Goal: Task Accomplishment & Management: Manage account settings

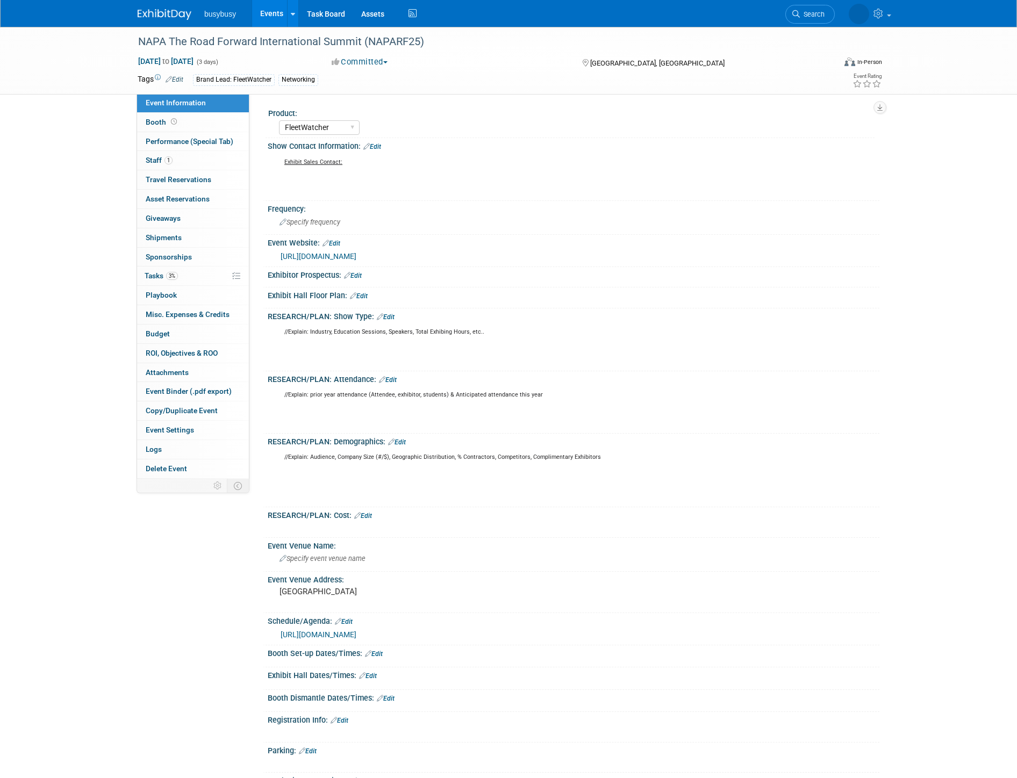
select select "FleetWatcher"
click at [165, 13] on img at bounding box center [165, 14] width 54 height 11
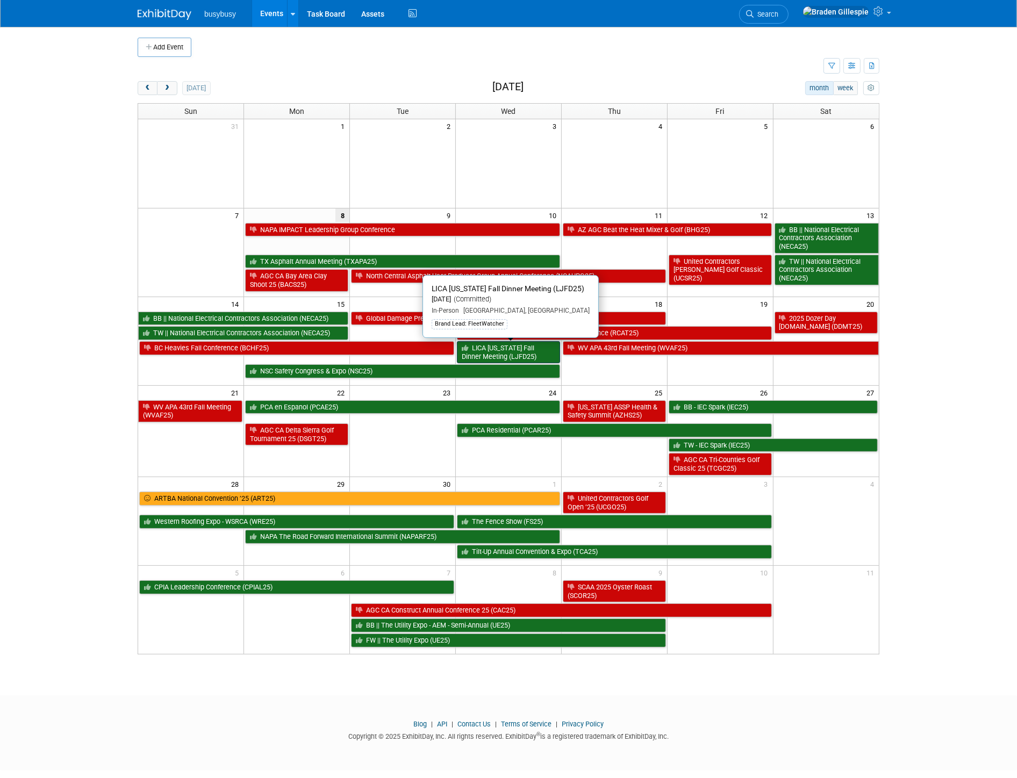
click at [520, 360] on link "LICA [US_STATE] Fall Dinner Meeting (LJFD25)" at bounding box center [508, 352] width 103 height 22
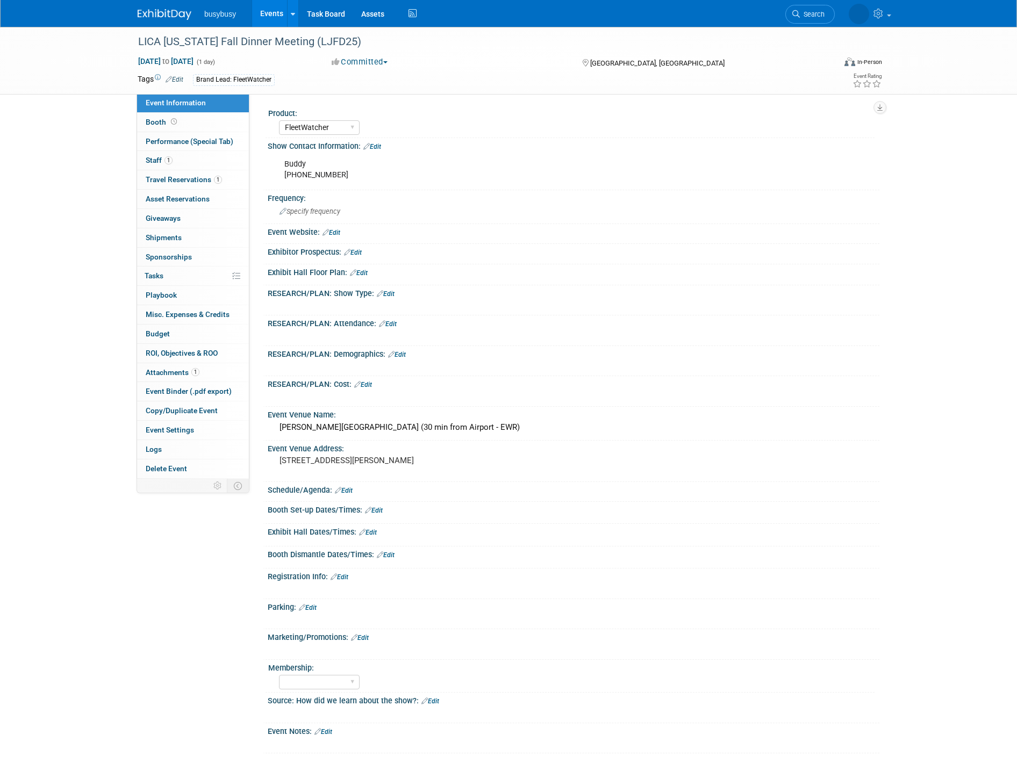
select select "FleetWatcher"
click at [331, 429] on div "Yogi Berra Museum & Learning Center (30 min from Airport - EWR)" at bounding box center [573, 427] width 595 height 17
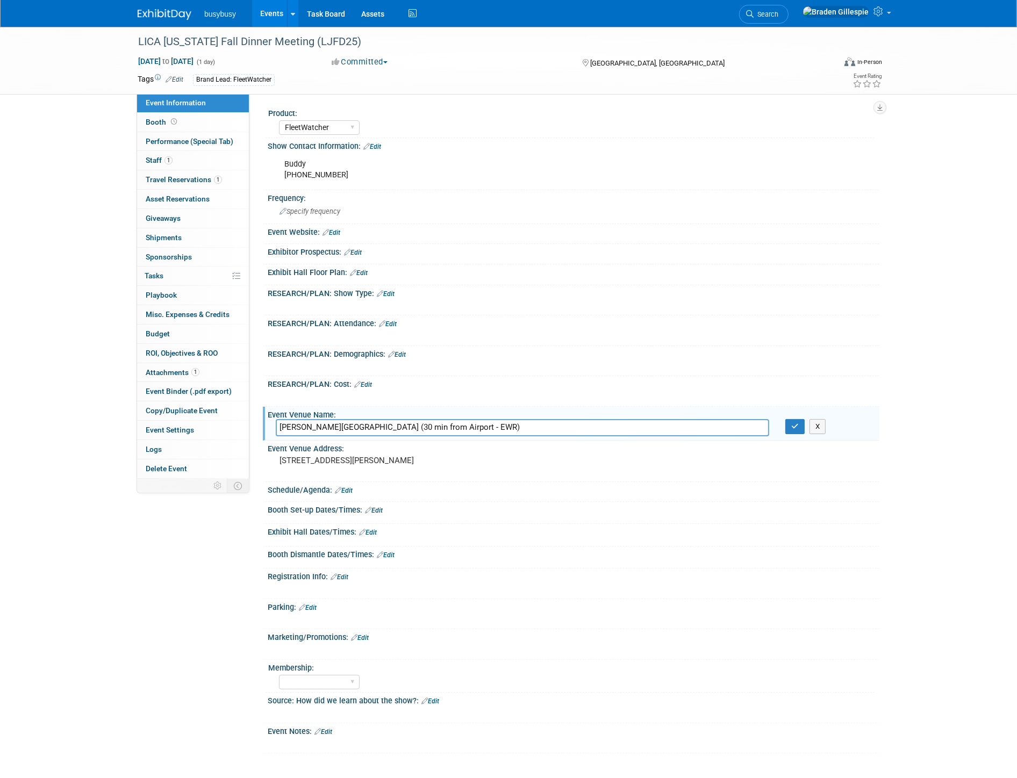
drag, startPoint x: 277, startPoint y: 423, endPoint x: 412, endPoint y: 430, distance: 135.6
click at [412, 430] on input "Yogi Berra Museum & Learning Center (30 min from Airport - EWR)" at bounding box center [522, 427] width 493 height 17
click at [214, 189] on link "1 Travel Reservations 1" at bounding box center [193, 179] width 112 height 19
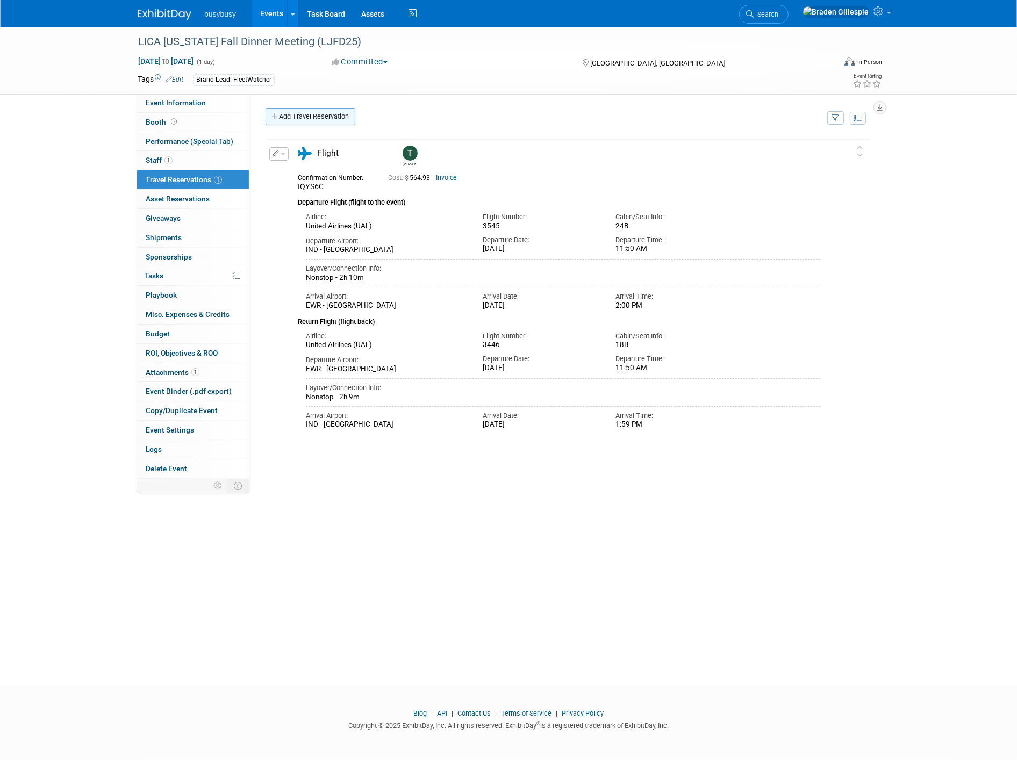
click at [298, 116] on link "Add Travel Reservation" at bounding box center [310, 116] width 90 height 17
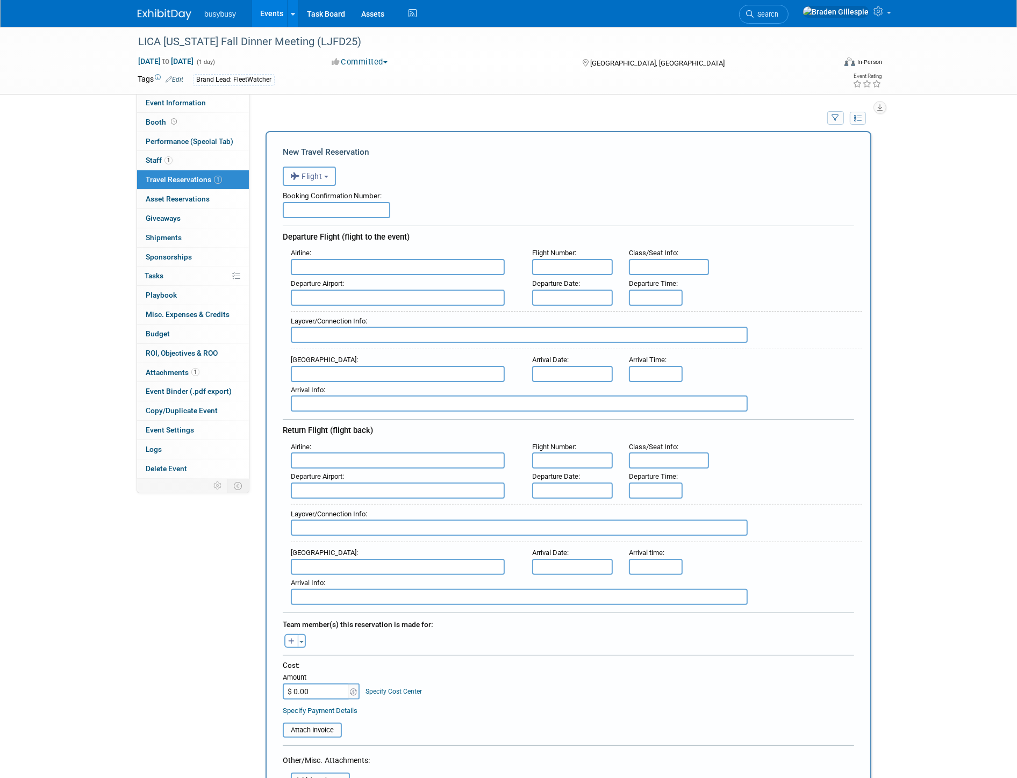
click at [310, 174] on span "Flight" at bounding box center [306, 176] width 32 height 9
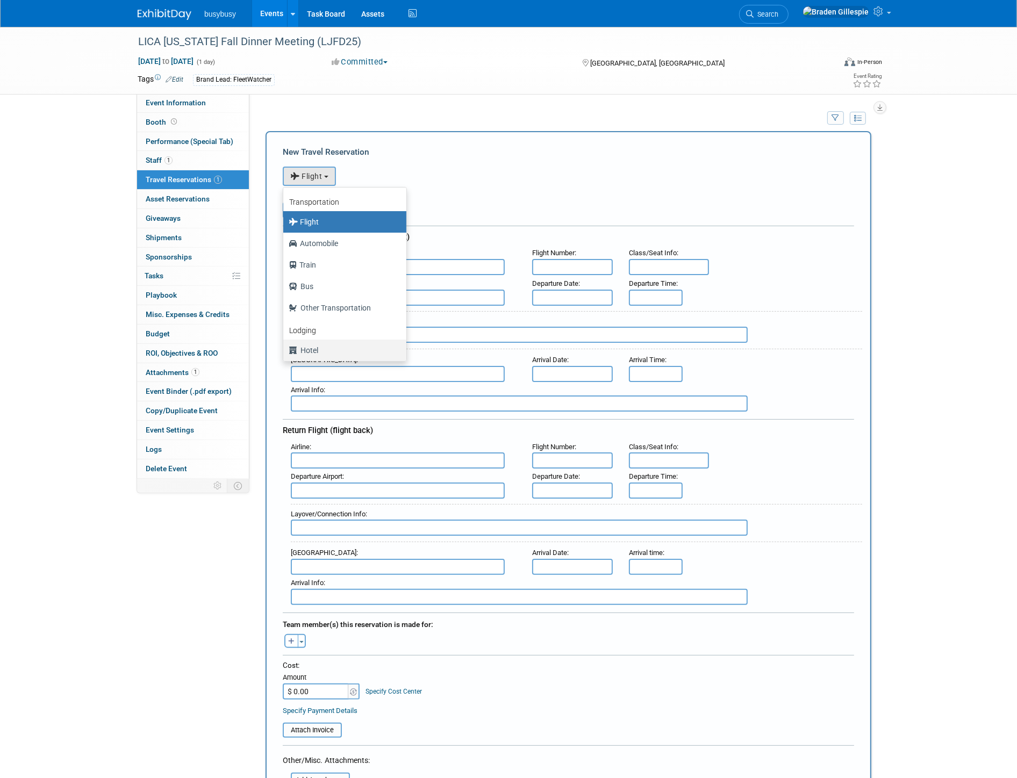
click at [336, 348] on label "Hotel" at bounding box center [342, 350] width 107 height 17
click at [285, 348] on input "Hotel" at bounding box center [281, 348] width 7 height 7
select select "6"
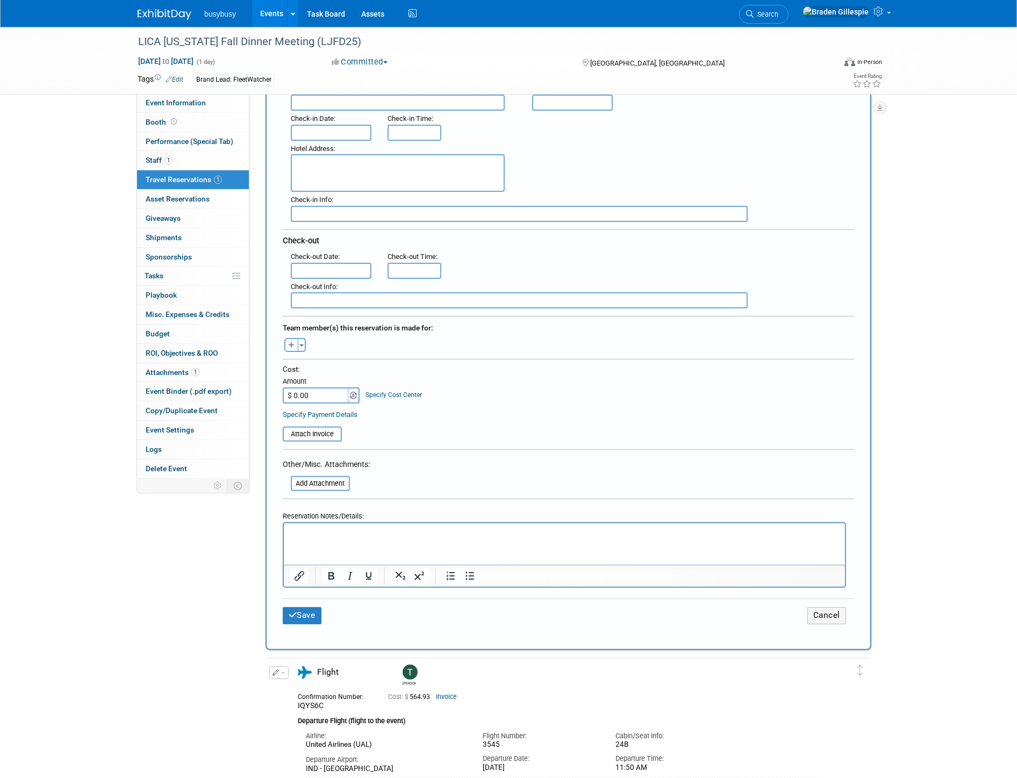
scroll to position [179, 0]
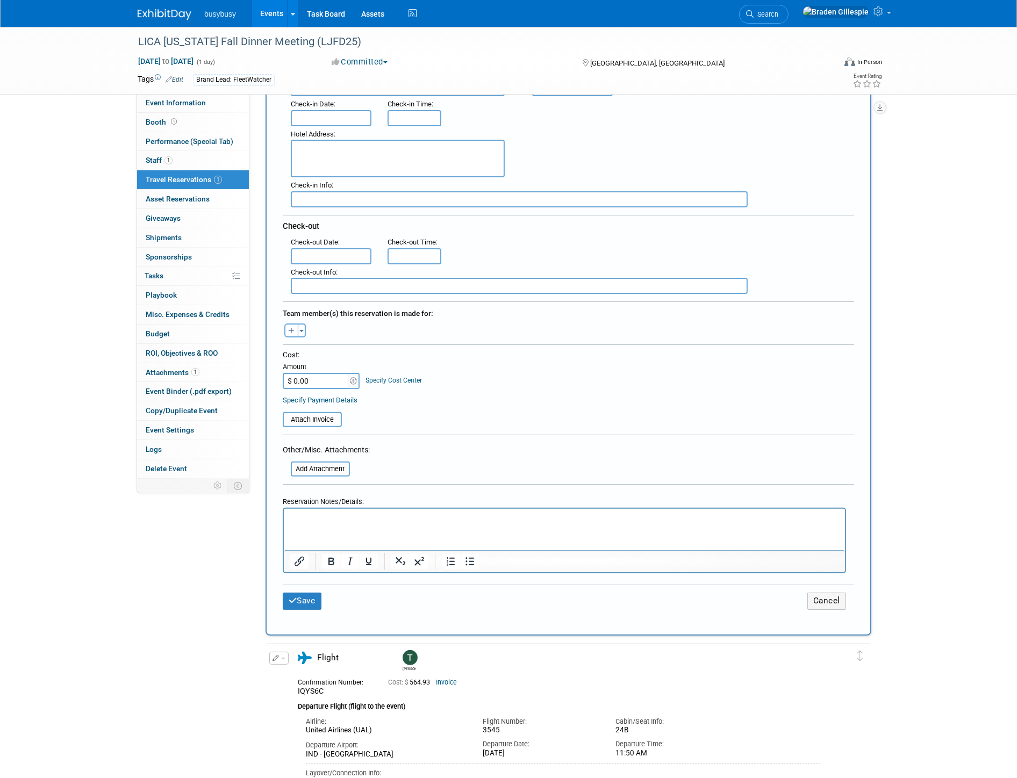
click at [318, 524] on html at bounding box center [563, 517] width 561 height 16
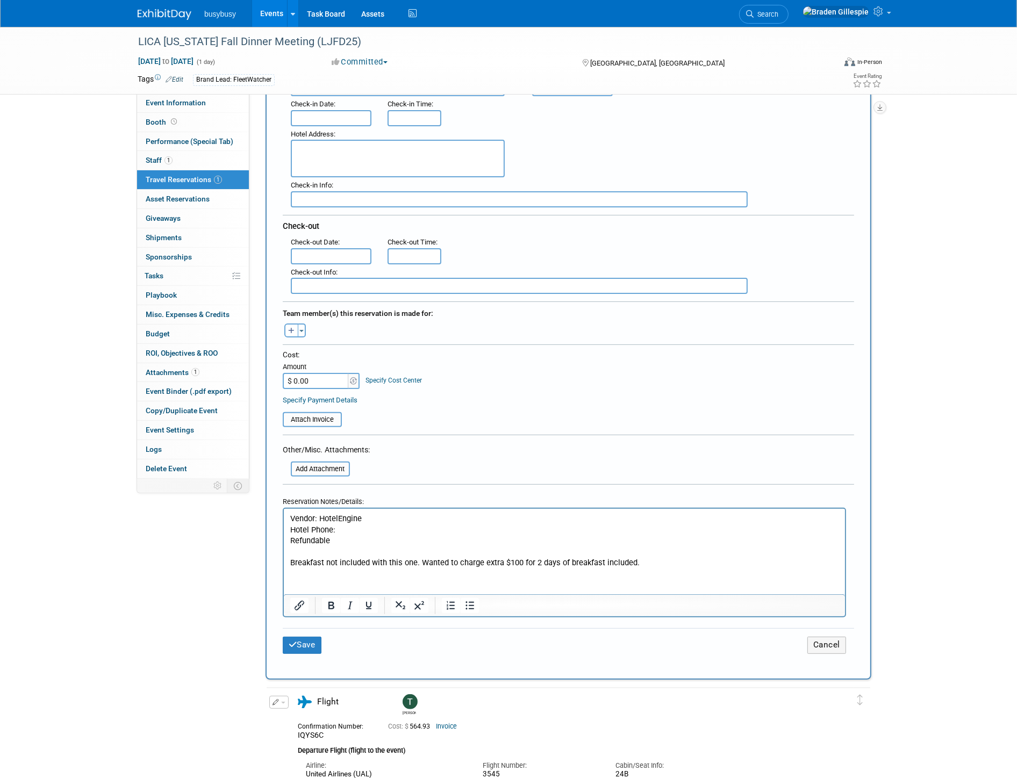
click at [326, 374] on input "$ 0.00" at bounding box center [316, 381] width 67 height 16
type input "$ 580.24"
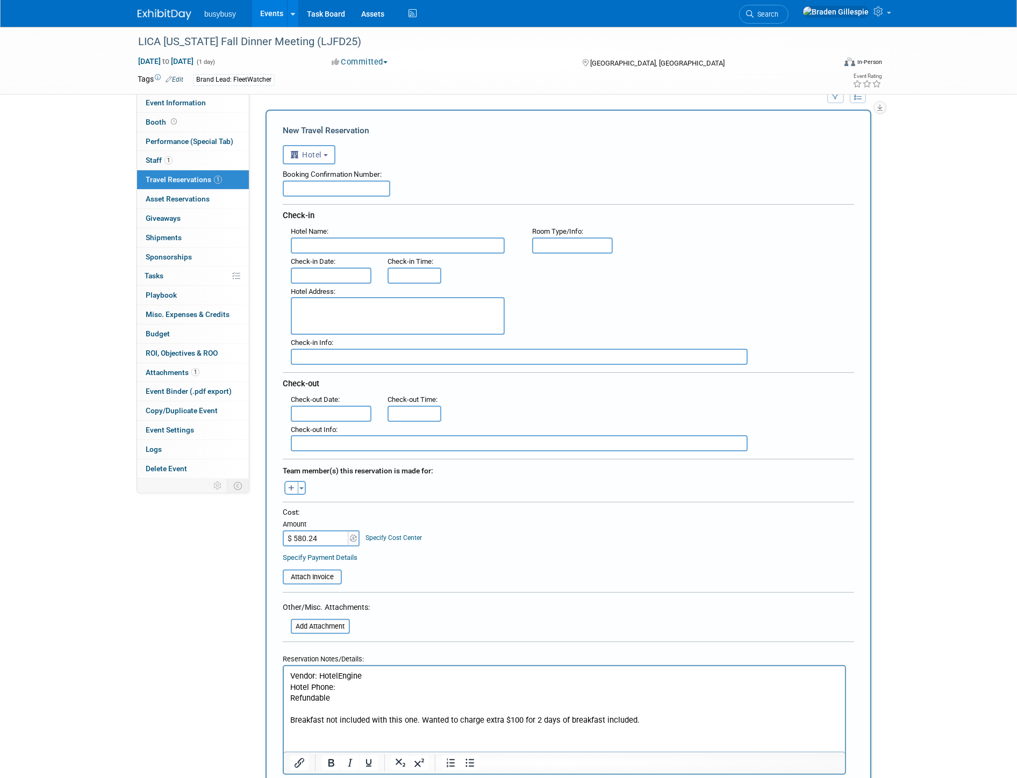
scroll to position [0, 0]
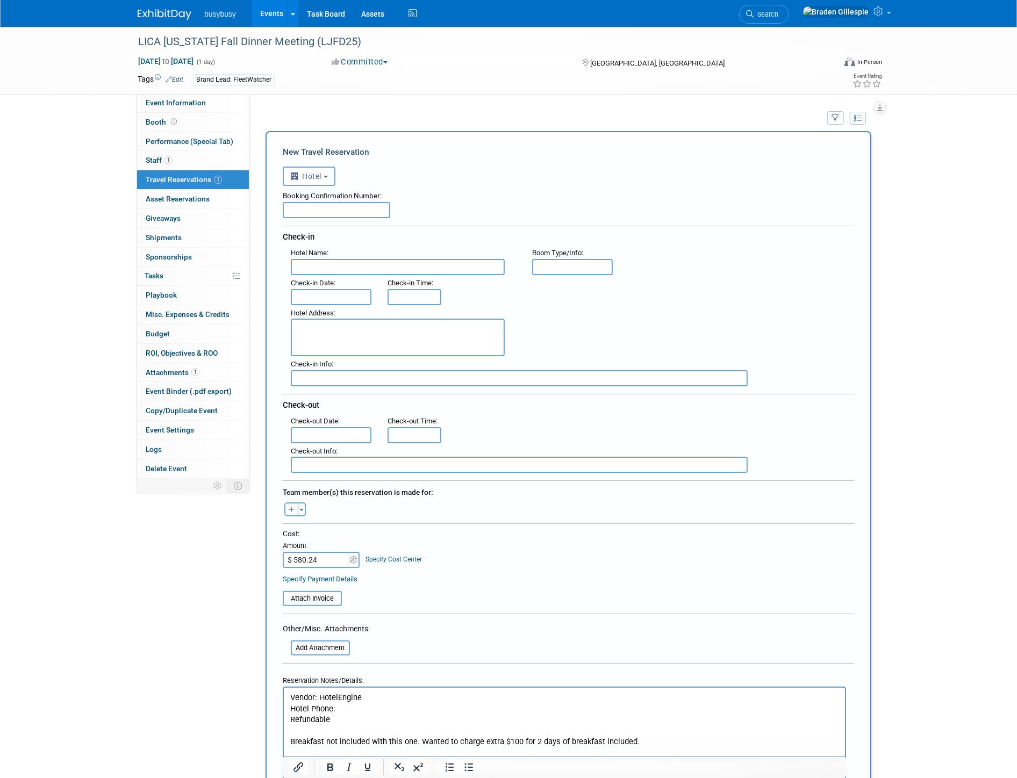
click at [429, 265] on input "text" at bounding box center [398, 267] width 214 height 16
paste input "Courtyard by Marriott Newark Downtown"
type input "Courtyard by Marriott Newark Downtown"
click at [361, 297] on input "text" at bounding box center [331, 297] width 81 height 16
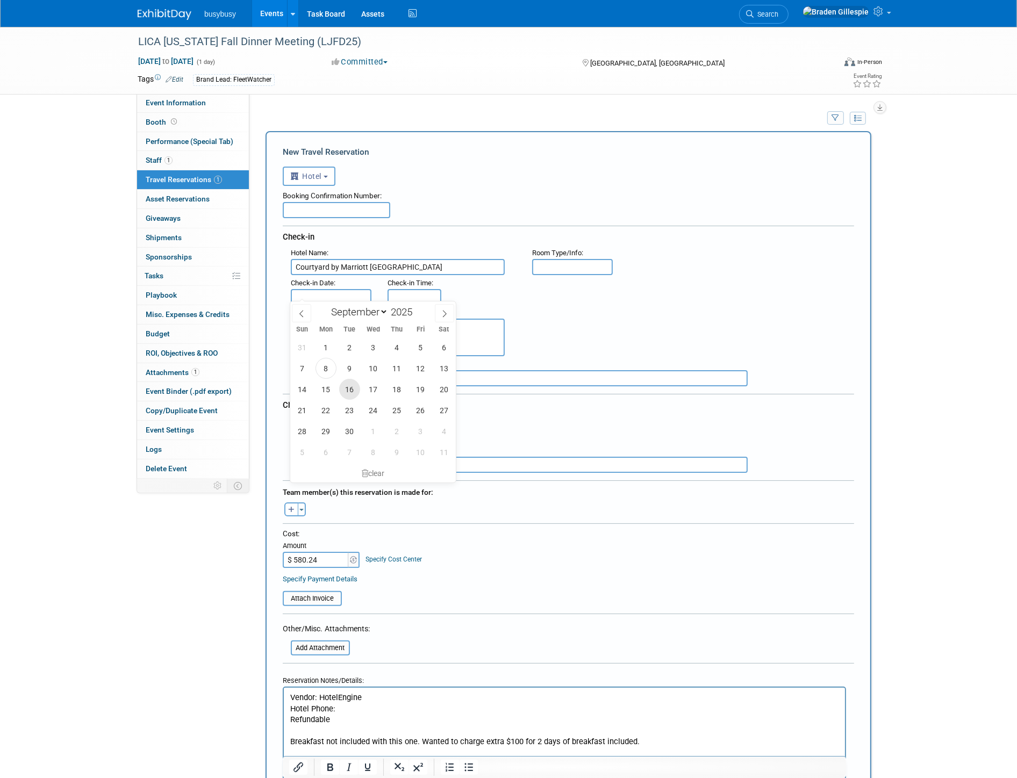
click at [342, 389] on span "16" at bounding box center [349, 389] width 21 height 21
type input "Sep 16, 2025"
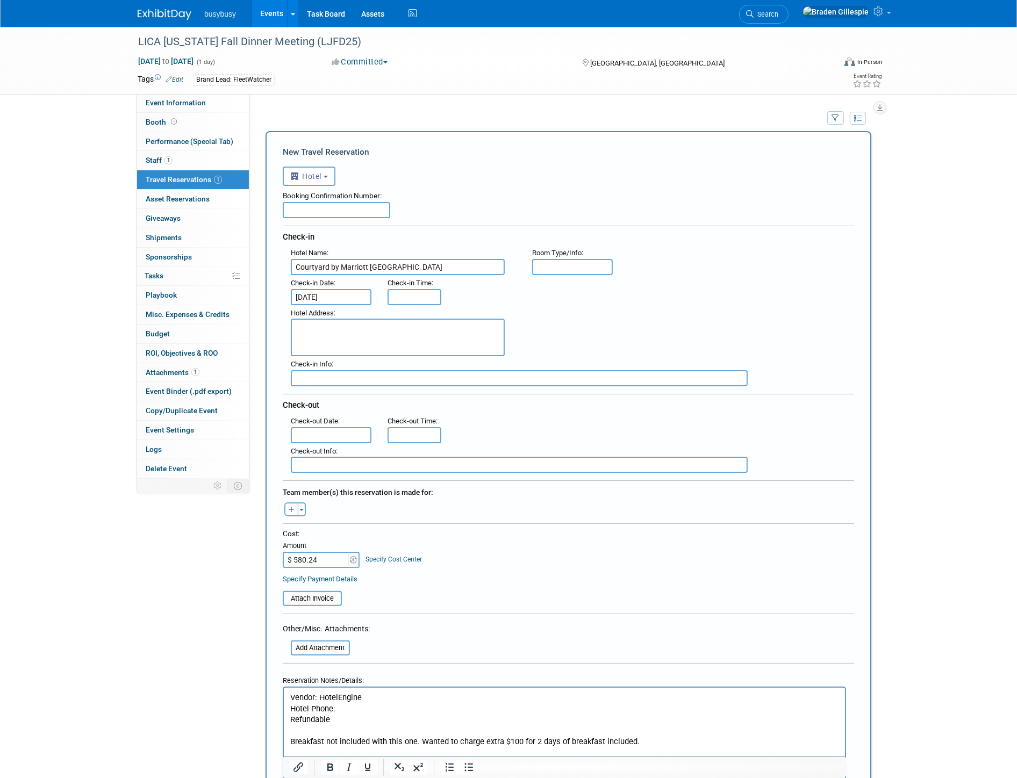
click at [340, 427] on input "text" at bounding box center [331, 435] width 81 height 16
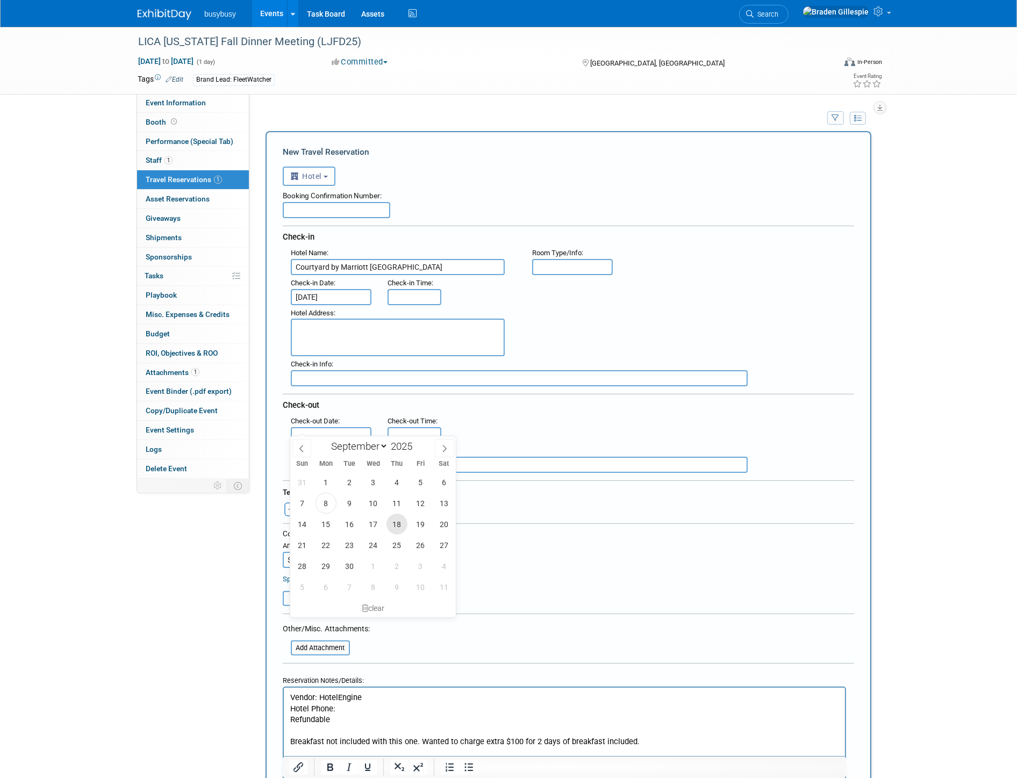
click at [401, 527] on span "18" at bounding box center [396, 524] width 21 height 21
type input "Sep 18, 2025"
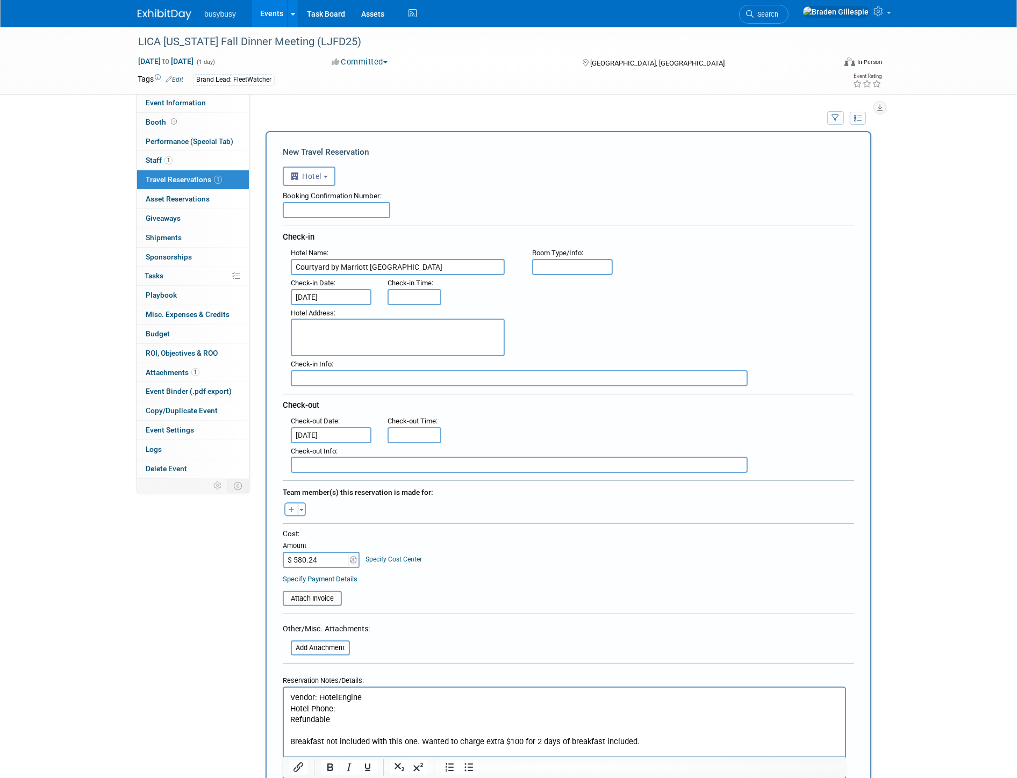
click at [325, 339] on textarea at bounding box center [398, 338] width 214 height 38
paste textarea "858 Broad Street, Newark, NJ, 07102"
type textarea "858 Broad Street, Newark, NJ, 07102"
type input "3:00 PM"
click at [420, 296] on input "3:00 PM" at bounding box center [414, 297] width 54 height 16
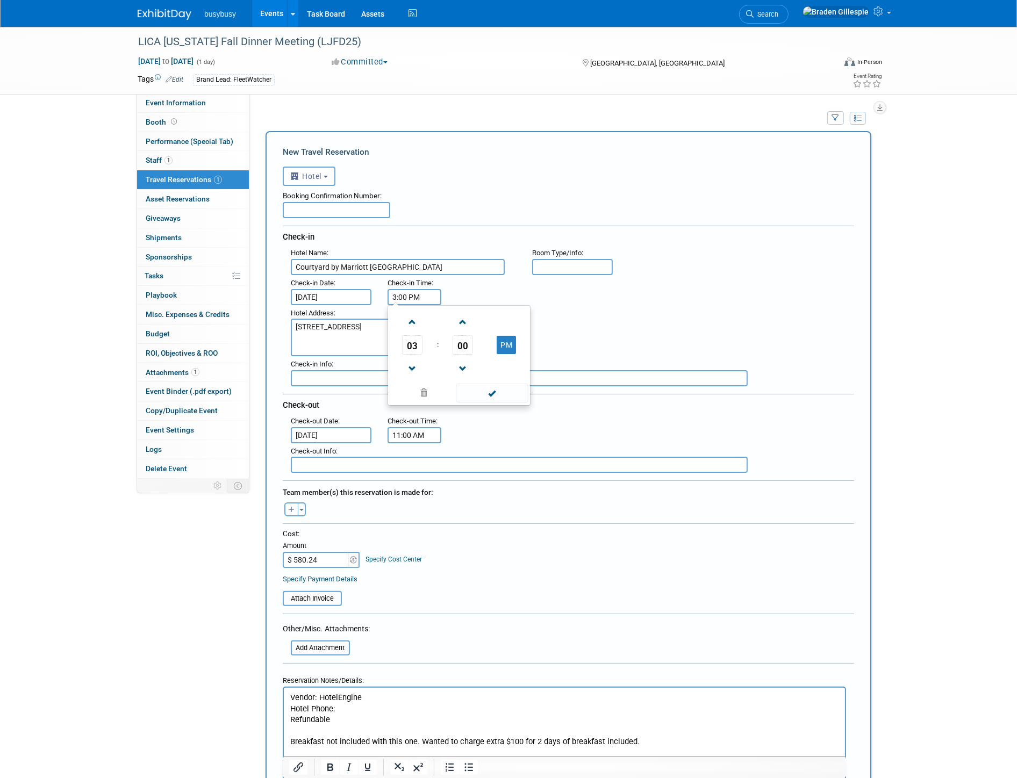
click at [416, 427] on input "11:00 AM" at bounding box center [414, 435] width 54 height 16
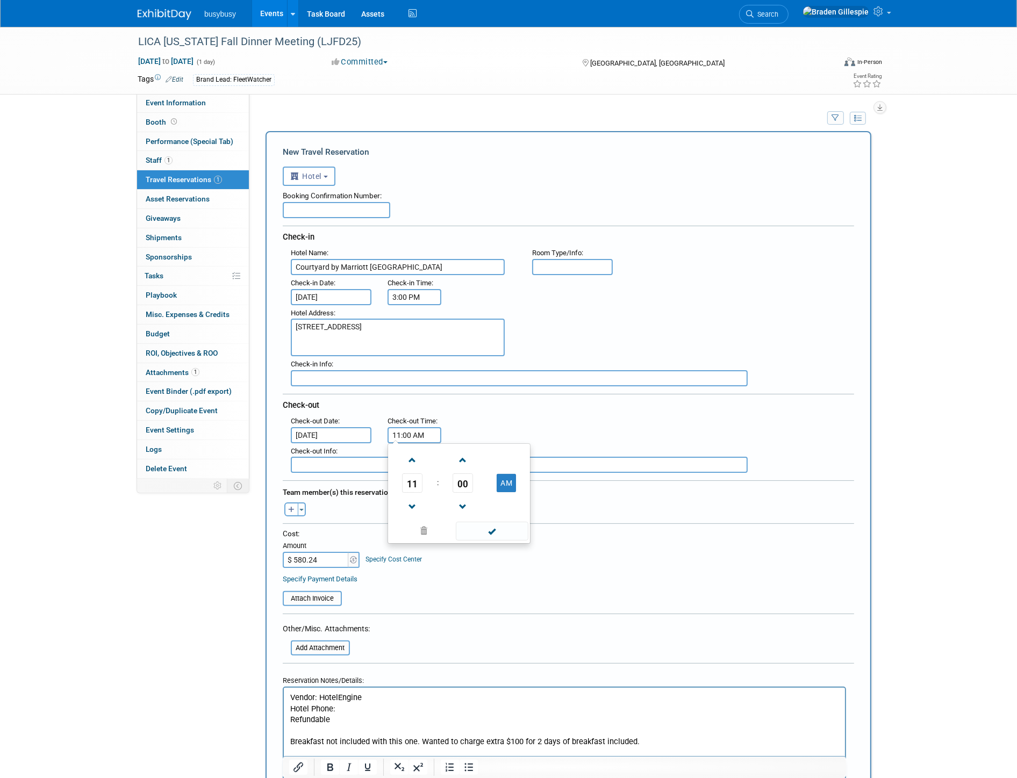
drag, startPoint x: 421, startPoint y: 457, endPoint x: 428, endPoint y: 417, distance: 40.5
click at [421, 457] on span at bounding box center [412, 460] width 19 height 19
type input "12:00 PM"
click at [560, 261] on input "text" at bounding box center [572, 267] width 81 height 16
type input "Standard 1 King"
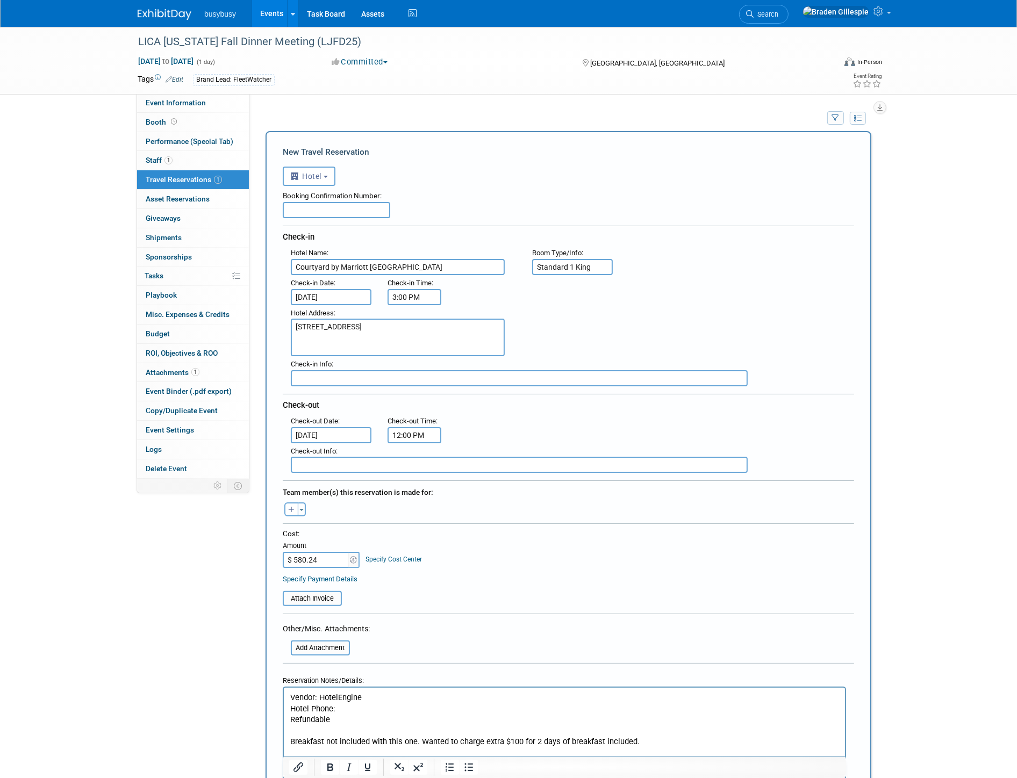
drag, startPoint x: 324, startPoint y: 214, endPoint x: 317, endPoint y: 214, distance: 7.0
click at [325, 214] on input "text" at bounding box center [336, 210] width 107 height 16
paste input "7OC9TAW"
type input "7OC9TAW"
click at [302, 502] on div "Toggle Dropdown Select Anyone Tag a user or a resource Quick -- Select -- (me)" at bounding box center [295, 509] width 40 height 14
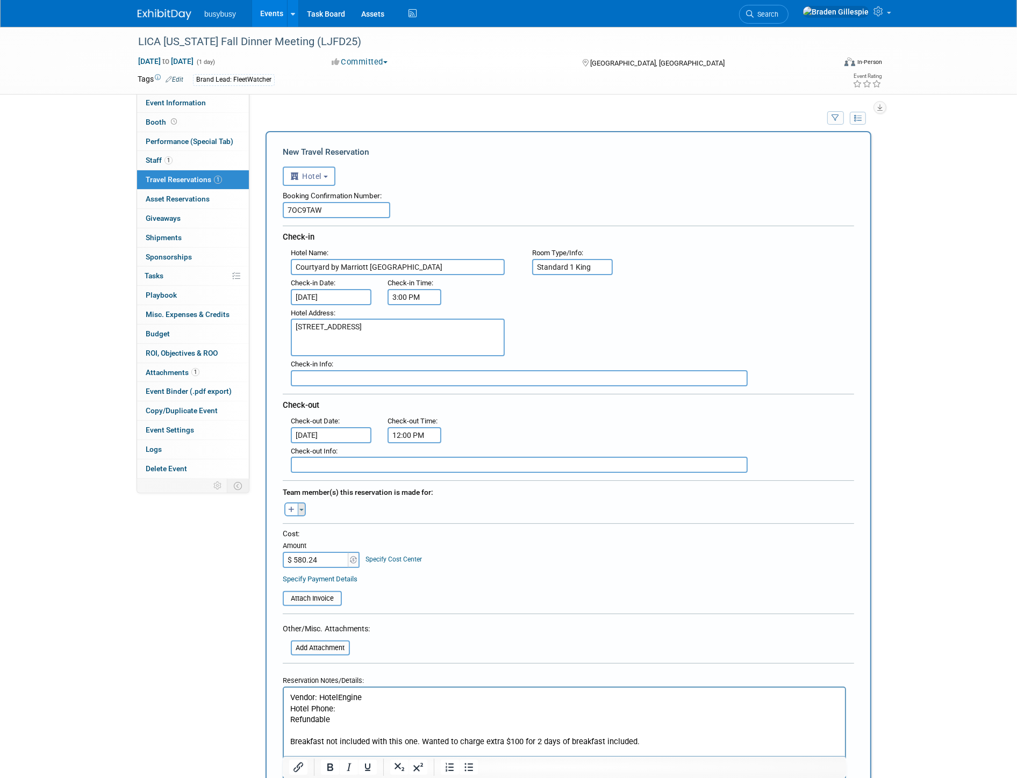
click at [301, 509] on span "button" at bounding box center [301, 510] width 4 height 2
click at [334, 579] on label "[PERSON_NAME]" at bounding box center [357, 588] width 133 height 19
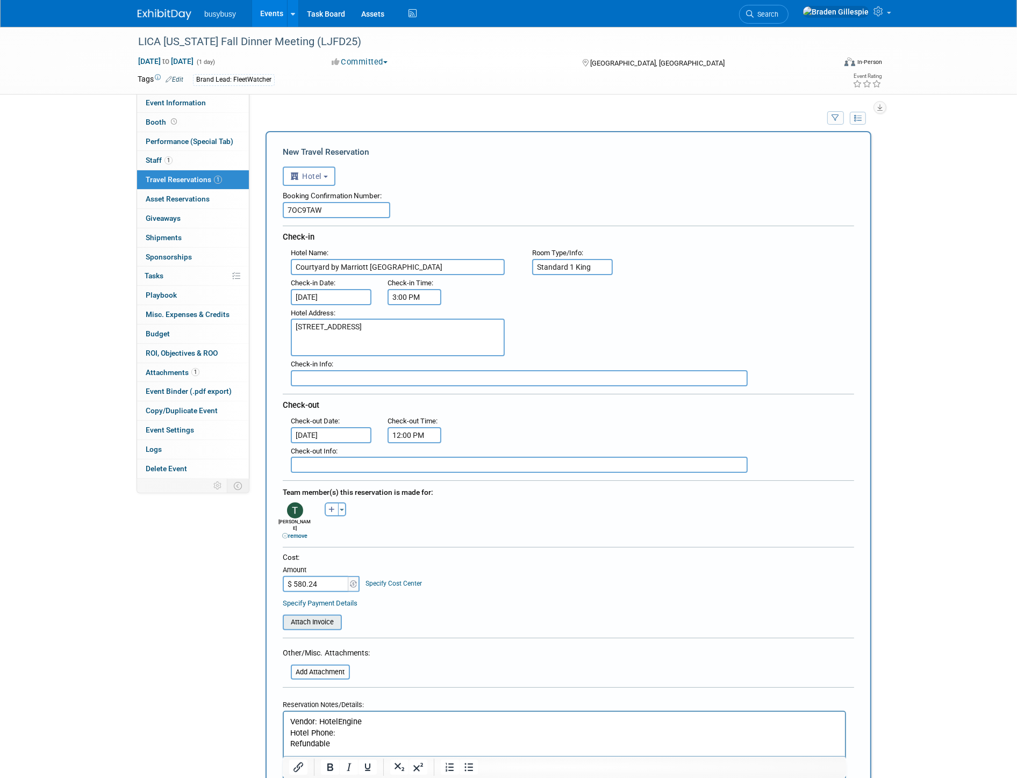
click at [324, 616] on input "file" at bounding box center [277, 622] width 128 height 13
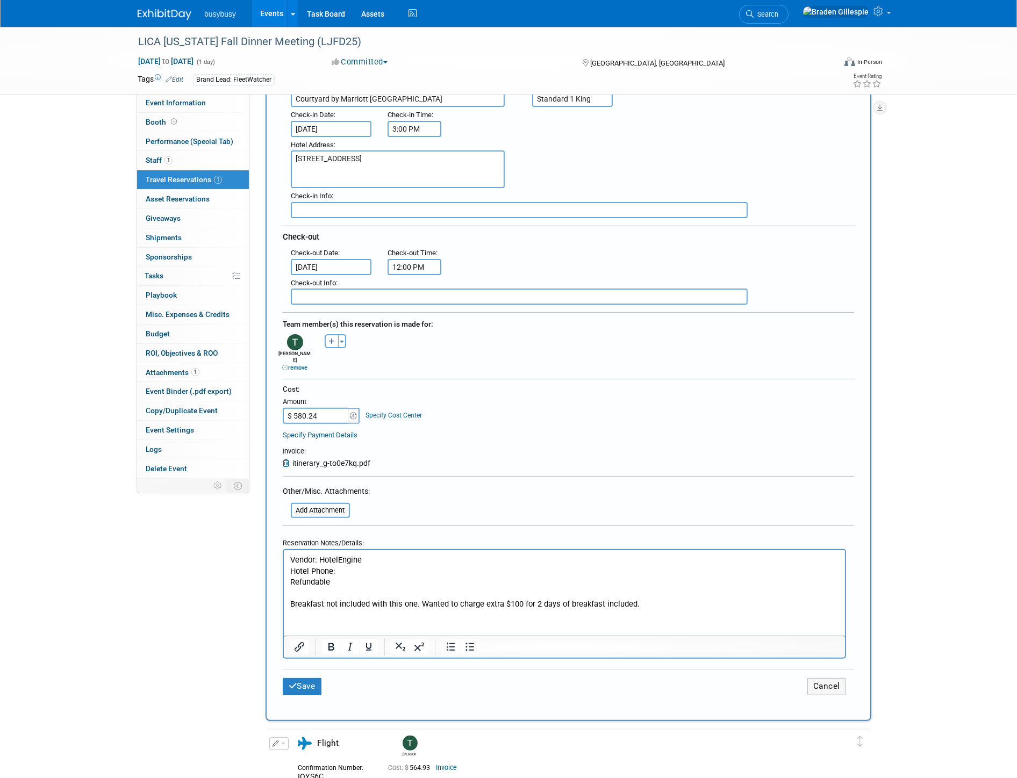
scroll to position [179, 0]
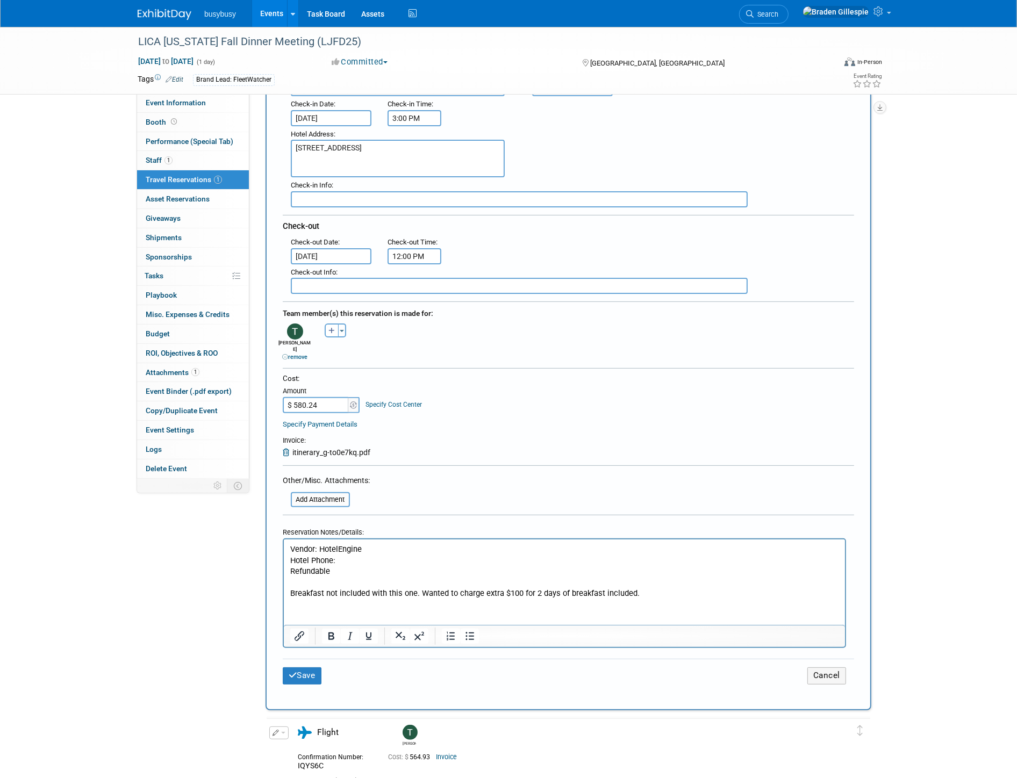
click at [380, 561] on p "Hotel Phone:" at bounding box center [564, 560] width 549 height 11
click at [363, 573] on p "Refundable" at bounding box center [564, 571] width 549 height 11
click at [315, 667] on button "Save" at bounding box center [302, 675] width 39 height 17
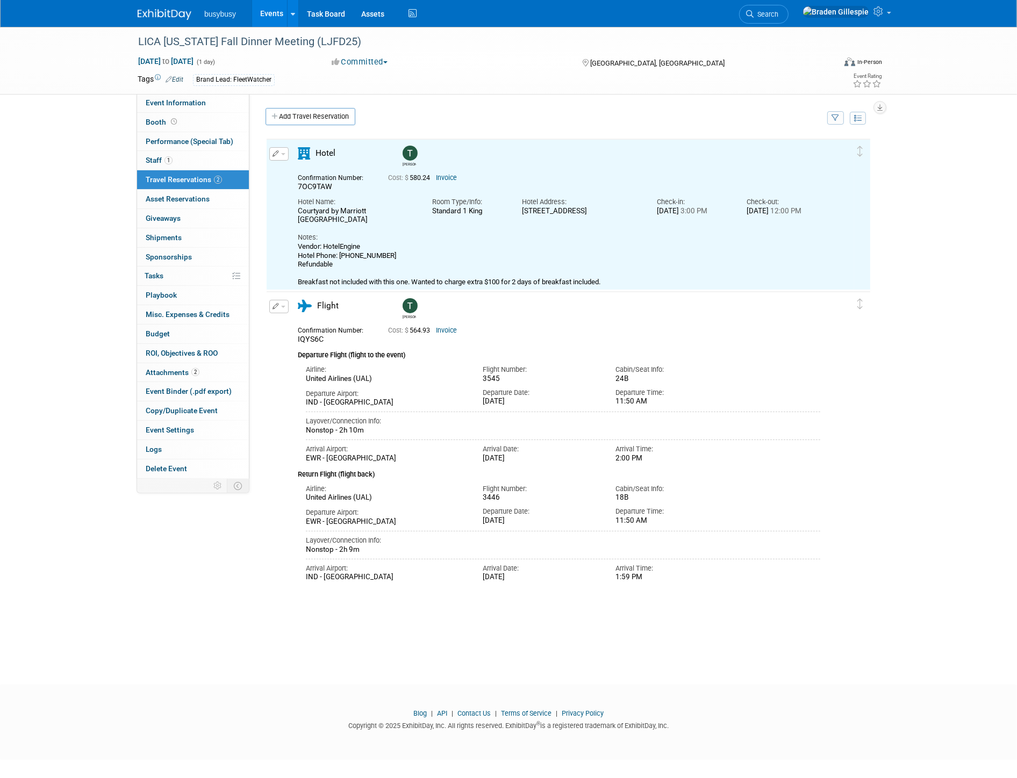
scroll to position [0, 0]
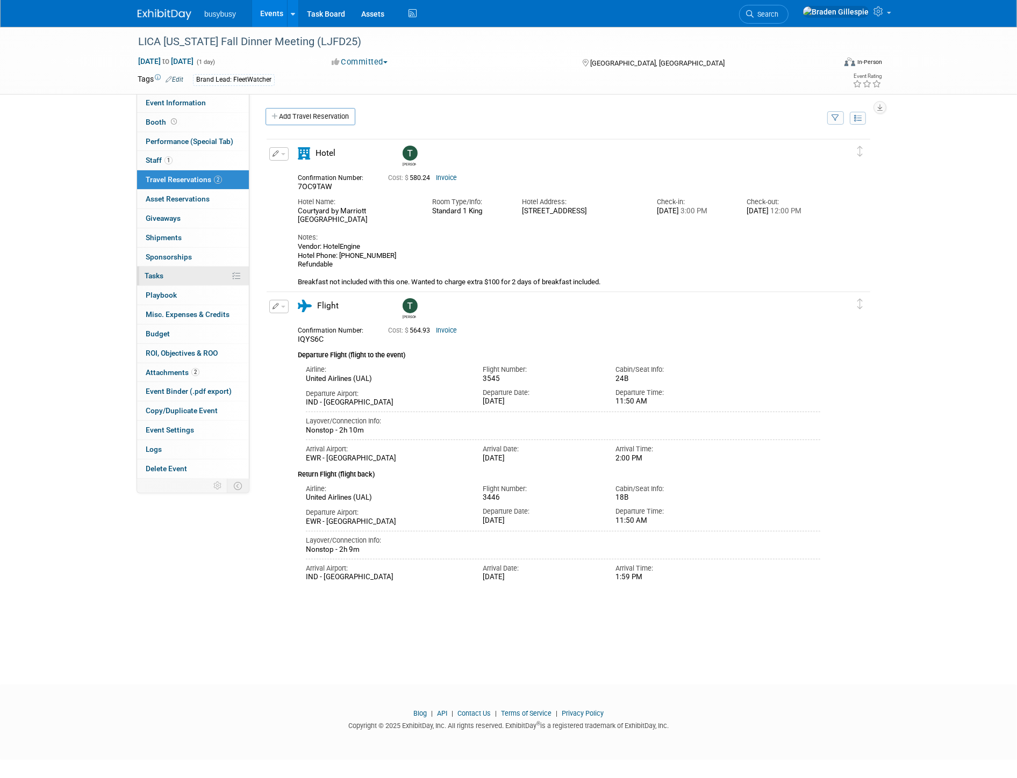
click at [222, 278] on link "0% Tasks 0%" at bounding box center [193, 275] width 112 height 19
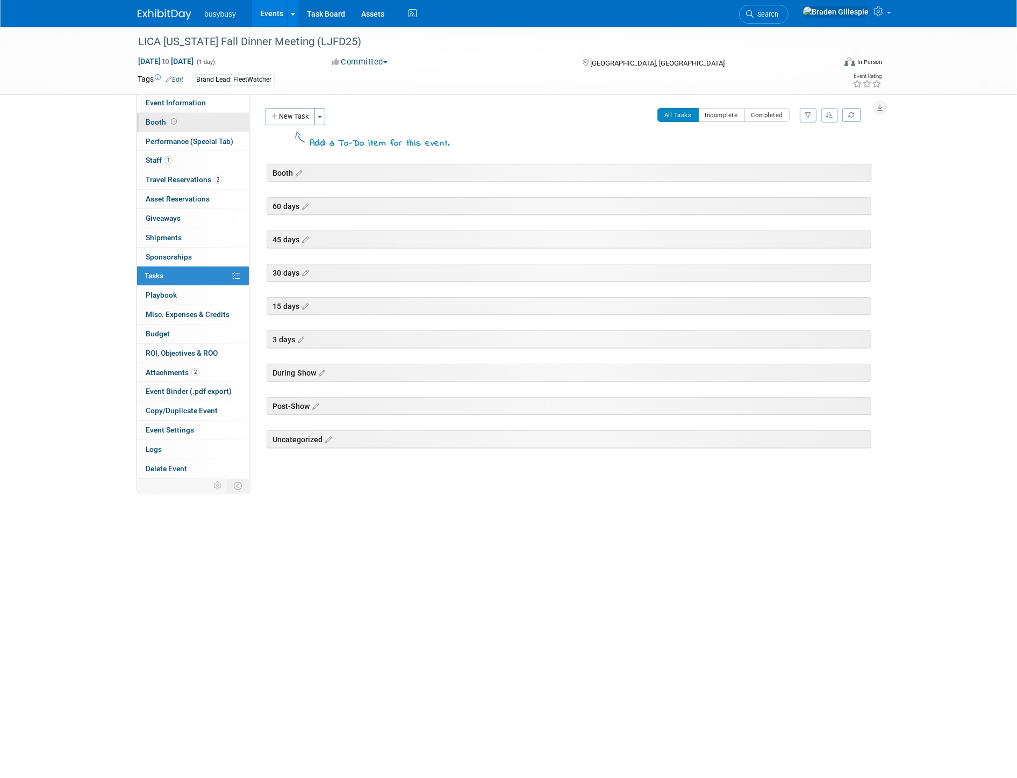
click at [208, 122] on link "Booth" at bounding box center [193, 122] width 112 height 19
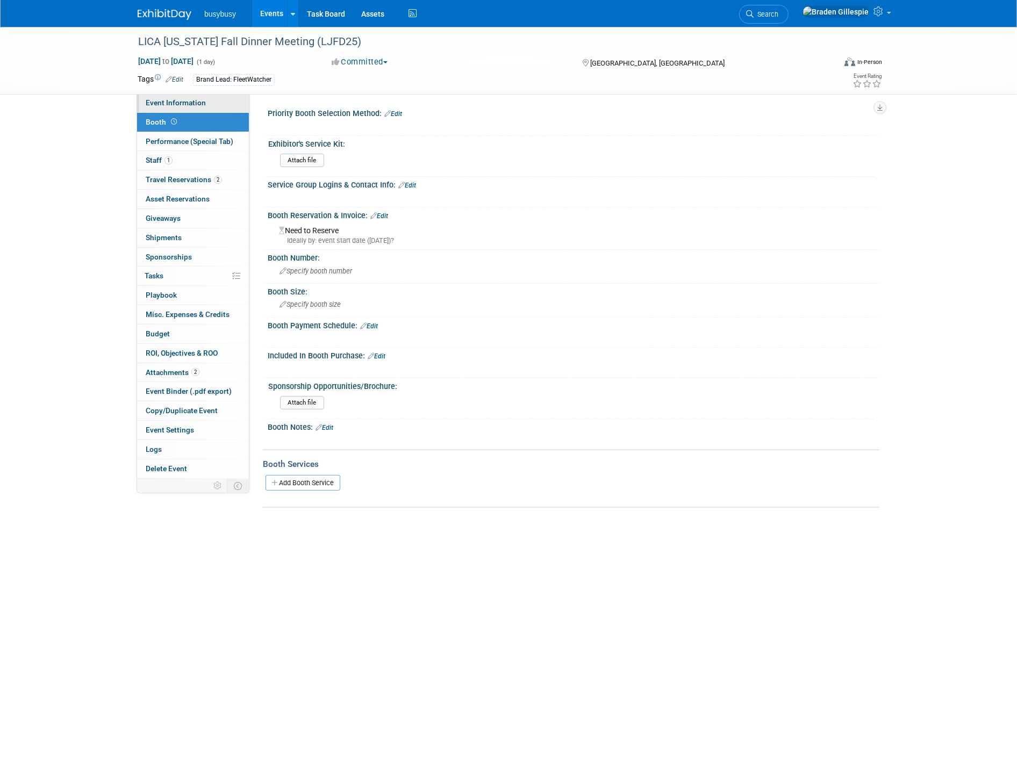
click at [221, 103] on link "Event Information" at bounding box center [193, 102] width 112 height 19
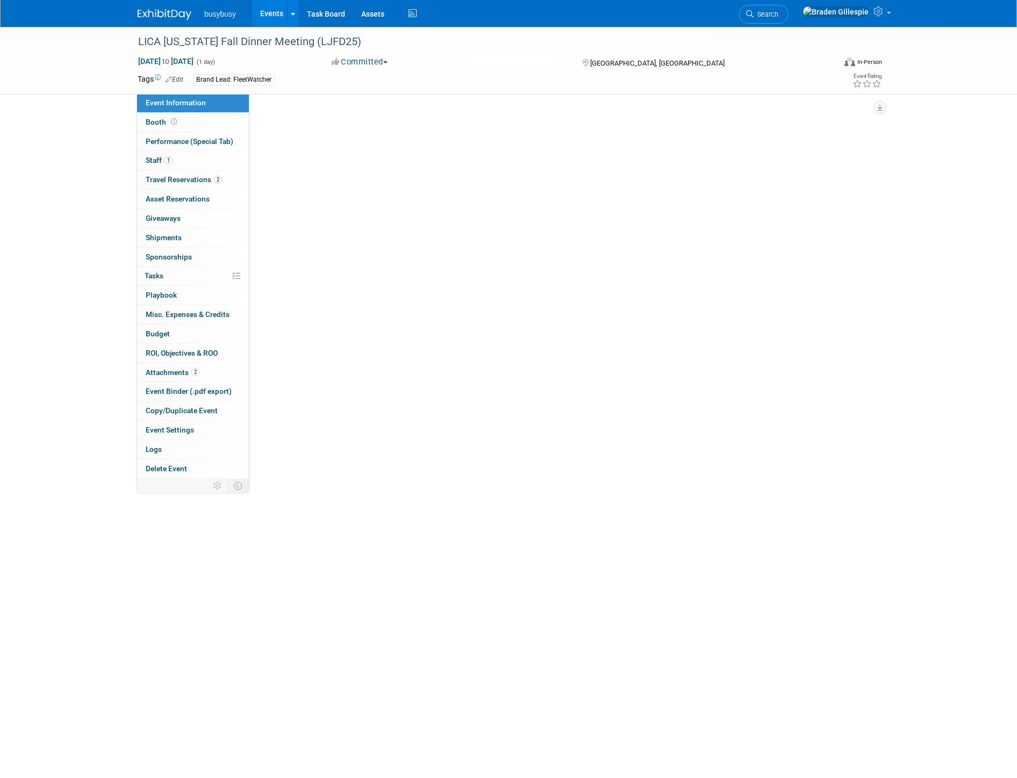
select select "FleetWatcher"
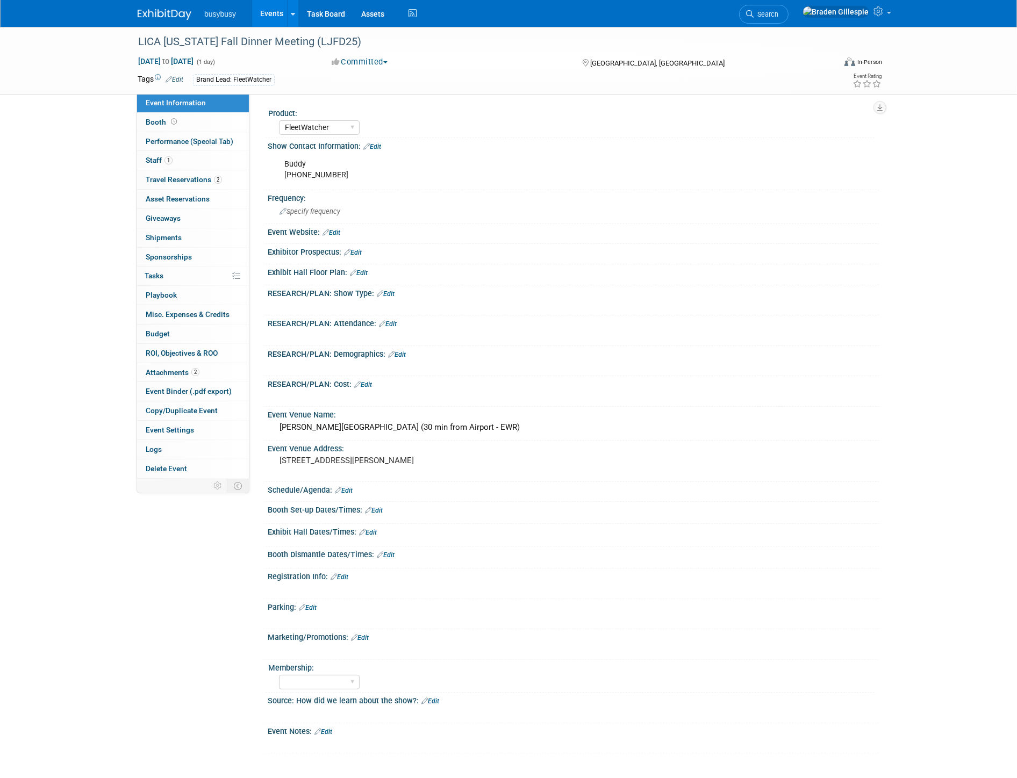
click at [178, 81] on link "Edit" at bounding box center [174, 80] width 18 height 8
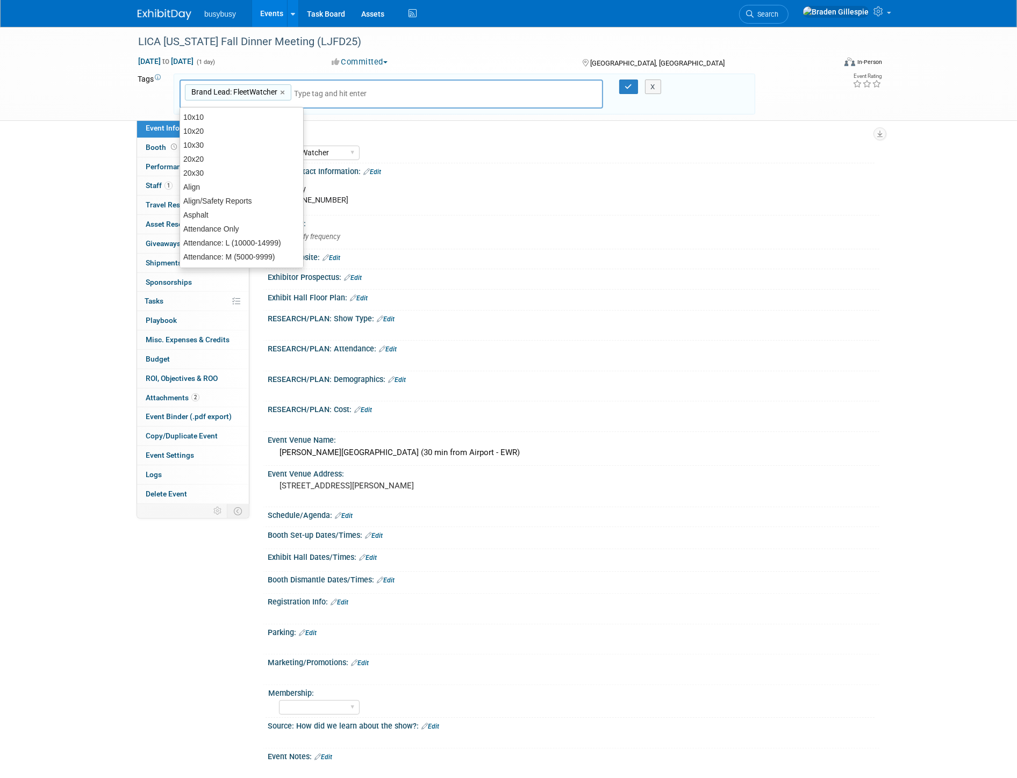
click at [316, 94] on input "text" at bounding box center [337, 93] width 86 height 11
type input "net"
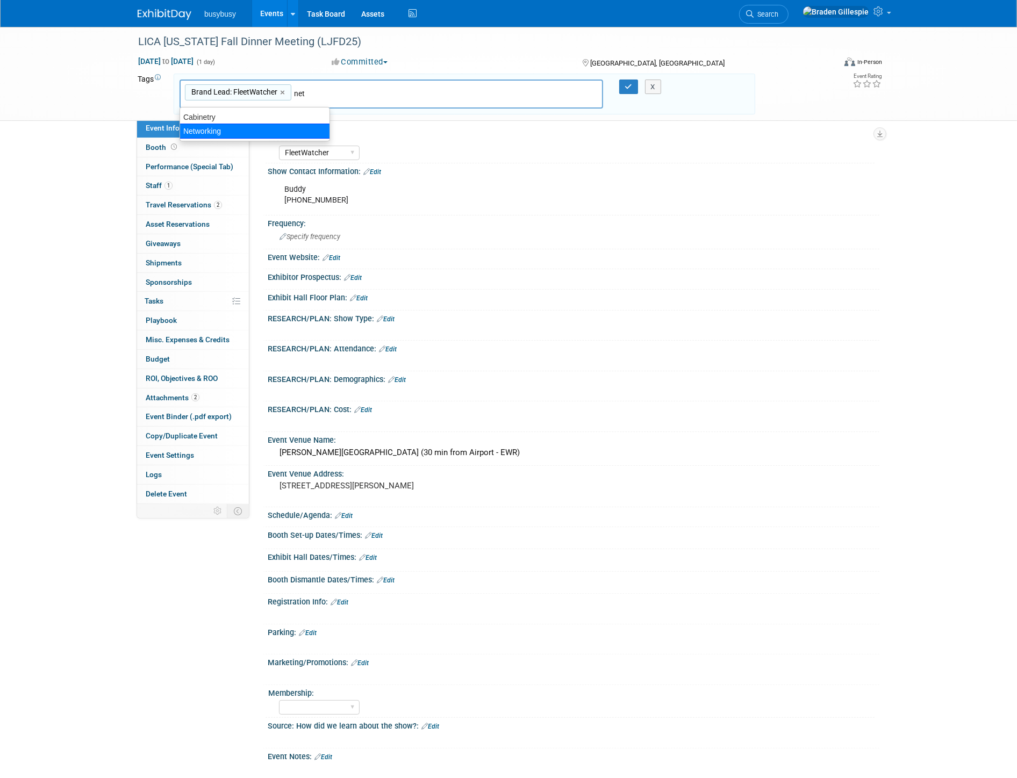
click at [294, 131] on div "Networking" at bounding box center [254, 131] width 150 height 15
type input "Brand Lead: FleetWatcher, Networking"
click at [632, 87] on button "button" at bounding box center [628, 87] width 19 height 15
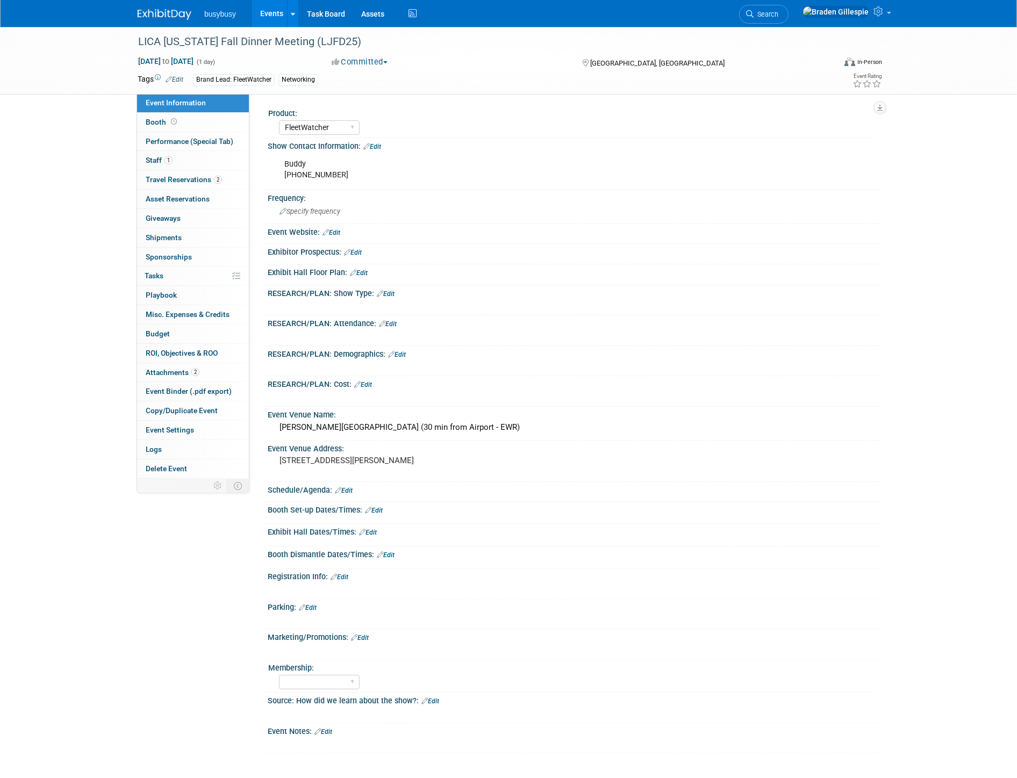
click at [165, 13] on img at bounding box center [165, 14] width 54 height 11
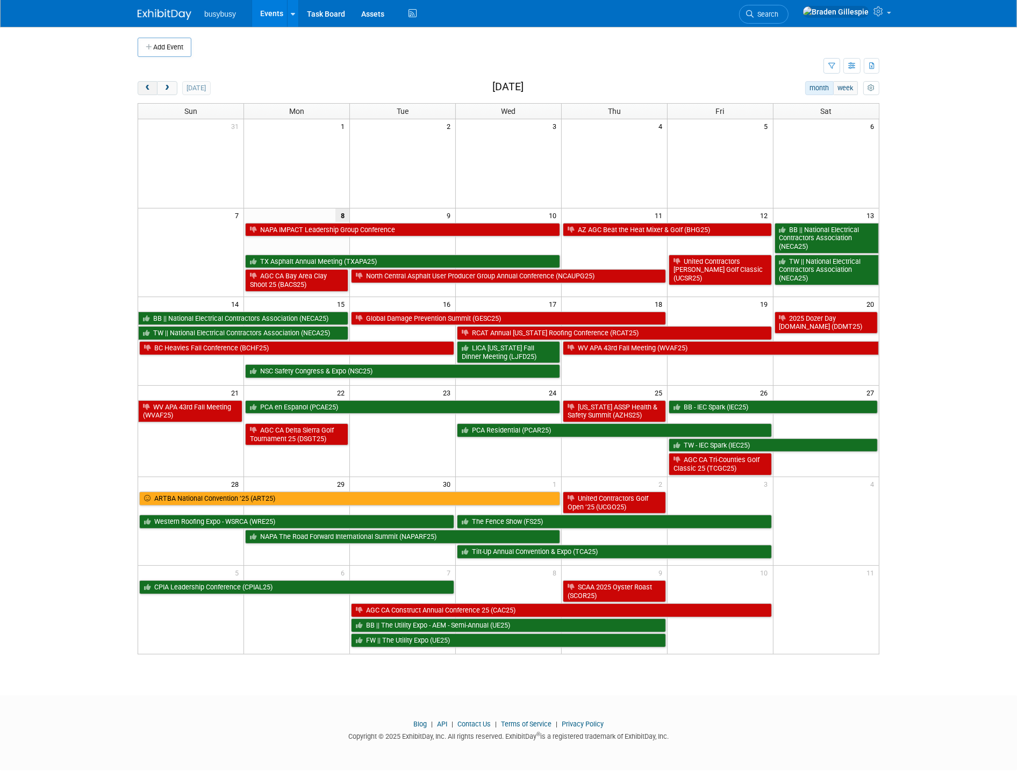
click at [147, 88] on span "prev" at bounding box center [147, 88] width 8 height 7
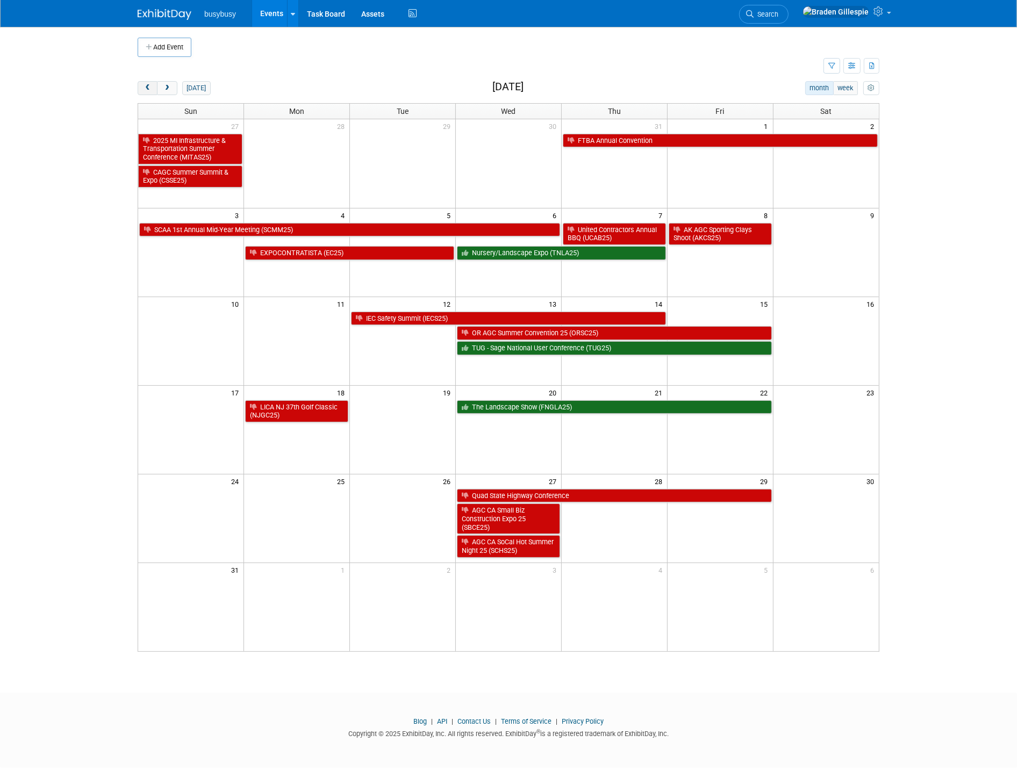
click at [147, 89] on span "prev" at bounding box center [147, 88] width 8 height 7
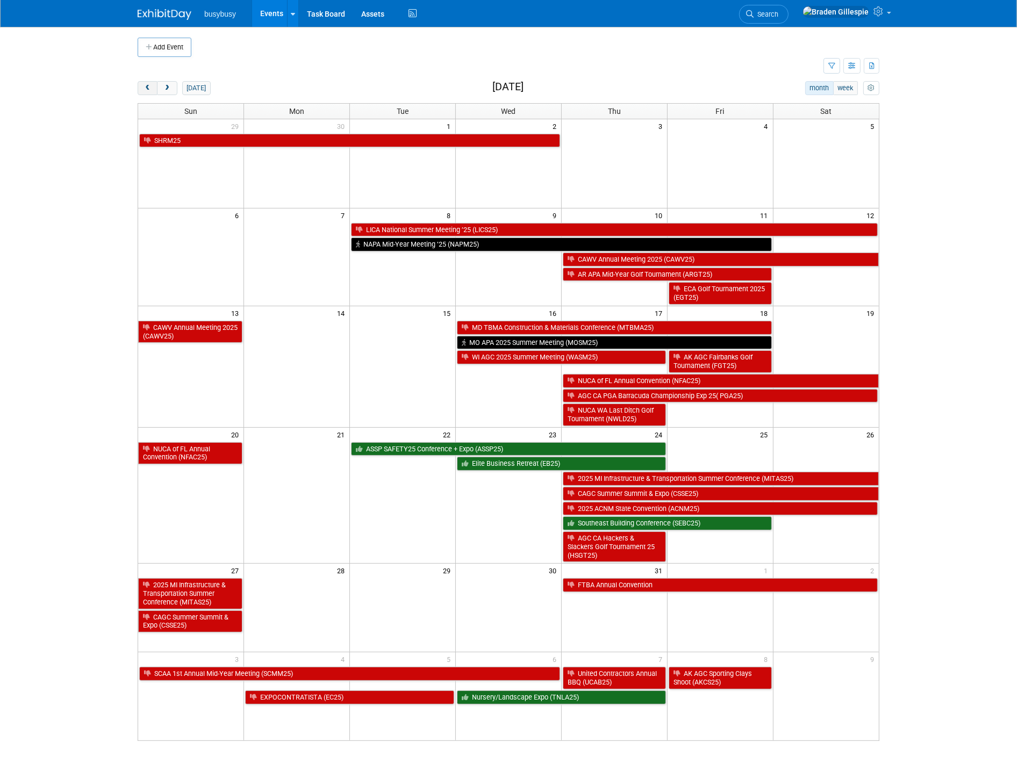
click at [147, 89] on span "prev" at bounding box center [147, 88] width 8 height 7
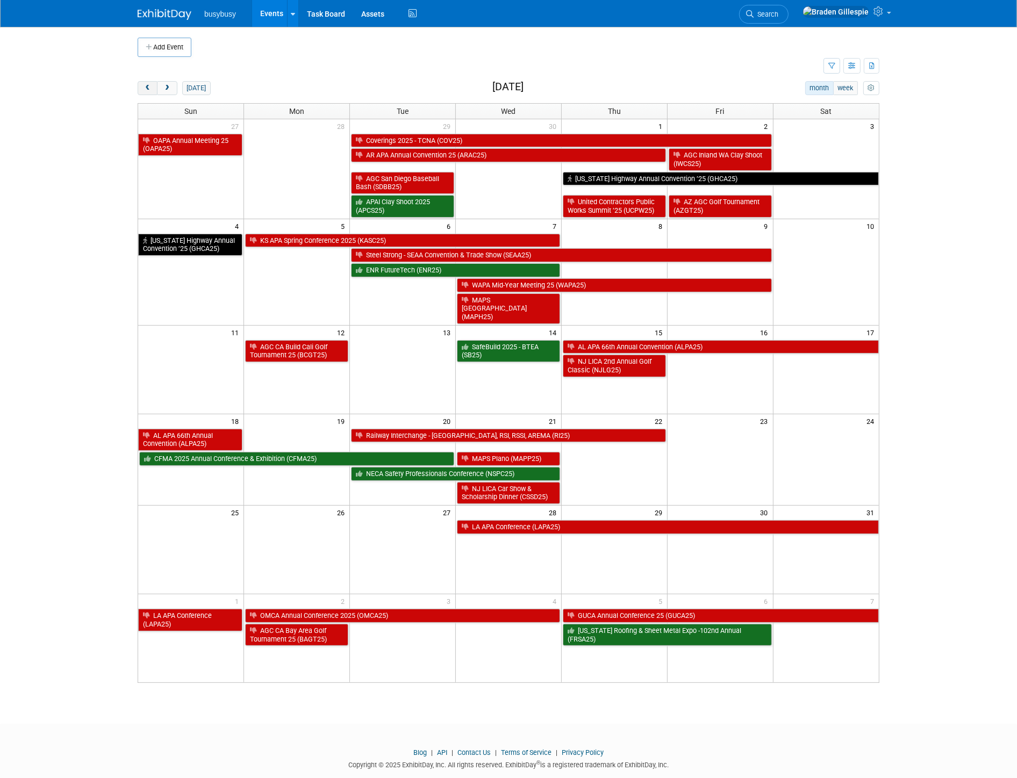
click at [147, 89] on span "prev" at bounding box center [147, 88] width 8 height 7
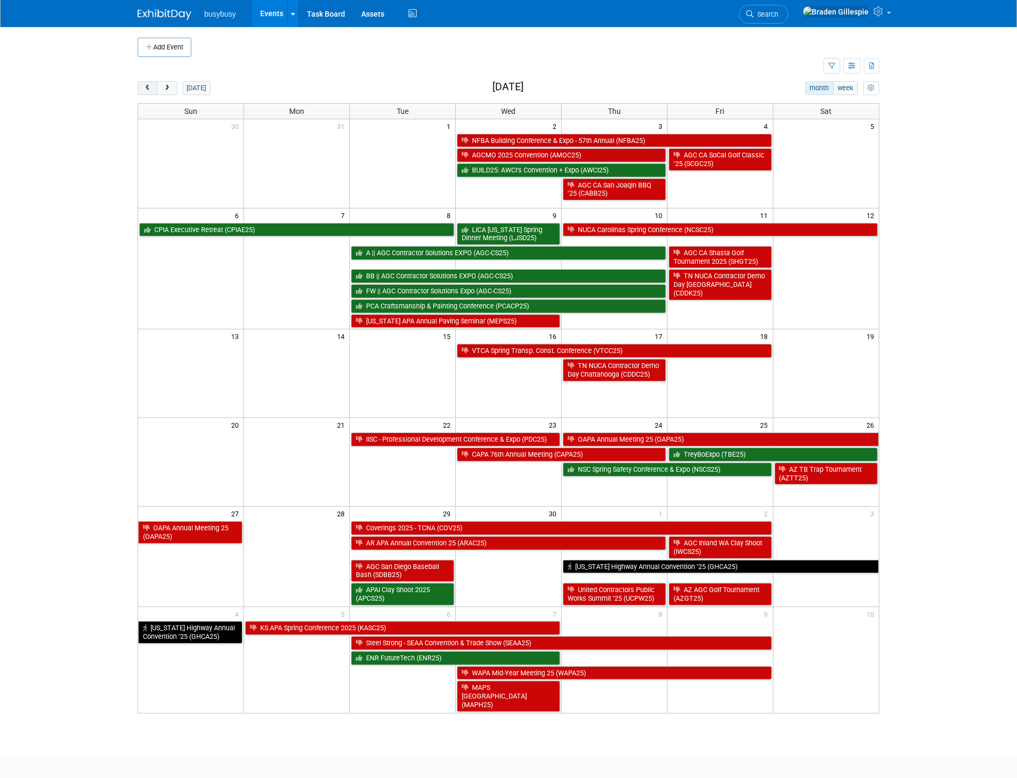
click at [147, 89] on span "prev" at bounding box center [147, 88] width 8 height 7
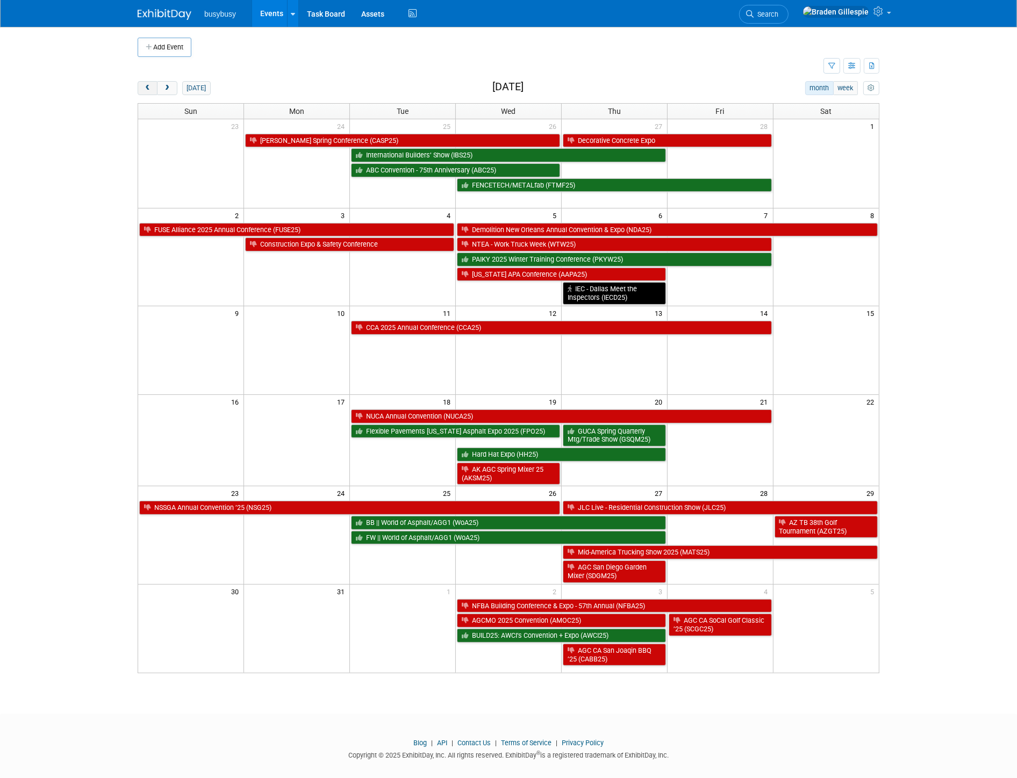
click at [147, 89] on span "prev" at bounding box center [147, 88] width 8 height 7
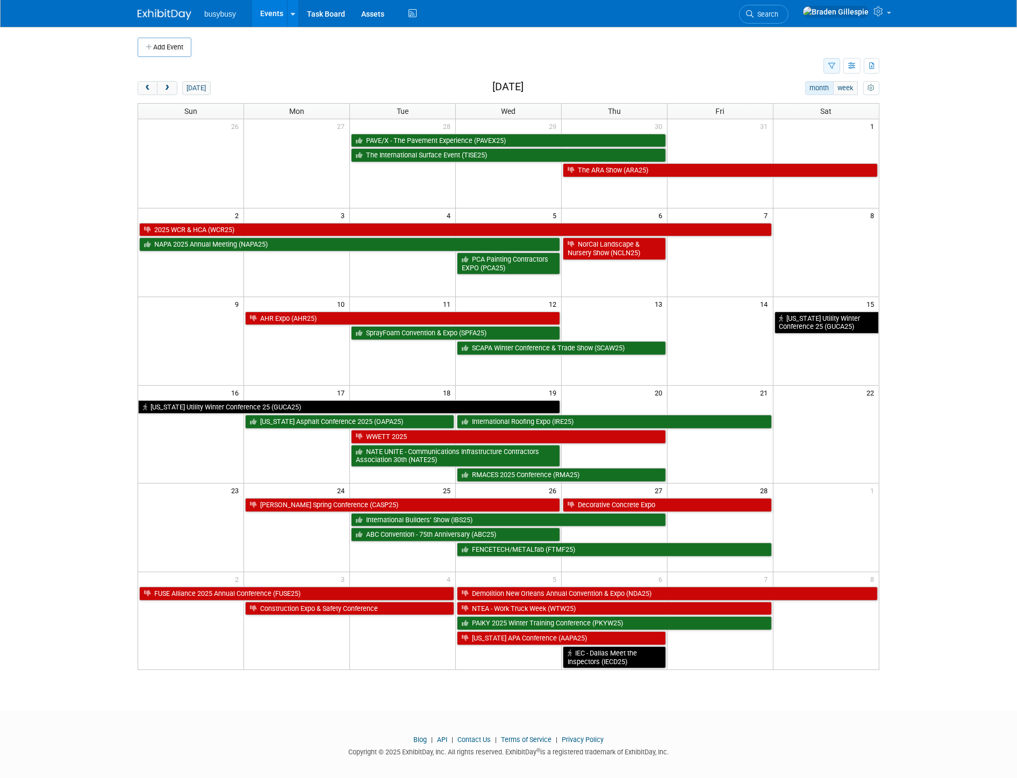
click at [834, 67] on button "button" at bounding box center [831, 66] width 17 height 16
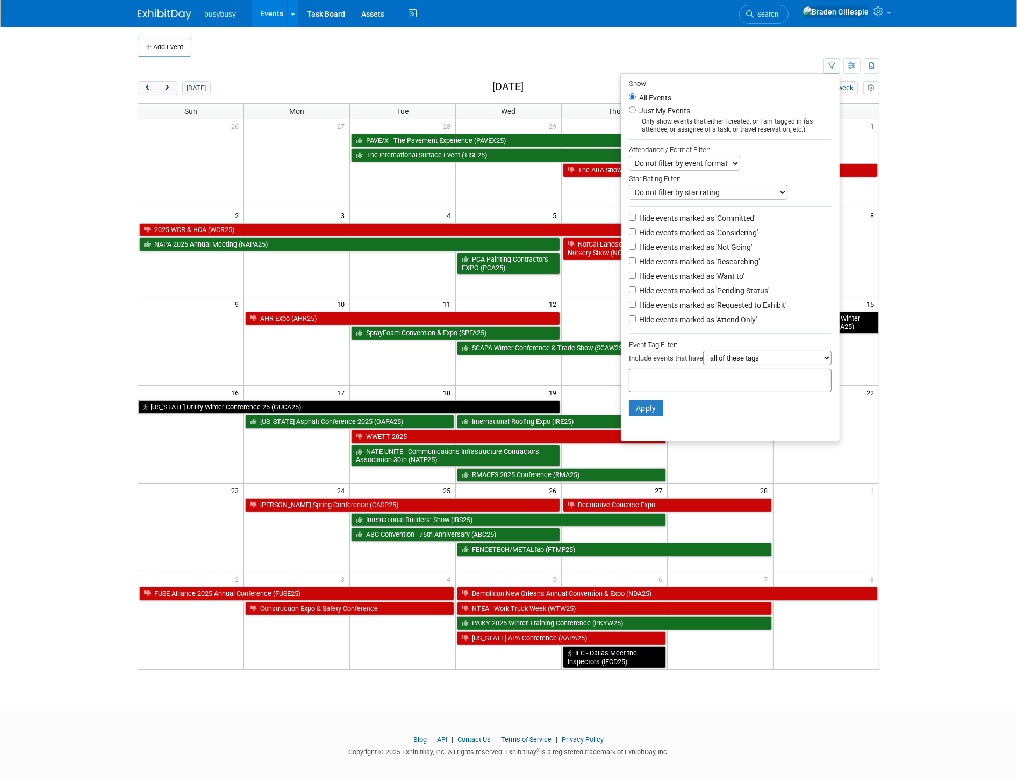
click at [706, 240] on li "Hide events marked as 'Considering'" at bounding box center [730, 233] width 219 height 15
click at [705, 246] on label "Hide events marked as 'Not Going'" at bounding box center [694, 247] width 115 height 11
click at [636, 246] on input "Hide events marked as 'Not Going'" at bounding box center [632, 246] width 7 height 7
checkbox input "true"
click at [641, 407] on button "Apply" at bounding box center [646, 408] width 34 height 16
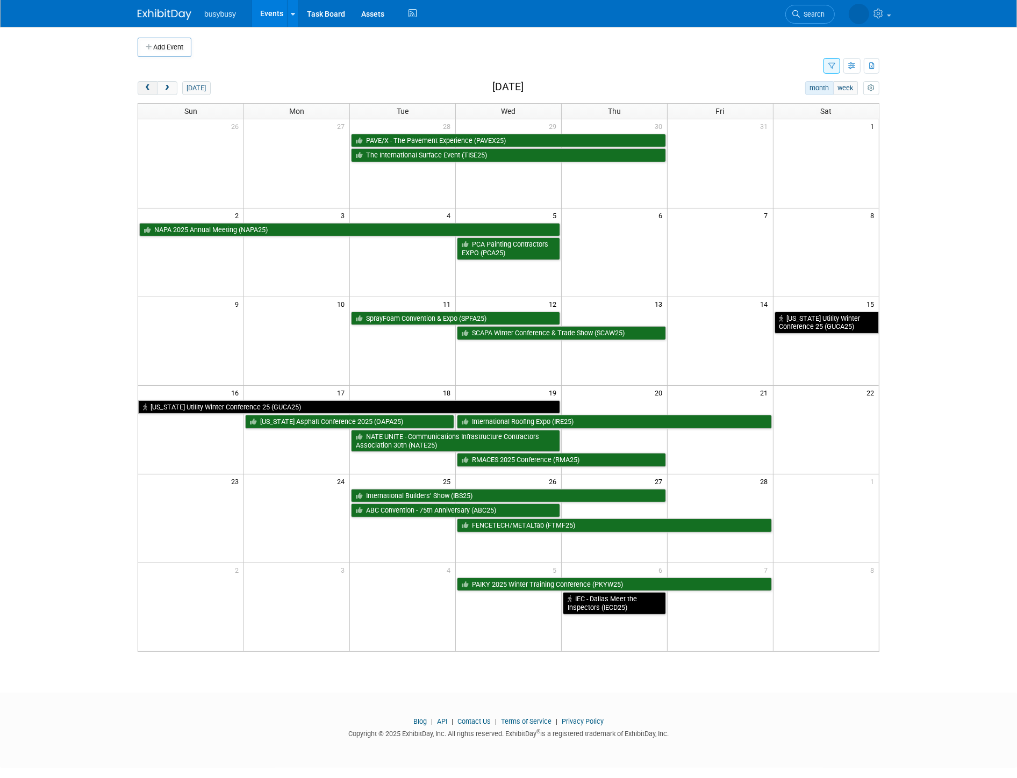
click at [149, 88] on span "prev" at bounding box center [147, 88] width 8 height 7
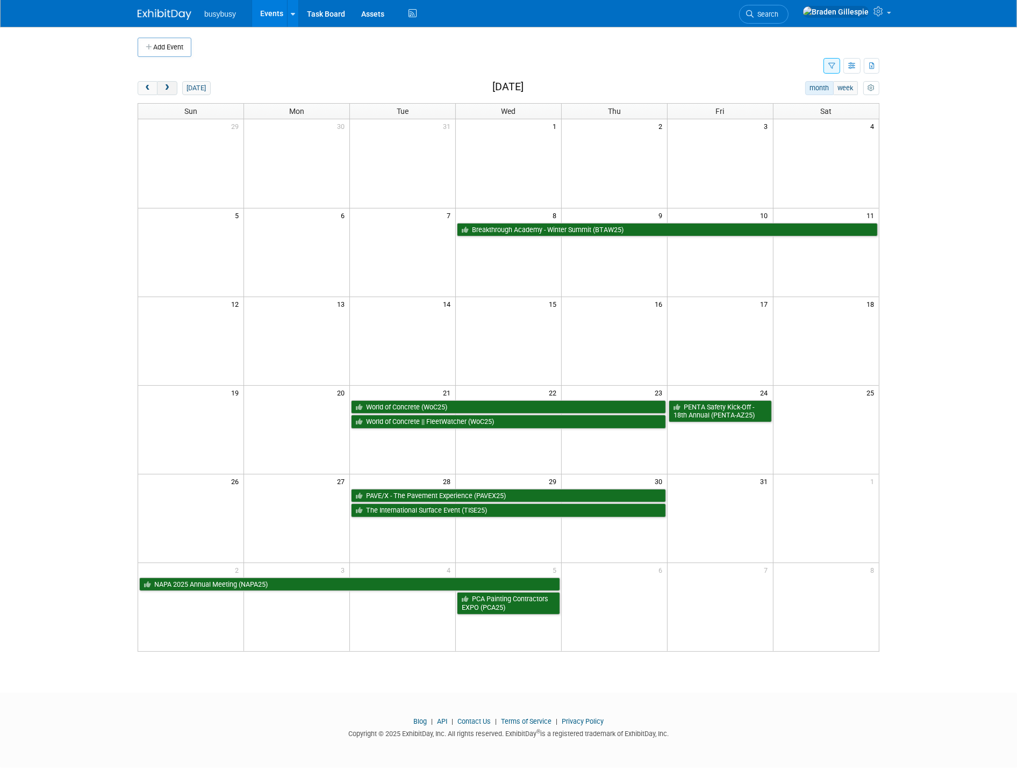
click at [167, 90] on span "next" at bounding box center [167, 88] width 8 height 7
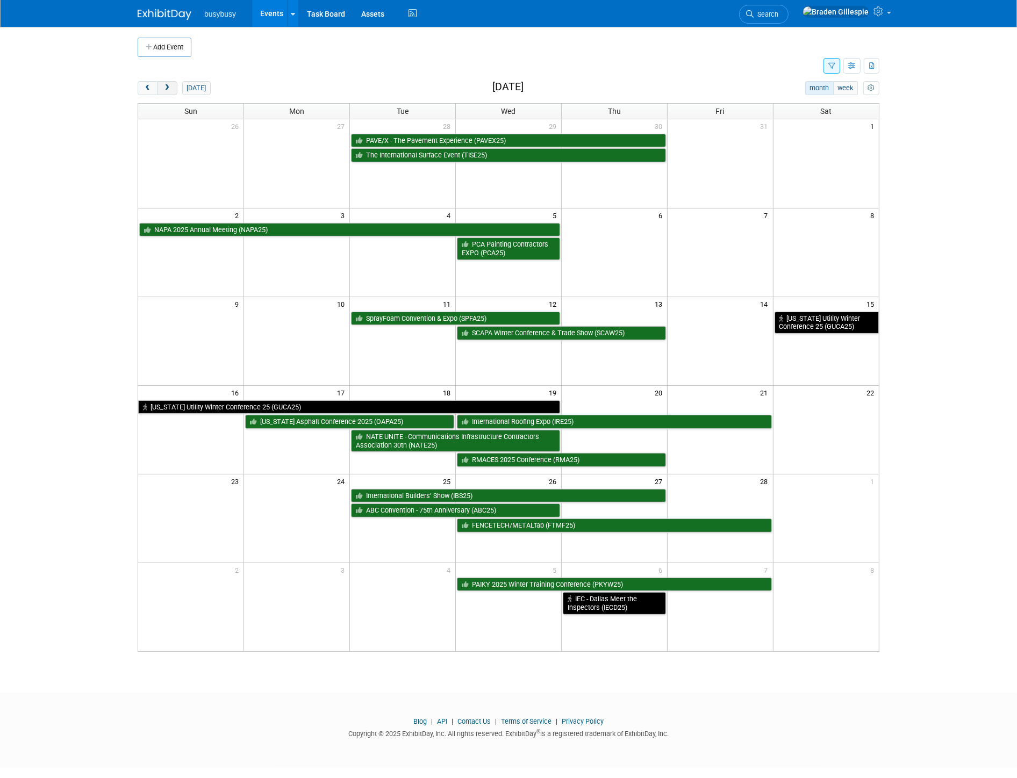
click at [173, 90] on button "next" at bounding box center [167, 88] width 20 height 14
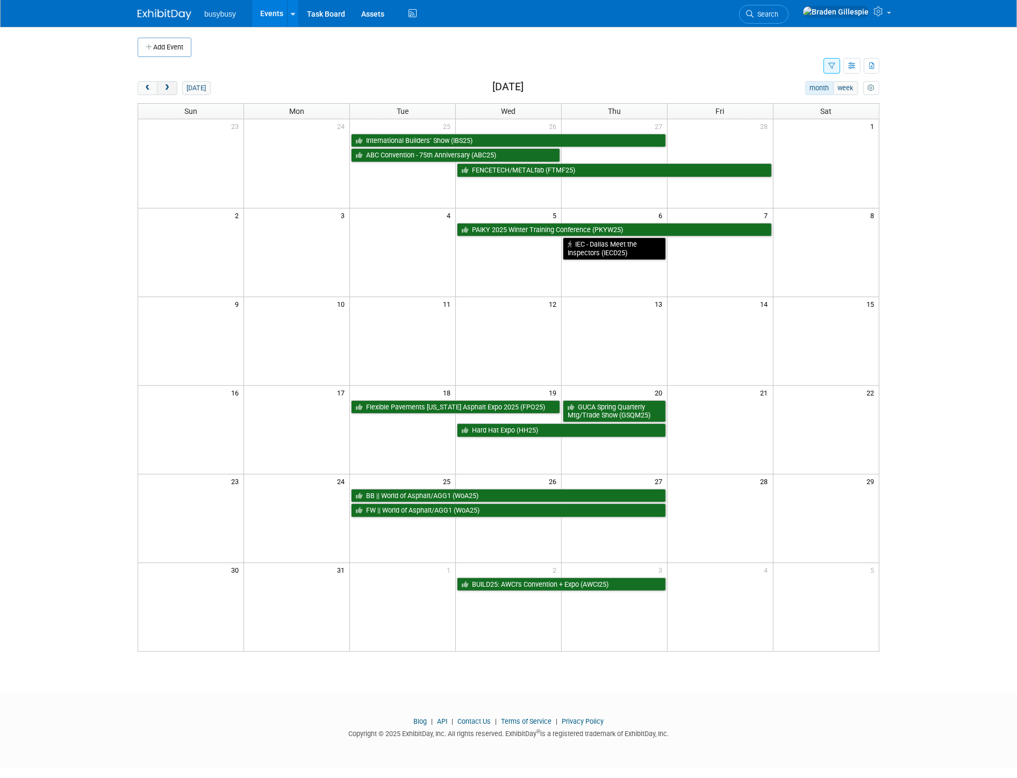
click at [174, 87] on button "next" at bounding box center [167, 88] width 20 height 14
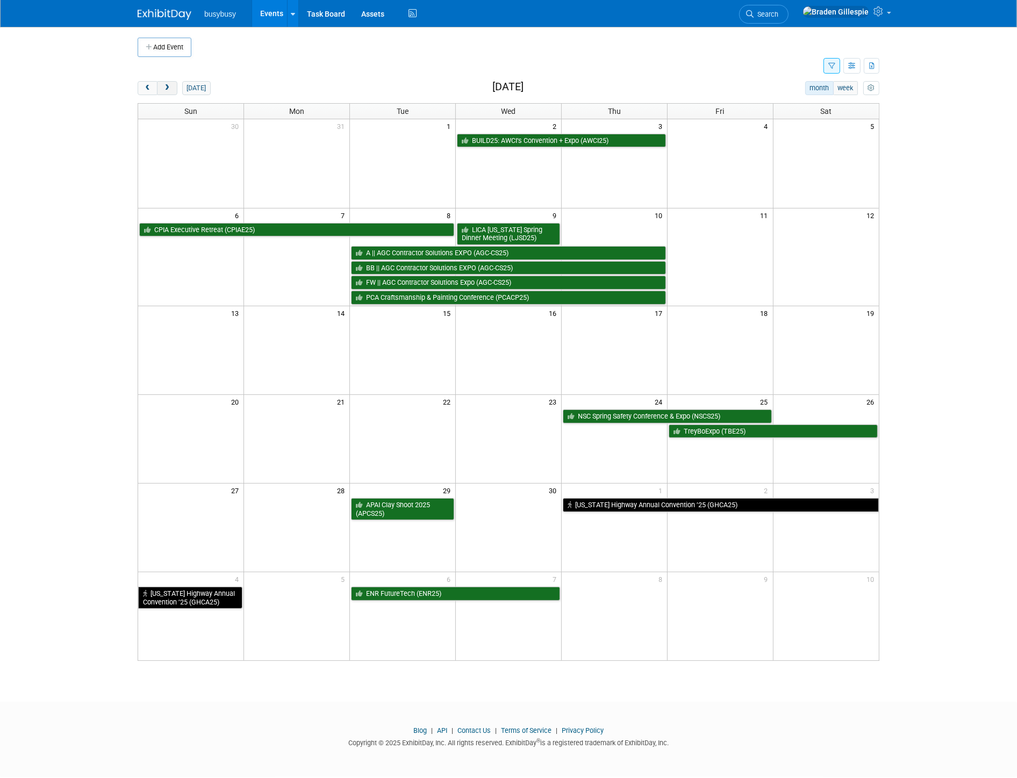
click at [169, 89] on span "next" at bounding box center [167, 88] width 8 height 7
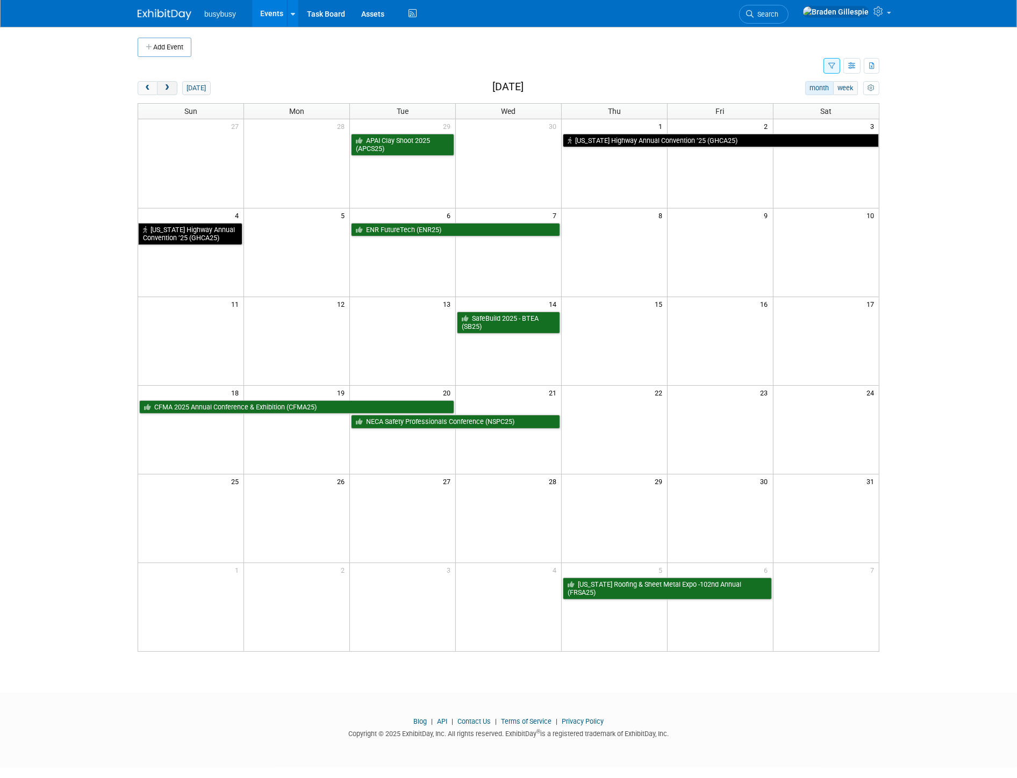
click at [171, 89] on span "next" at bounding box center [167, 88] width 8 height 7
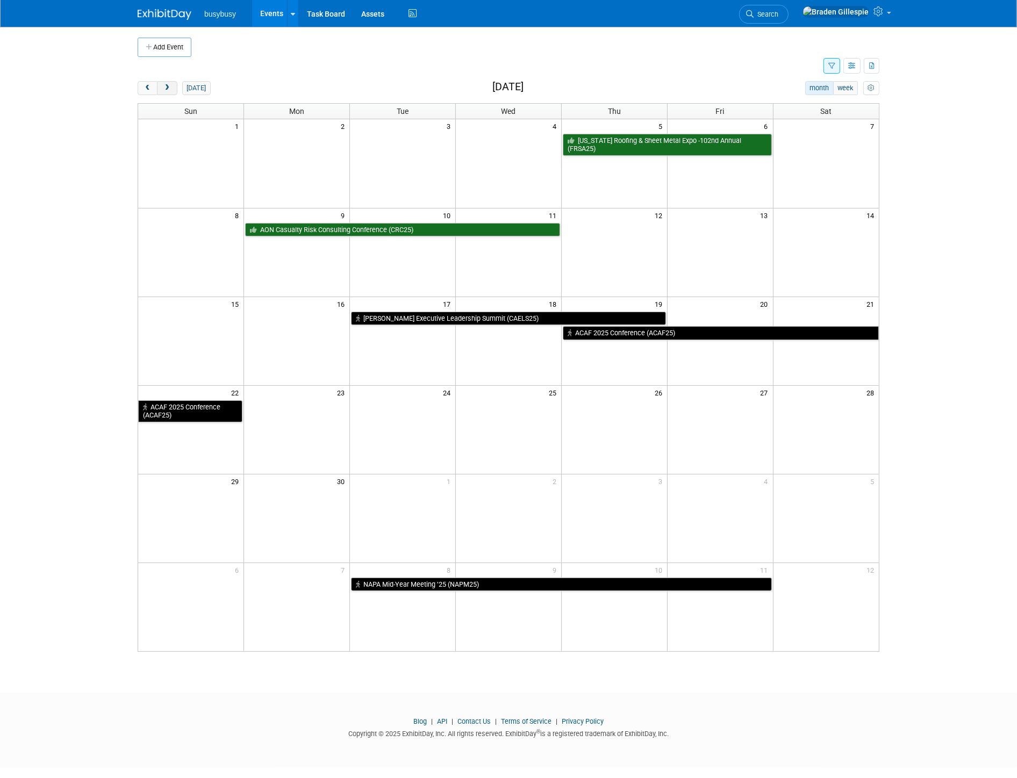
click at [167, 87] on span "next" at bounding box center [167, 88] width 8 height 7
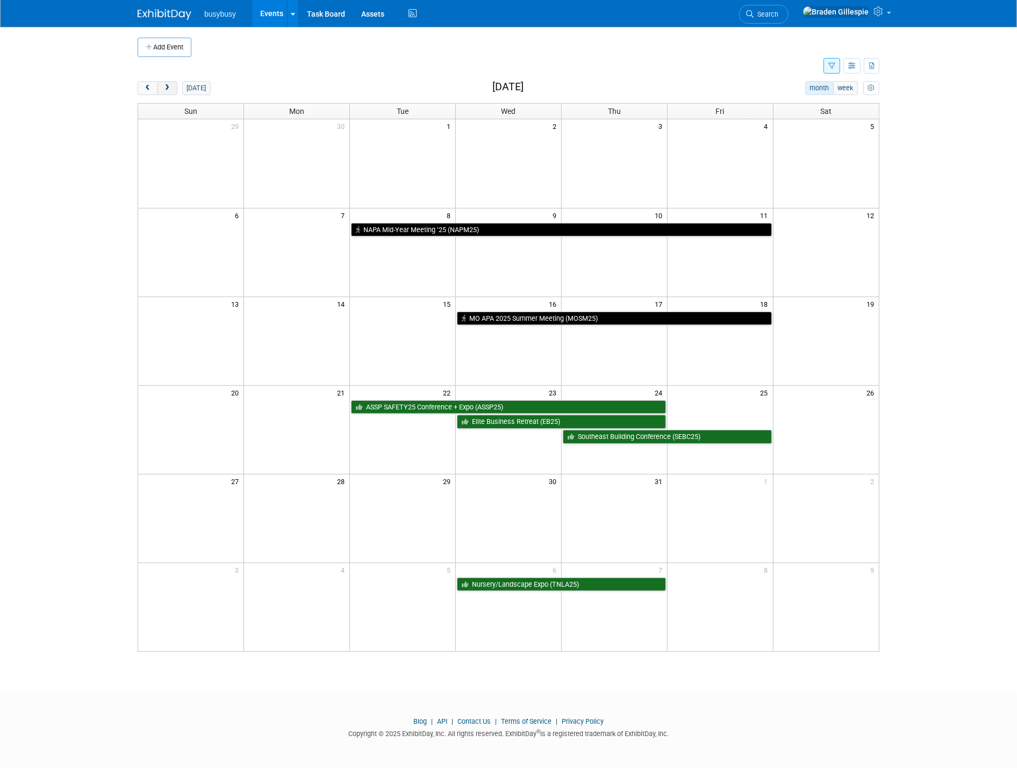
click at [162, 88] on button "next" at bounding box center [167, 88] width 20 height 14
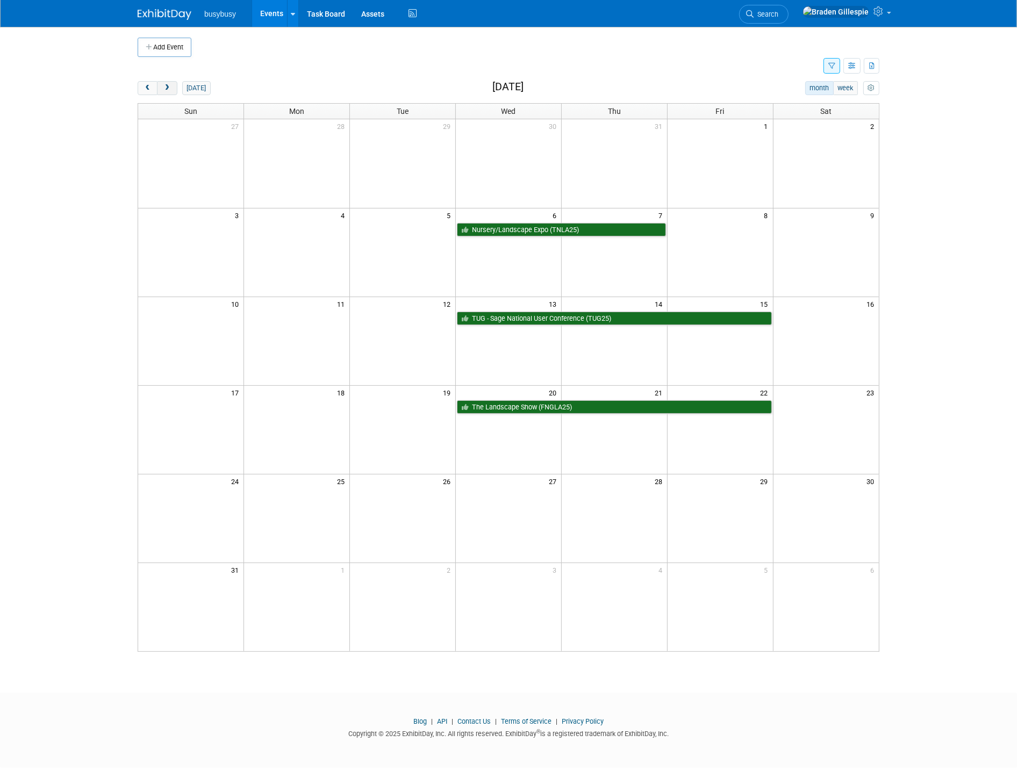
click at [175, 88] on button "next" at bounding box center [167, 88] width 20 height 14
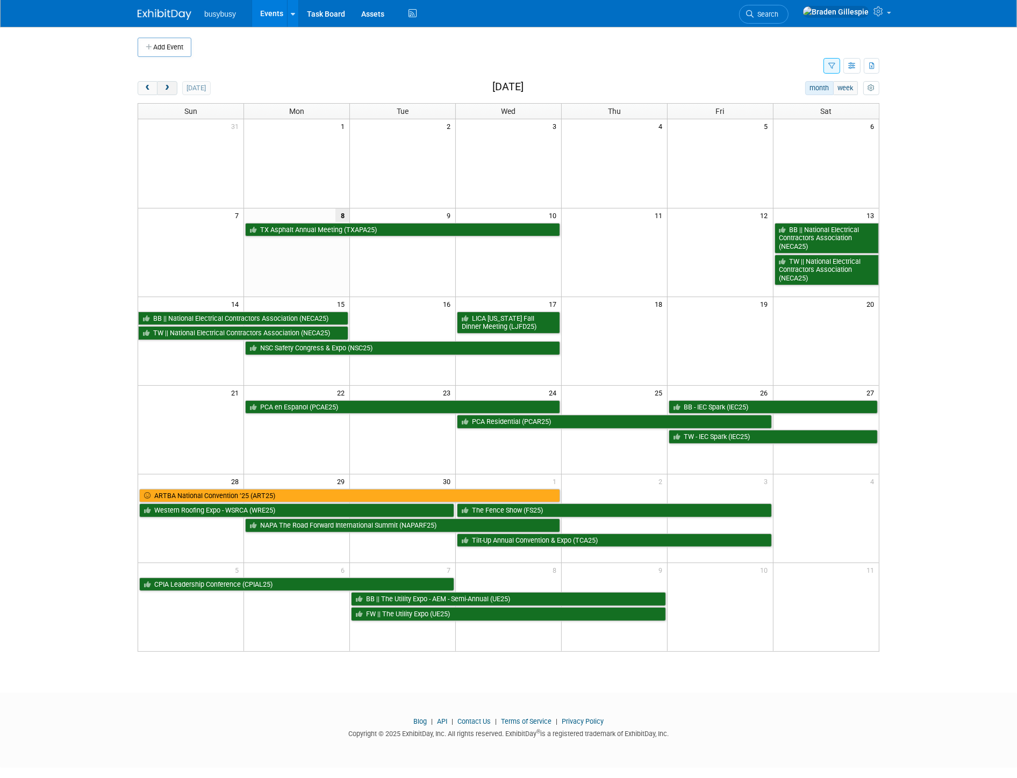
click at [167, 90] on span "next" at bounding box center [167, 88] width 8 height 7
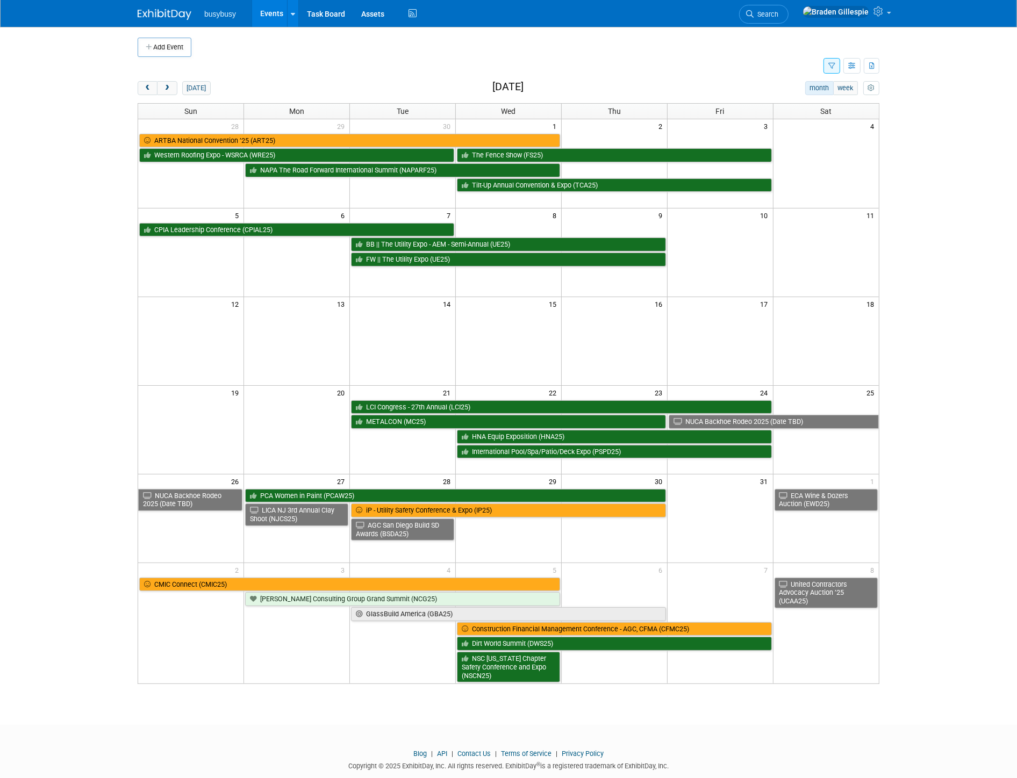
click at [788, 18] on link "Search" at bounding box center [763, 14] width 49 height 19
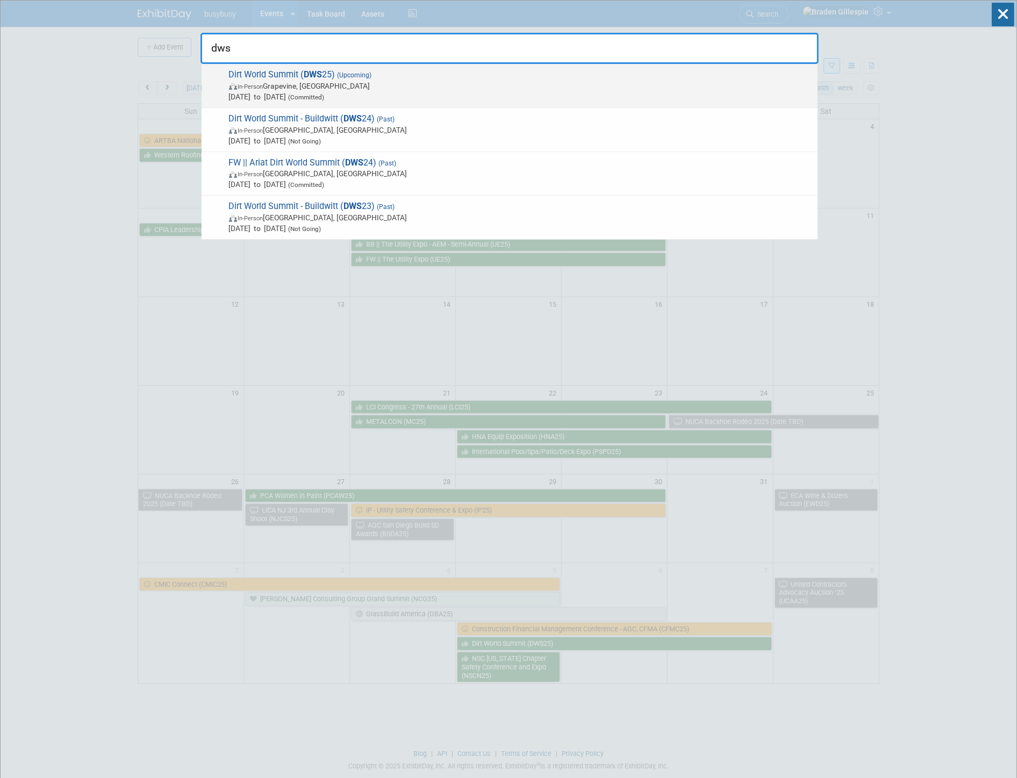
type input "dws"
click at [511, 81] on span "In-Person Grapevine, TX" at bounding box center [520, 86] width 583 height 11
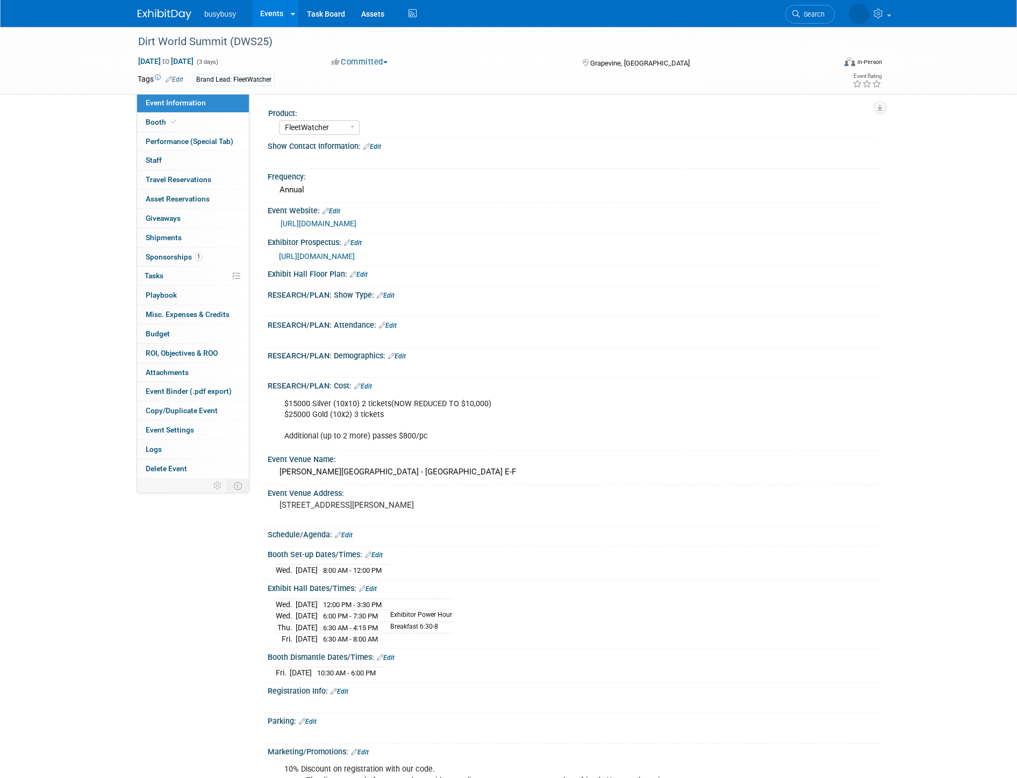
select select "FleetWatcher"
click at [356, 225] on link "[URL][DOMAIN_NAME]" at bounding box center [318, 223] width 76 height 9
click at [402, 227] on div "https://web.cvent.com/event/563e23cc-8bf7-45f5-a370-9fe63d4c2034/websitePage:ad…" at bounding box center [575, 224] width 590 height 12
click at [356, 223] on link "https://web.cvent.com/event/563e23cc-8bf7-45f5-a370-9fe63d4c2034/websitePage:ad…" at bounding box center [318, 223] width 76 height 9
click at [373, 505] on pre "1501 Gaylord Trail Grapevine, TX 76051" at bounding box center [394, 505] width 231 height 10
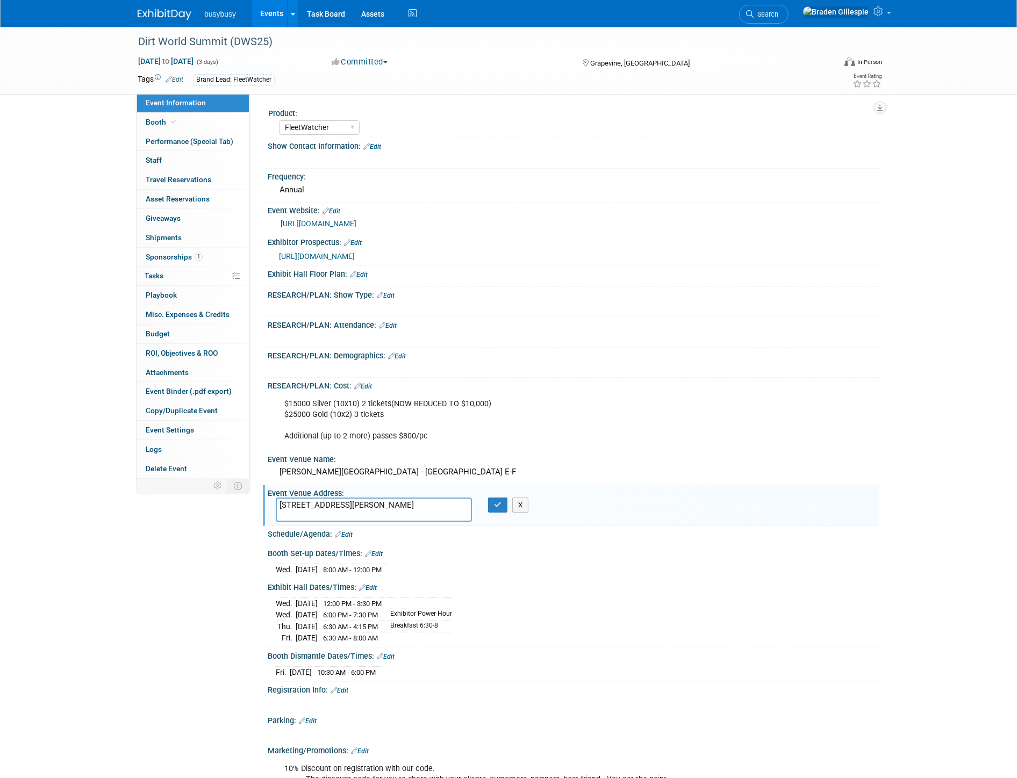
click at [173, 12] on img at bounding box center [165, 14] width 54 height 11
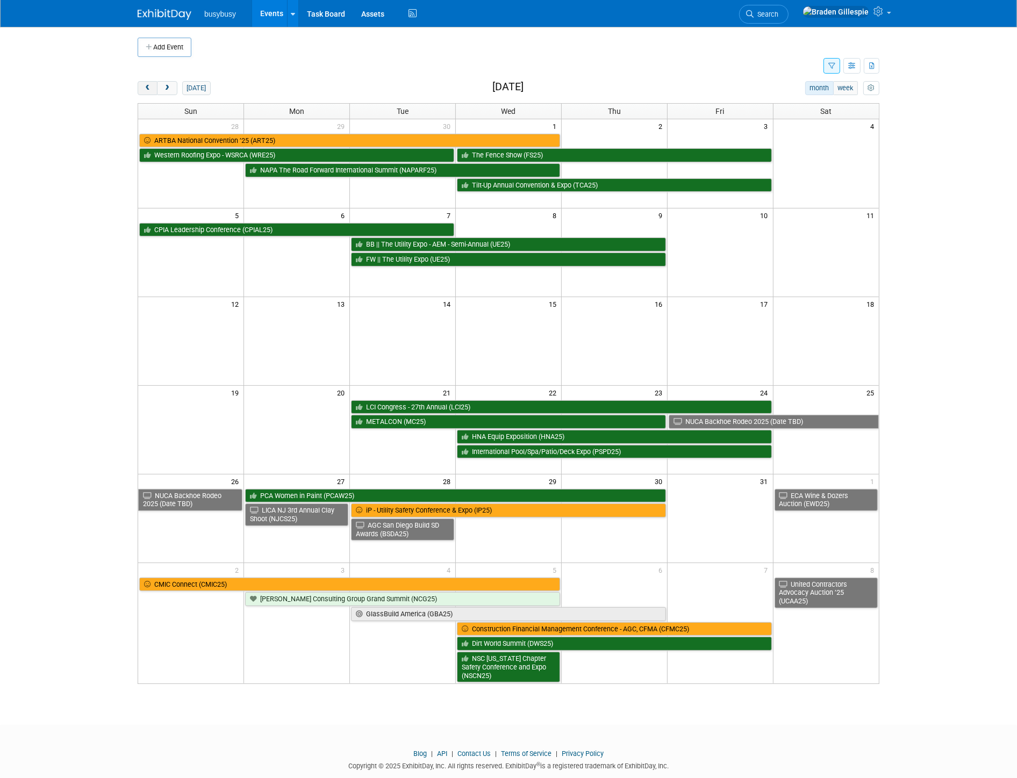
click at [142, 89] on button "prev" at bounding box center [148, 88] width 20 height 14
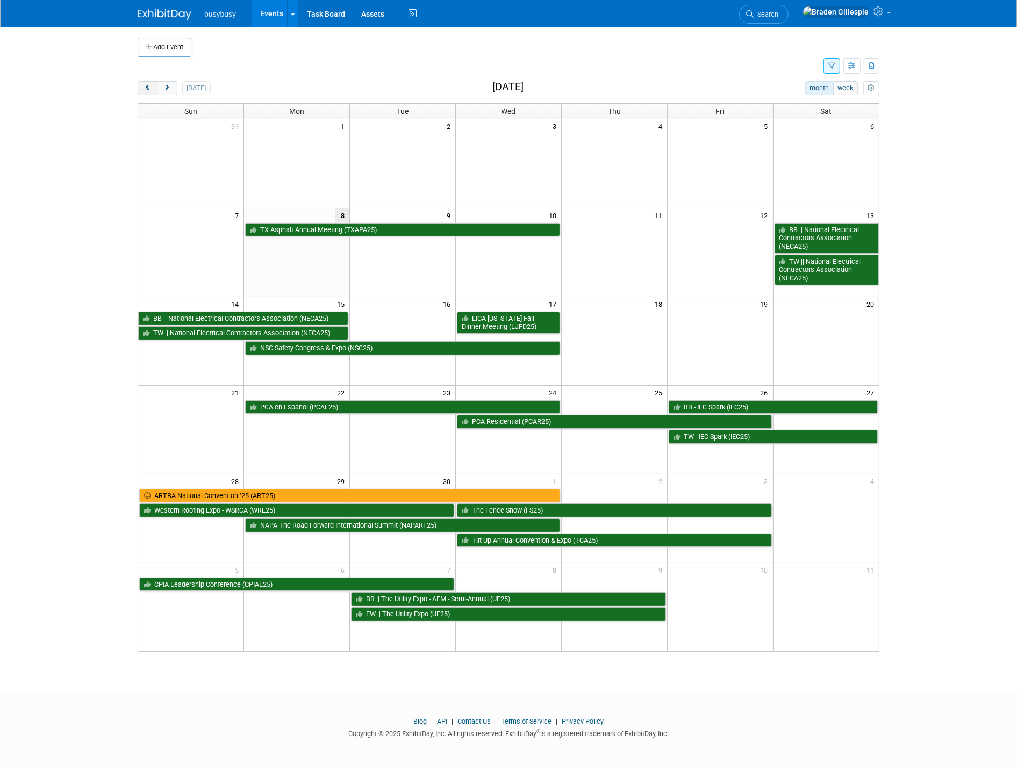
click at [146, 89] on span "prev" at bounding box center [147, 88] width 8 height 7
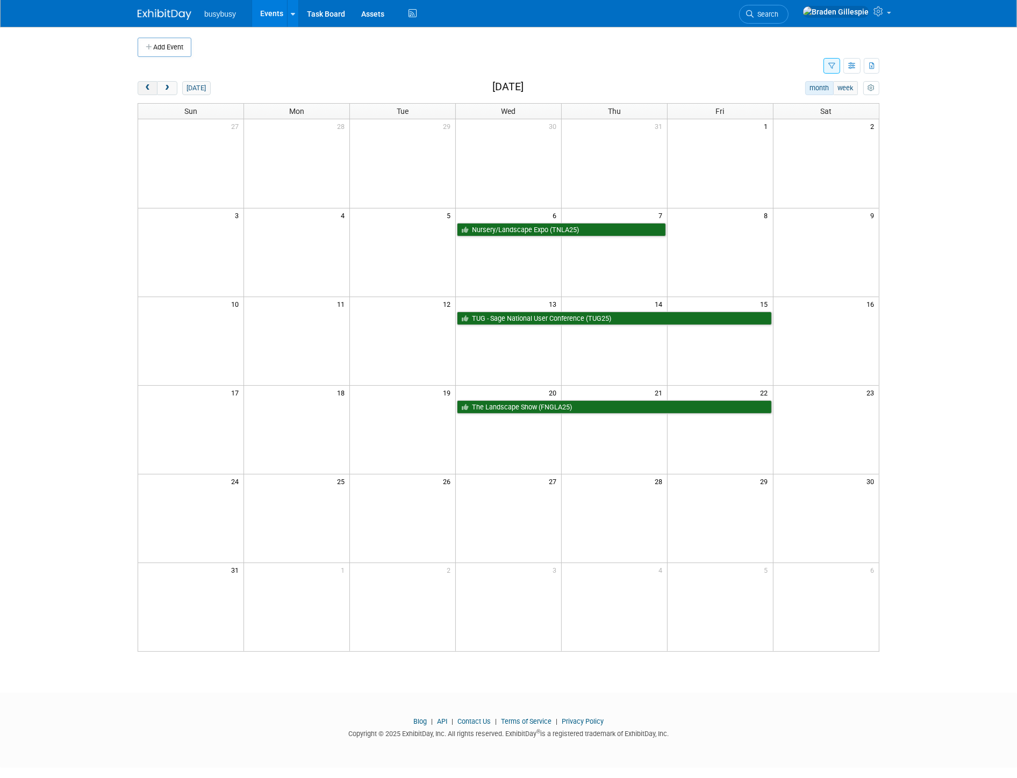
click at [146, 89] on span "prev" at bounding box center [147, 88] width 8 height 7
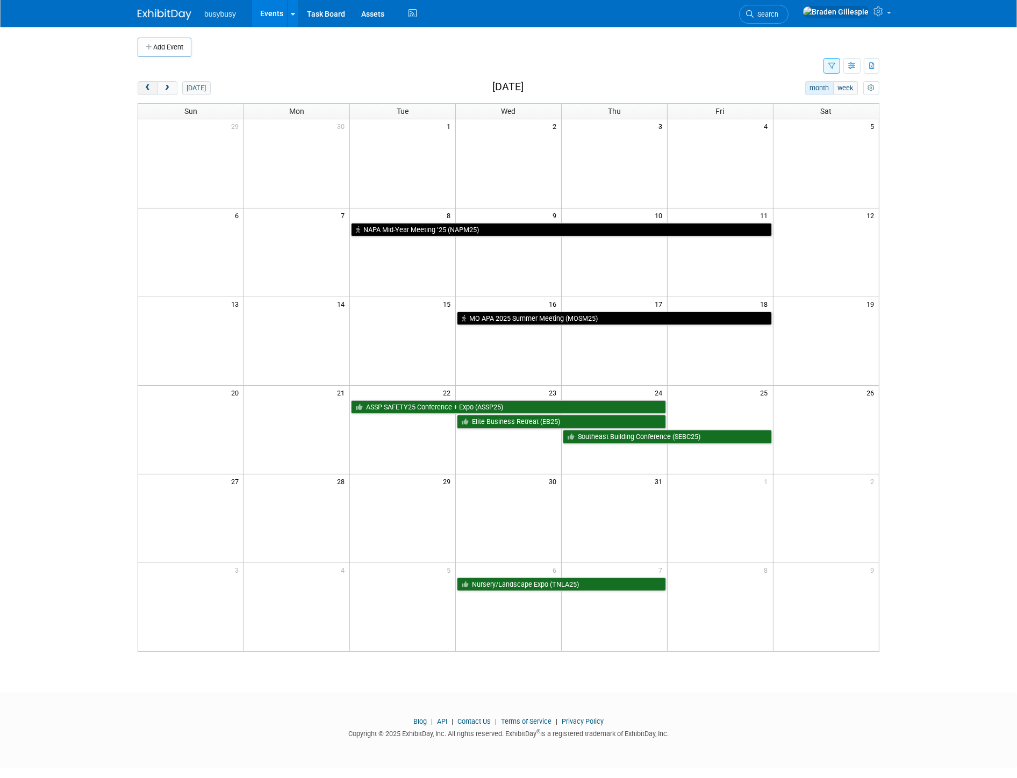
click at [146, 89] on span "prev" at bounding box center [147, 88] width 8 height 7
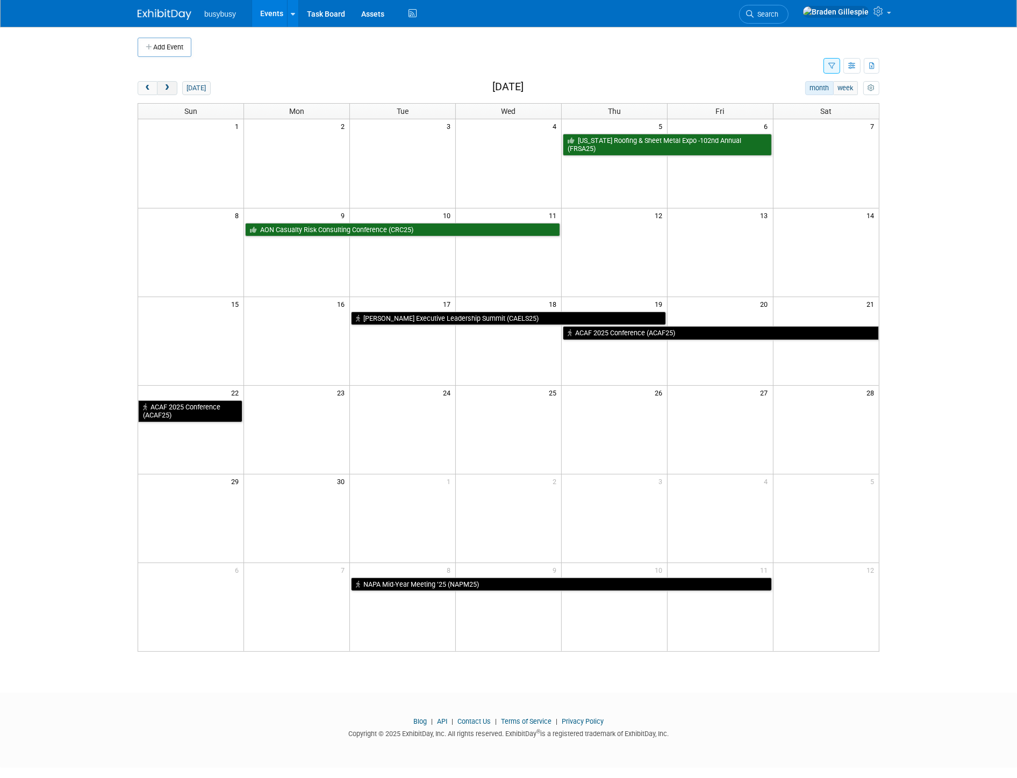
click at [167, 93] on button "next" at bounding box center [167, 88] width 20 height 14
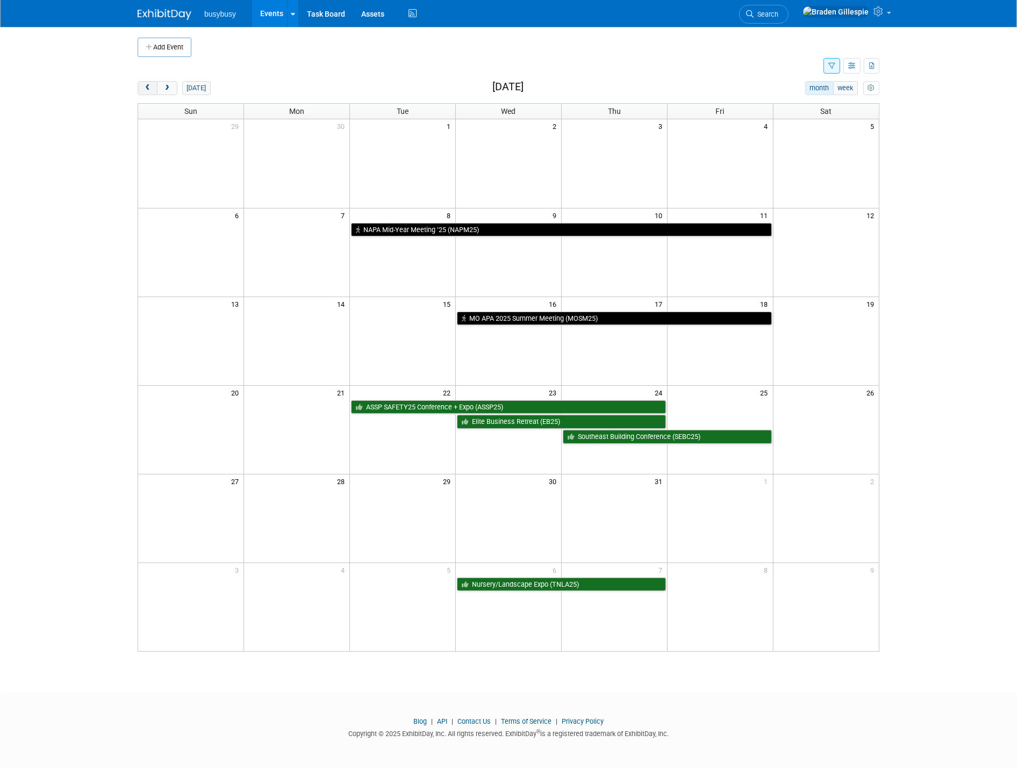
click at [153, 82] on button "prev" at bounding box center [148, 88] width 20 height 14
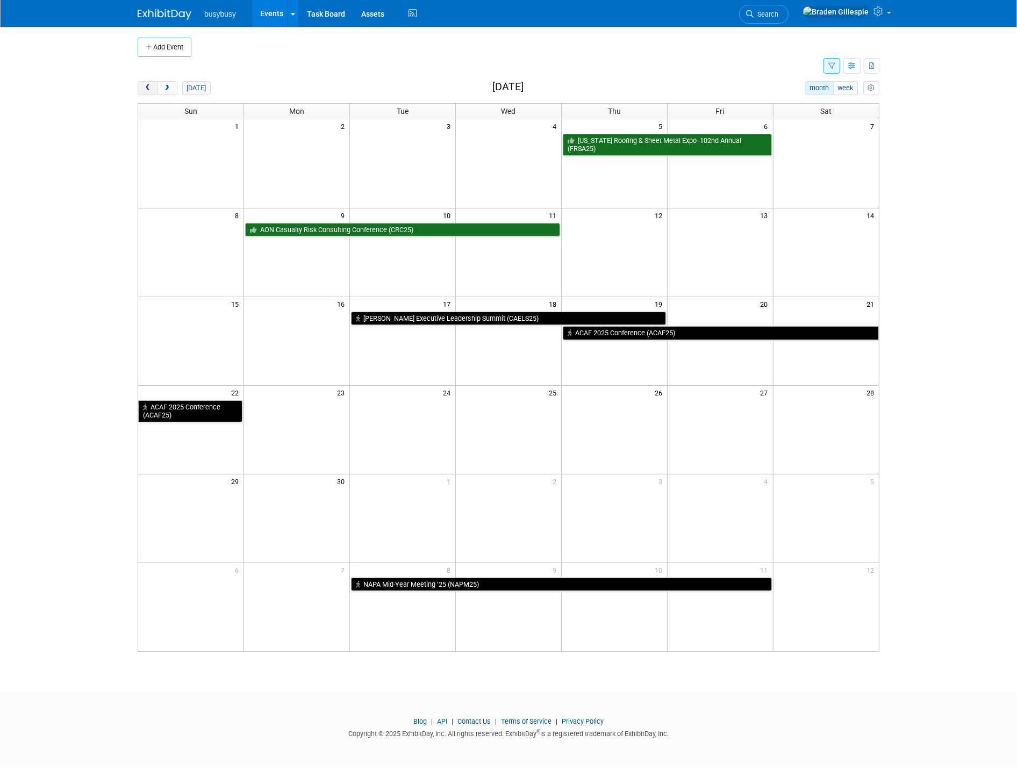
click at [153, 83] on button "prev" at bounding box center [148, 88] width 20 height 14
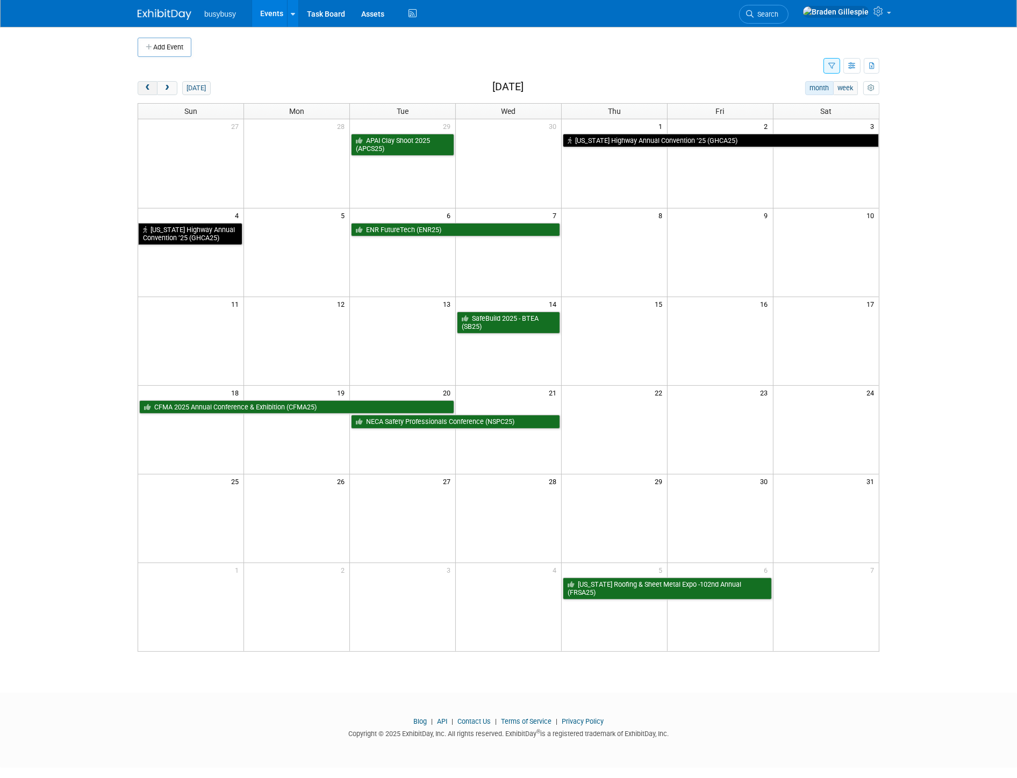
click at [153, 83] on button "prev" at bounding box center [148, 88] width 20 height 14
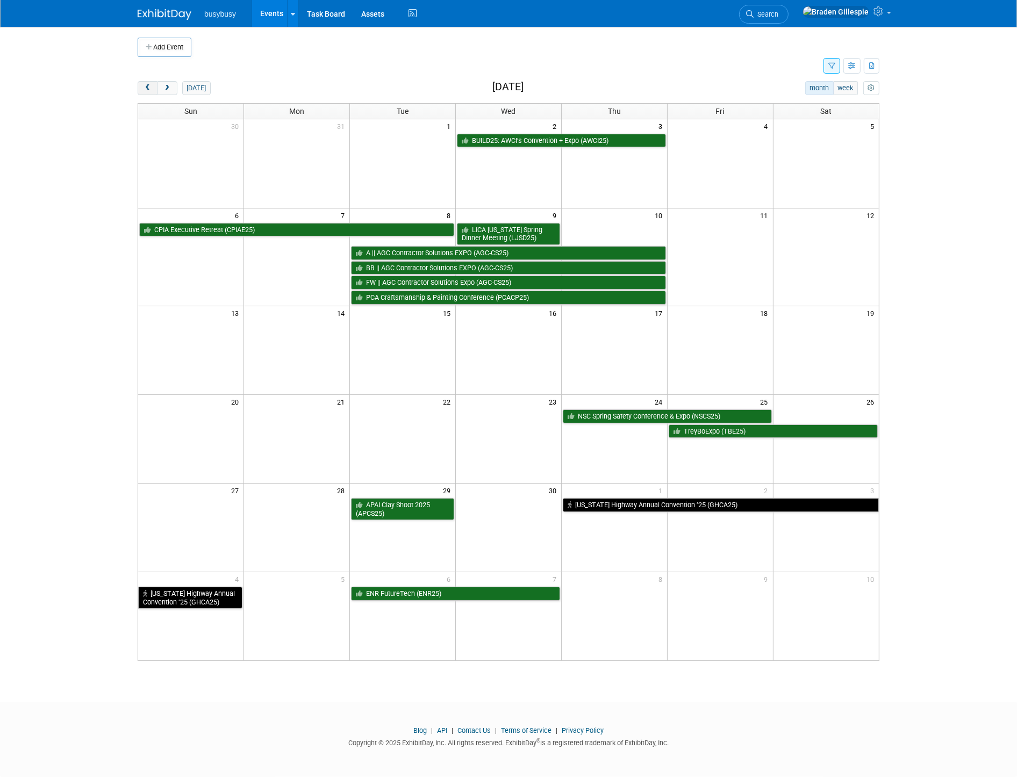
click at [153, 83] on button "prev" at bounding box center [148, 88] width 20 height 14
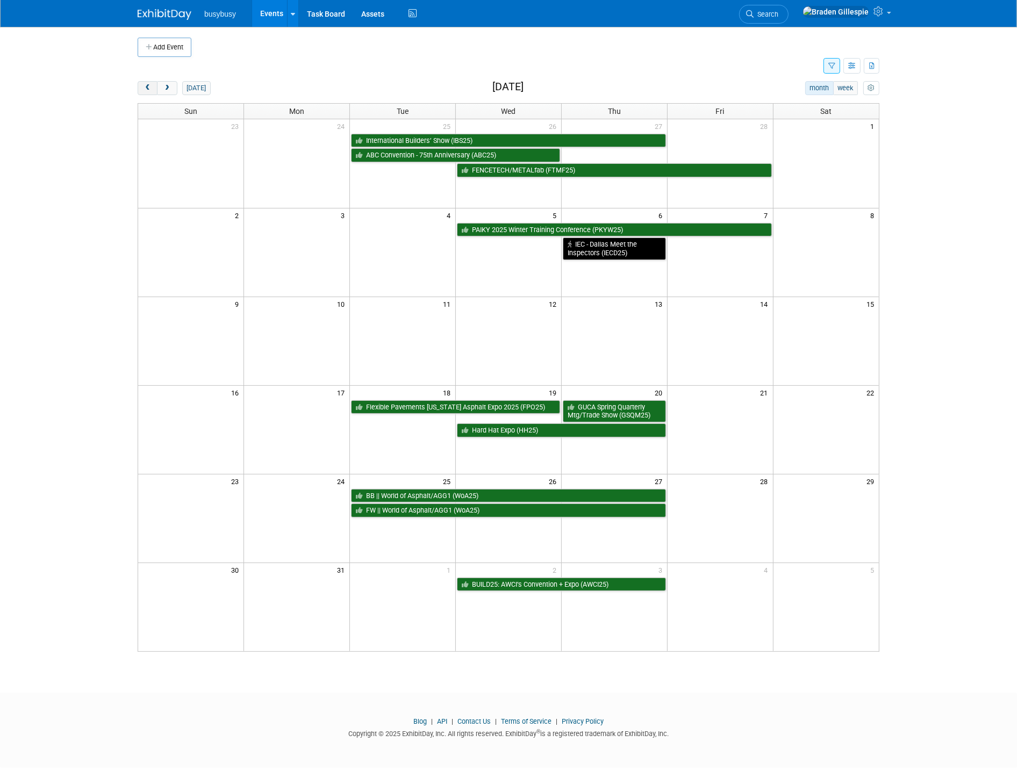
click at [153, 83] on button "prev" at bounding box center [148, 88] width 20 height 14
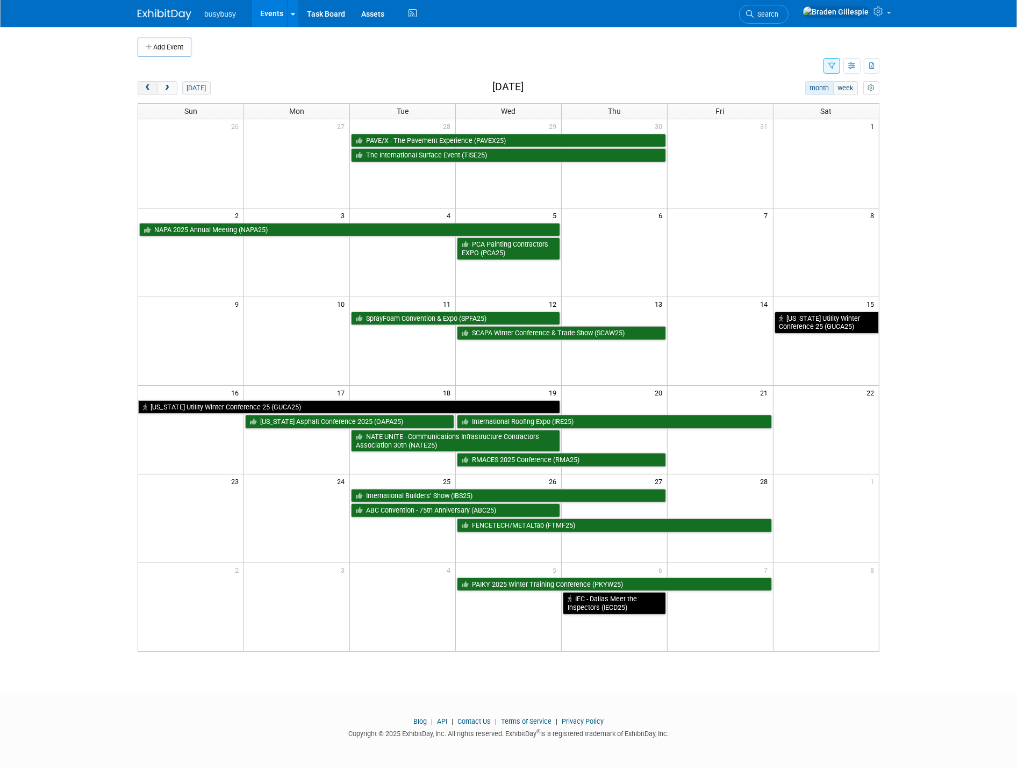
click at [153, 83] on button "prev" at bounding box center [148, 88] width 20 height 14
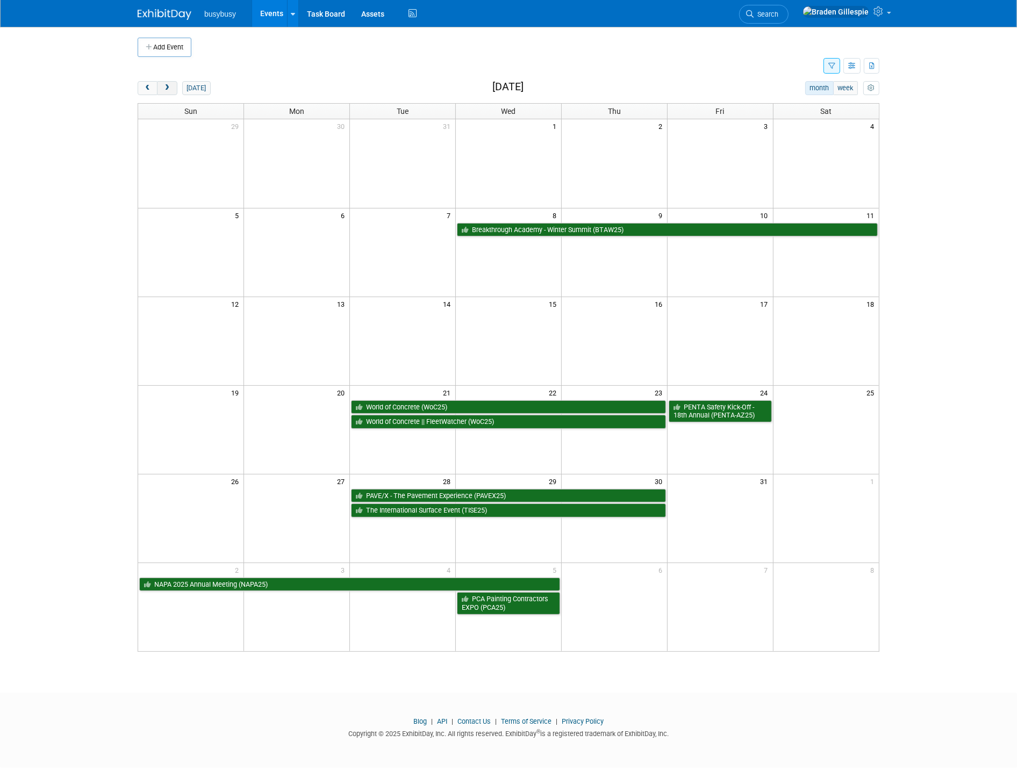
click at [165, 85] on span "next" at bounding box center [167, 88] width 8 height 7
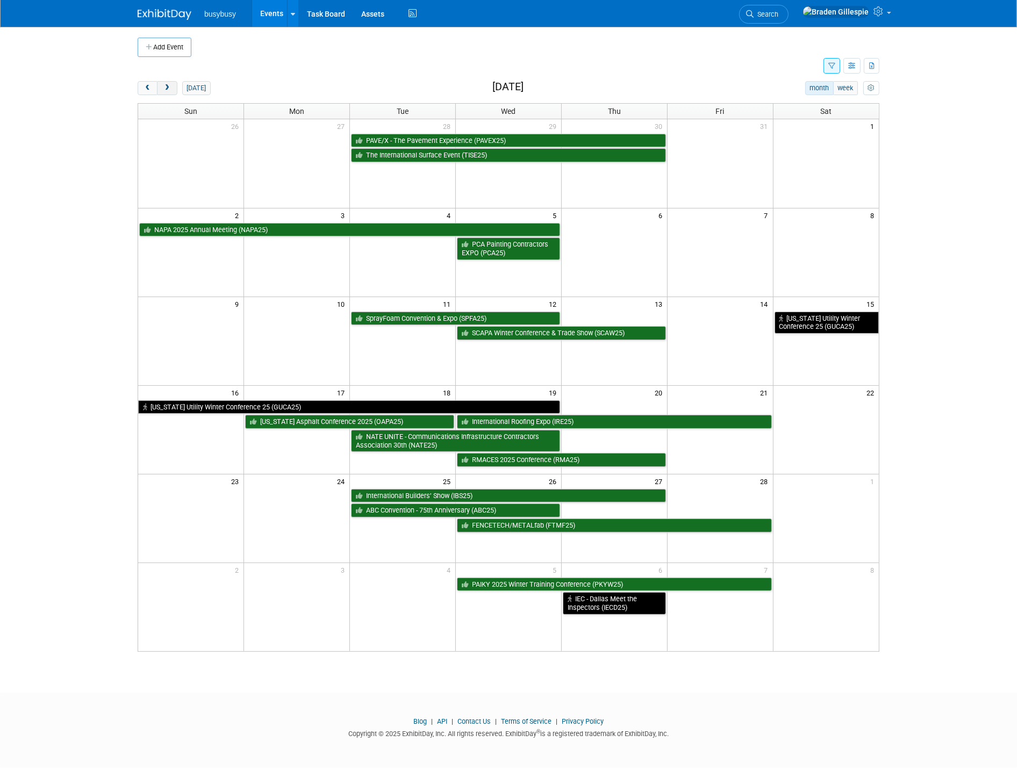
click at [165, 85] on span "next" at bounding box center [167, 88] width 8 height 7
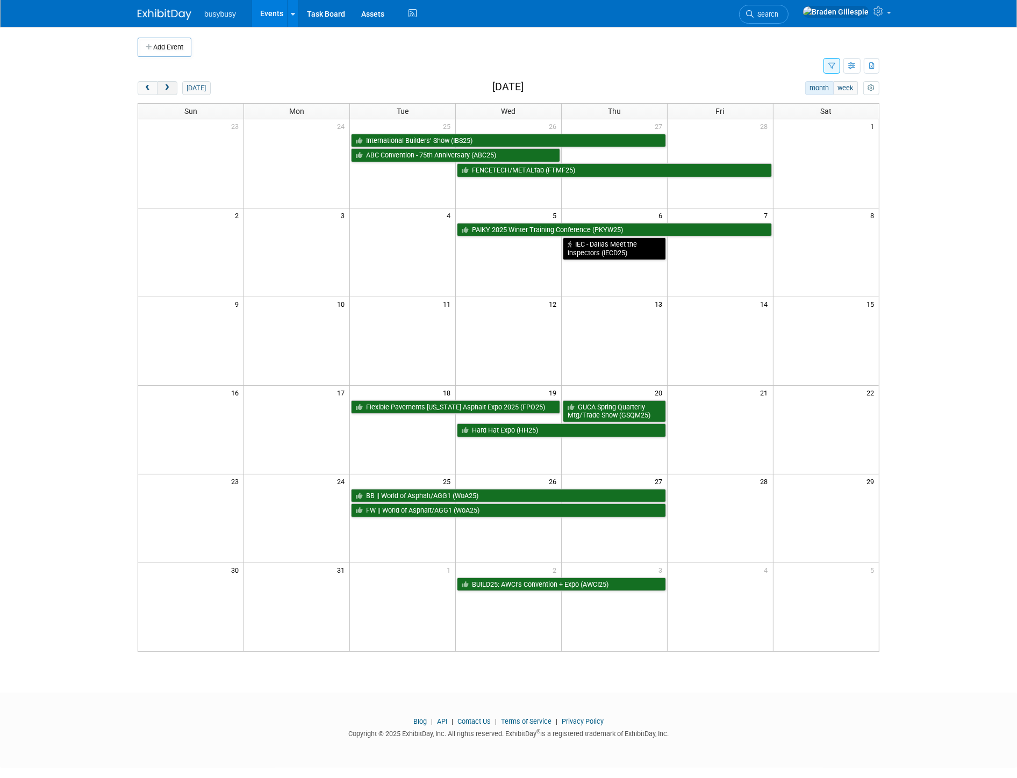
click at [165, 85] on span "next" at bounding box center [167, 88] width 8 height 7
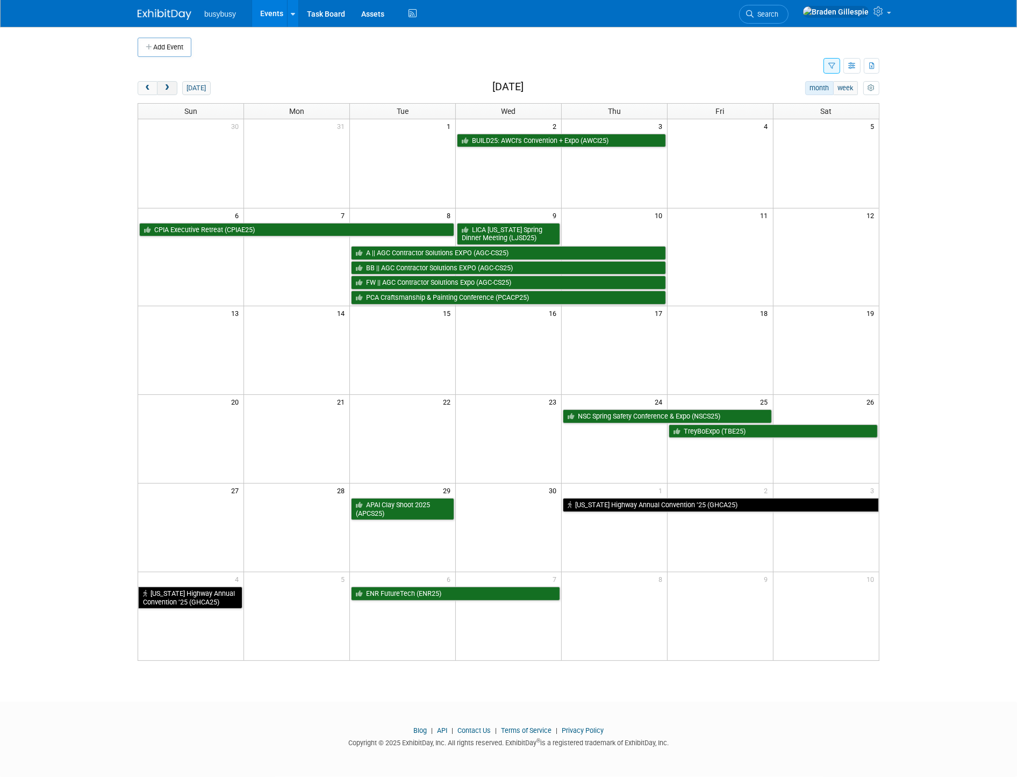
click at [165, 85] on span "next" at bounding box center [167, 88] width 8 height 7
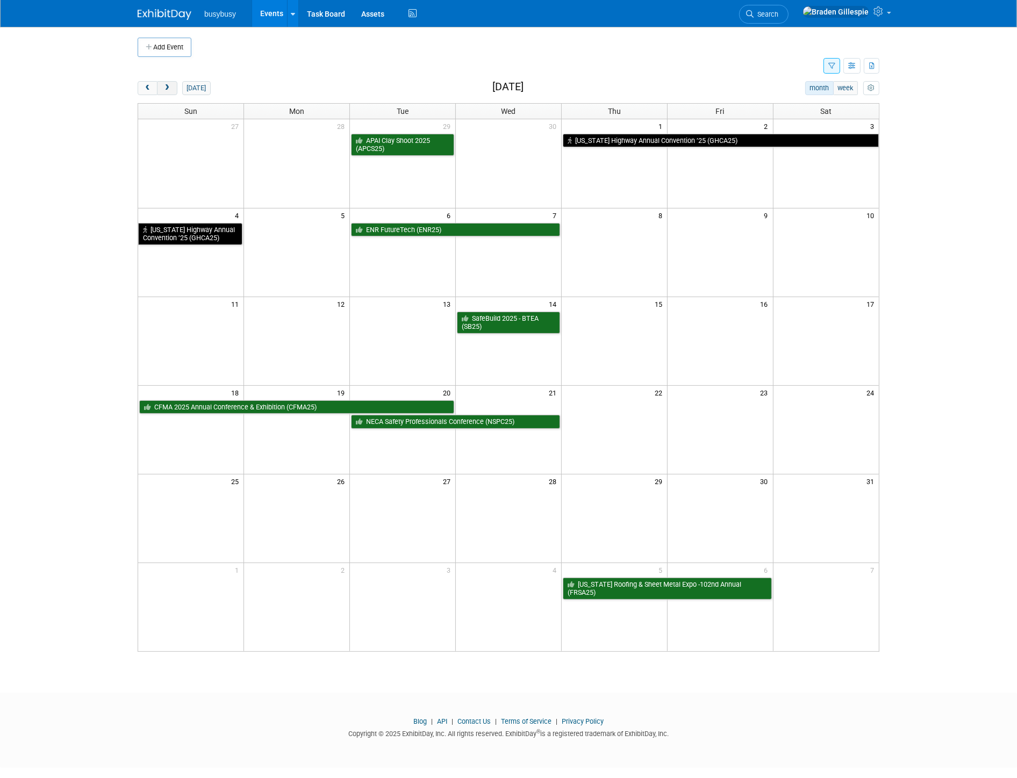
click at [165, 85] on span "next" at bounding box center [167, 88] width 8 height 7
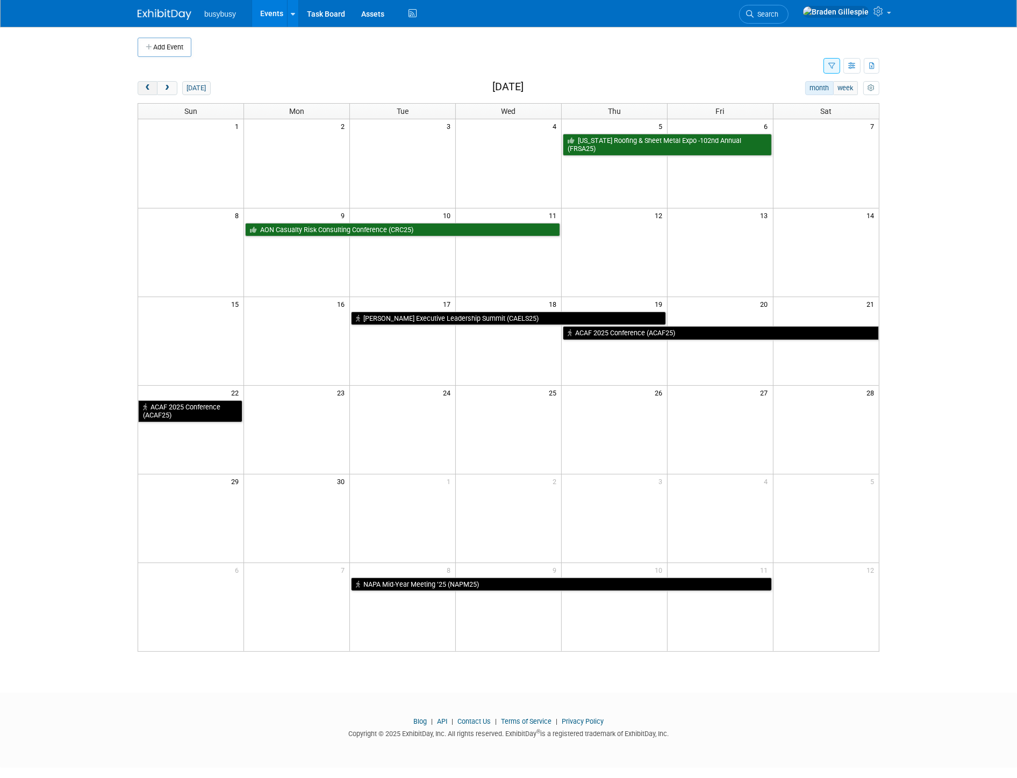
click at [142, 85] on button "prev" at bounding box center [148, 88] width 20 height 14
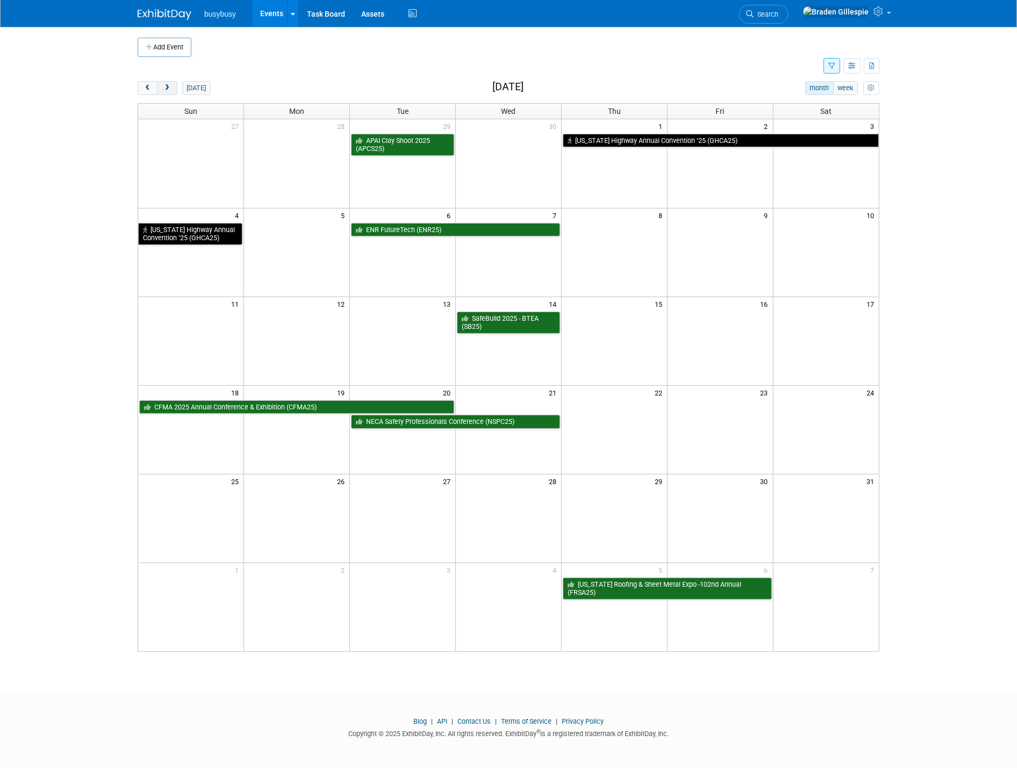
click at [162, 88] on button "next" at bounding box center [167, 88] width 20 height 14
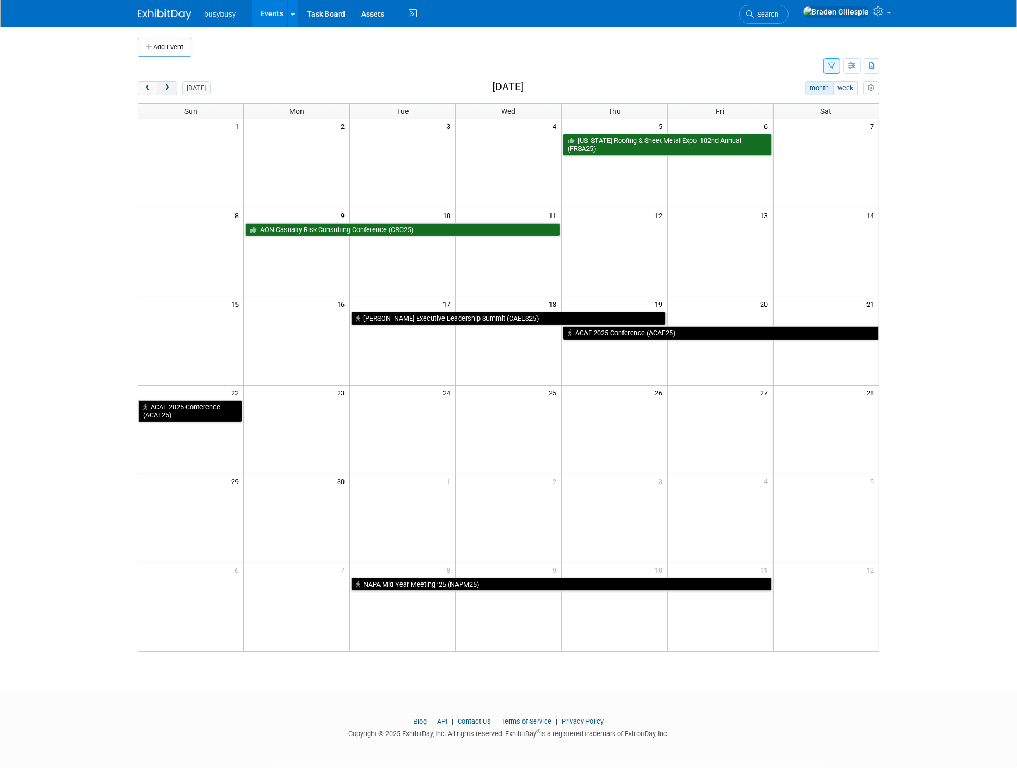
click at [162, 87] on button "next" at bounding box center [167, 88] width 20 height 14
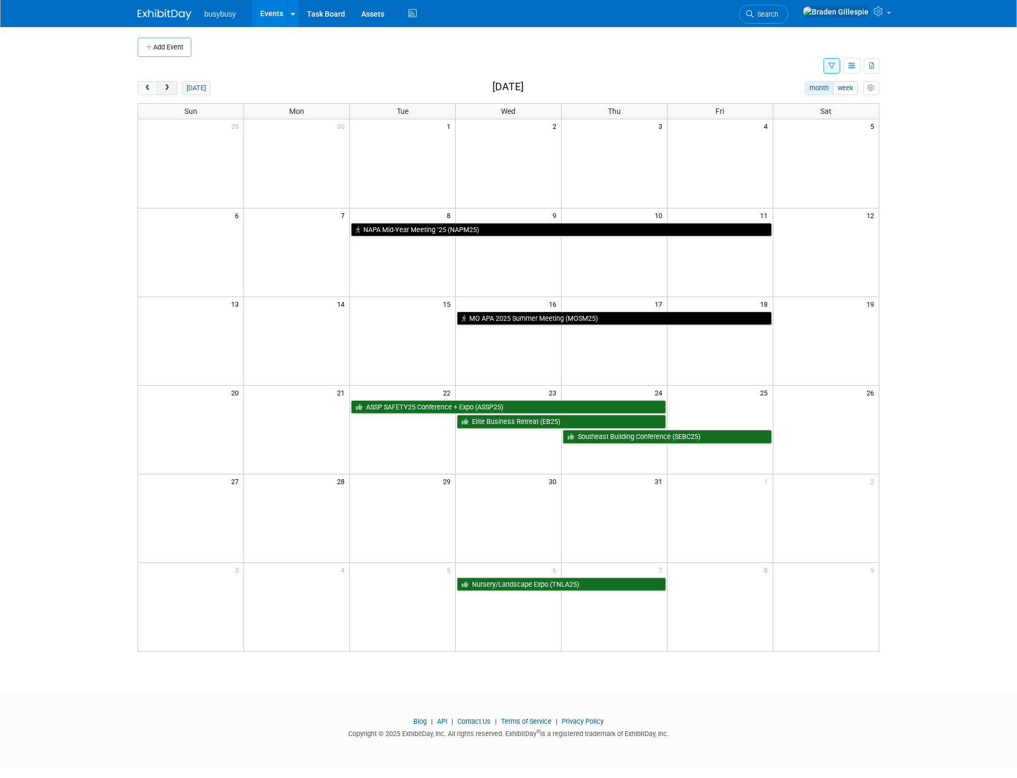
click at [162, 87] on button "next" at bounding box center [167, 88] width 20 height 14
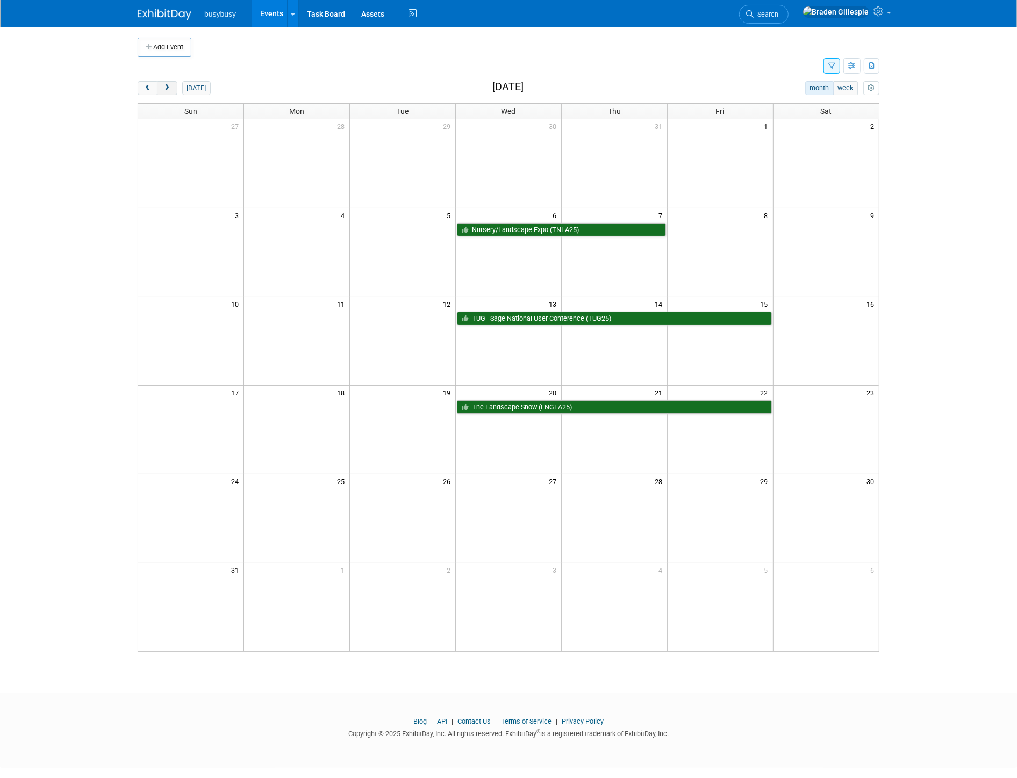
click at [162, 87] on button "next" at bounding box center [167, 88] width 20 height 14
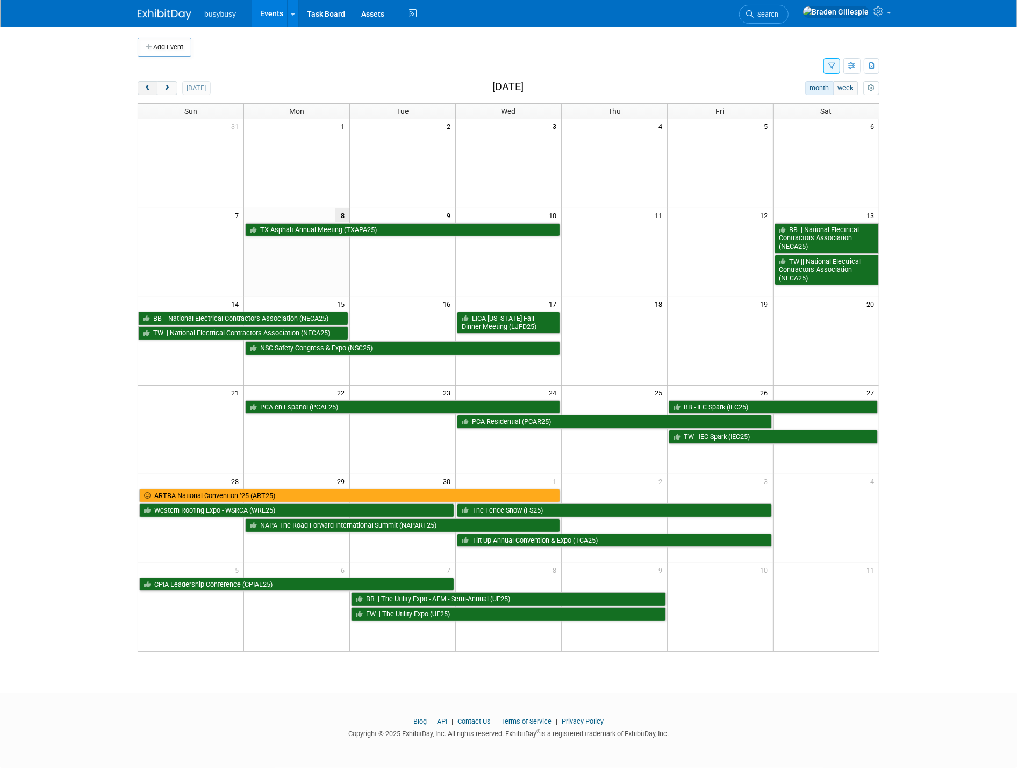
click at [141, 87] on button "prev" at bounding box center [148, 88] width 20 height 14
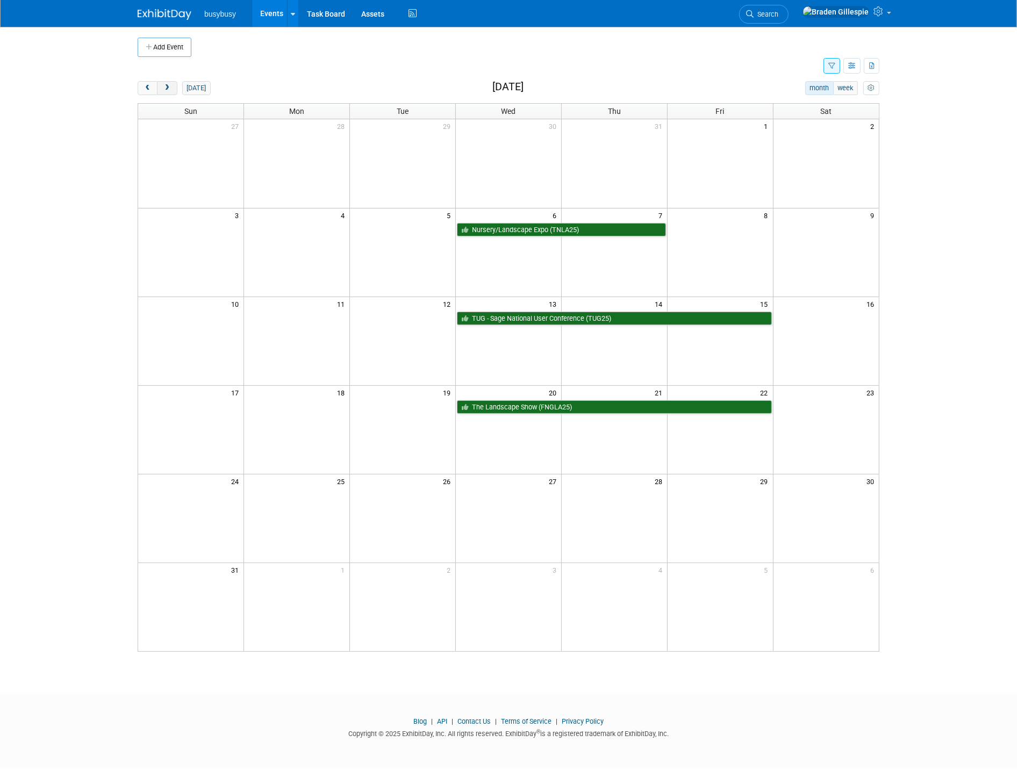
click at [168, 87] on span "next" at bounding box center [167, 88] width 8 height 7
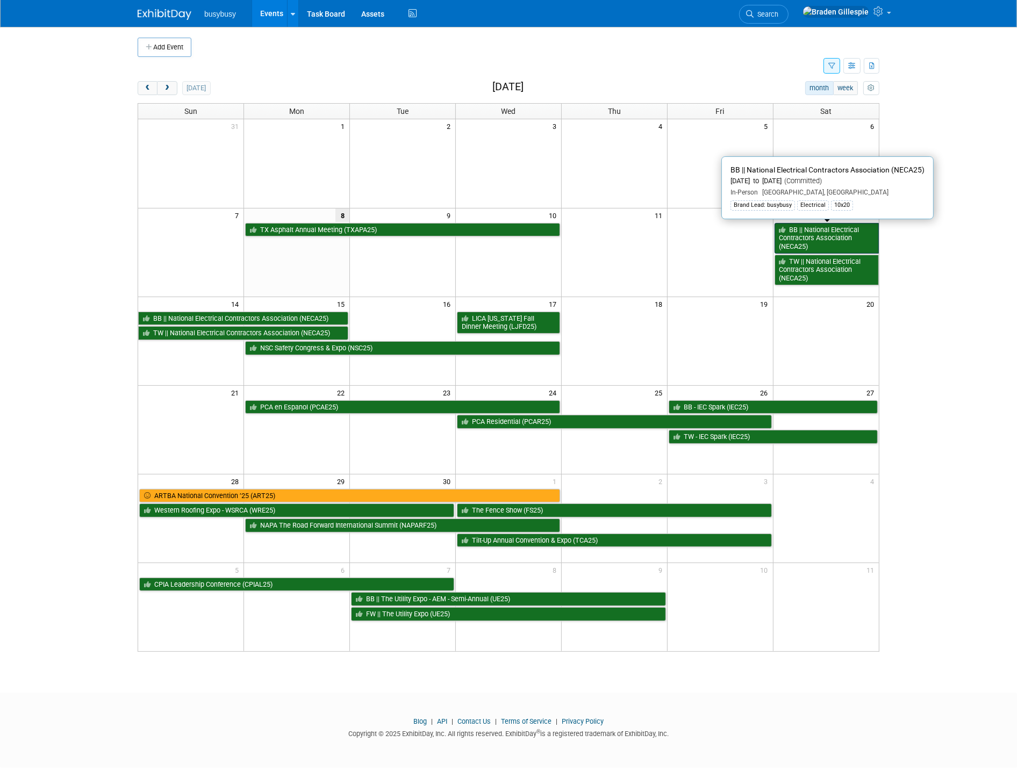
click at [849, 240] on link "BB || National Electrical Contractors Association (NECA25)" at bounding box center [826, 238] width 104 height 31
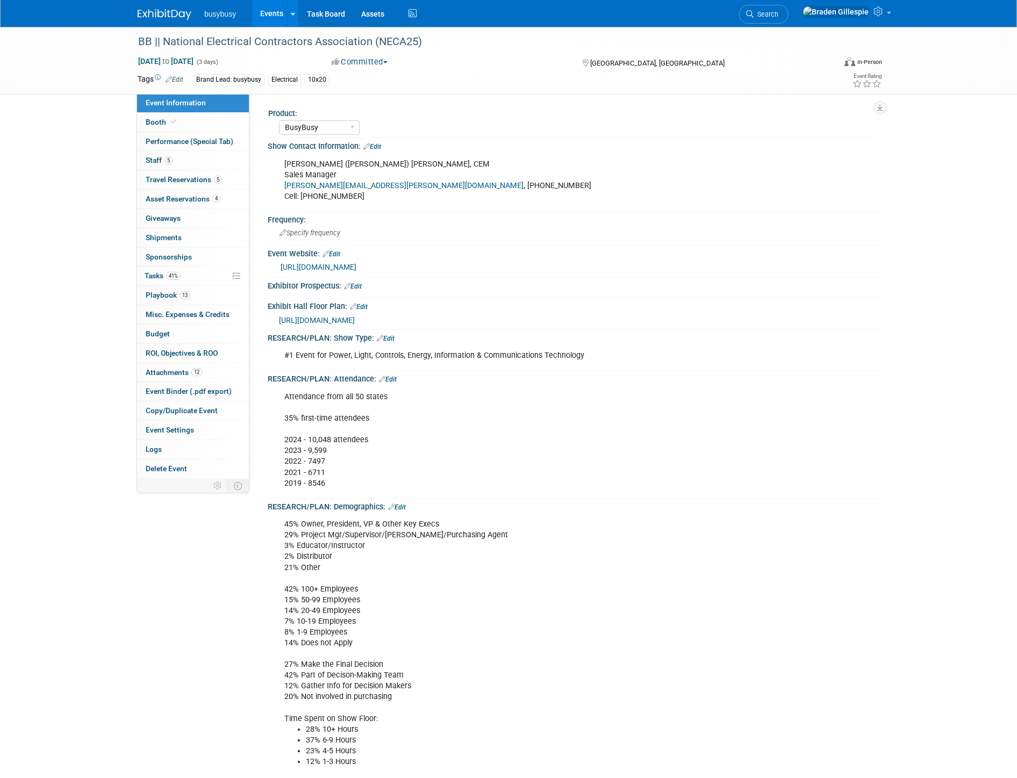
select select "BusyBusy"
click at [221, 371] on link "12 Attachments 12" at bounding box center [193, 372] width 112 height 19
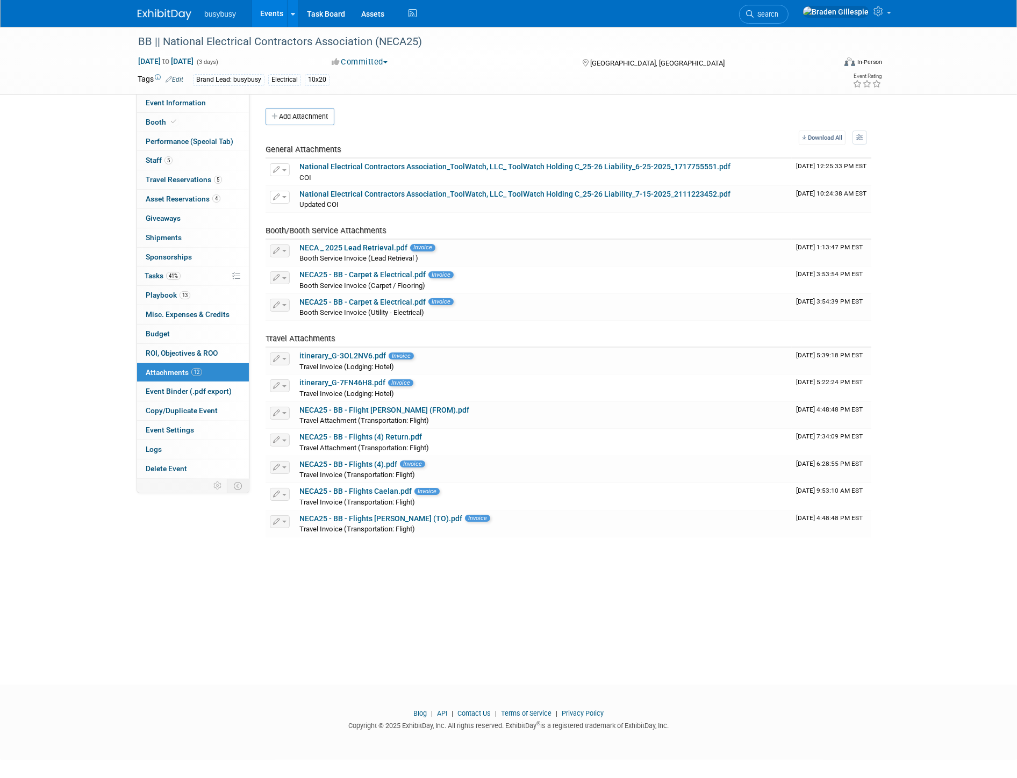
click at [312, 114] on button "Add Attachment" at bounding box center [299, 116] width 69 height 17
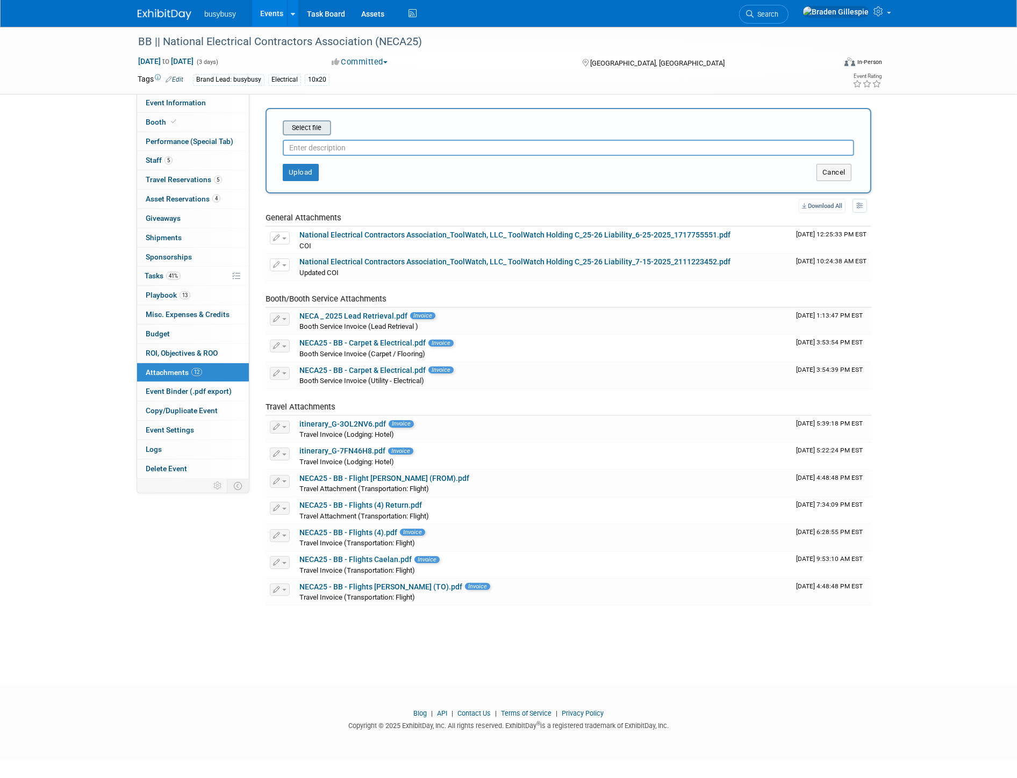
click at [306, 132] on input "file" at bounding box center [266, 127] width 128 height 13
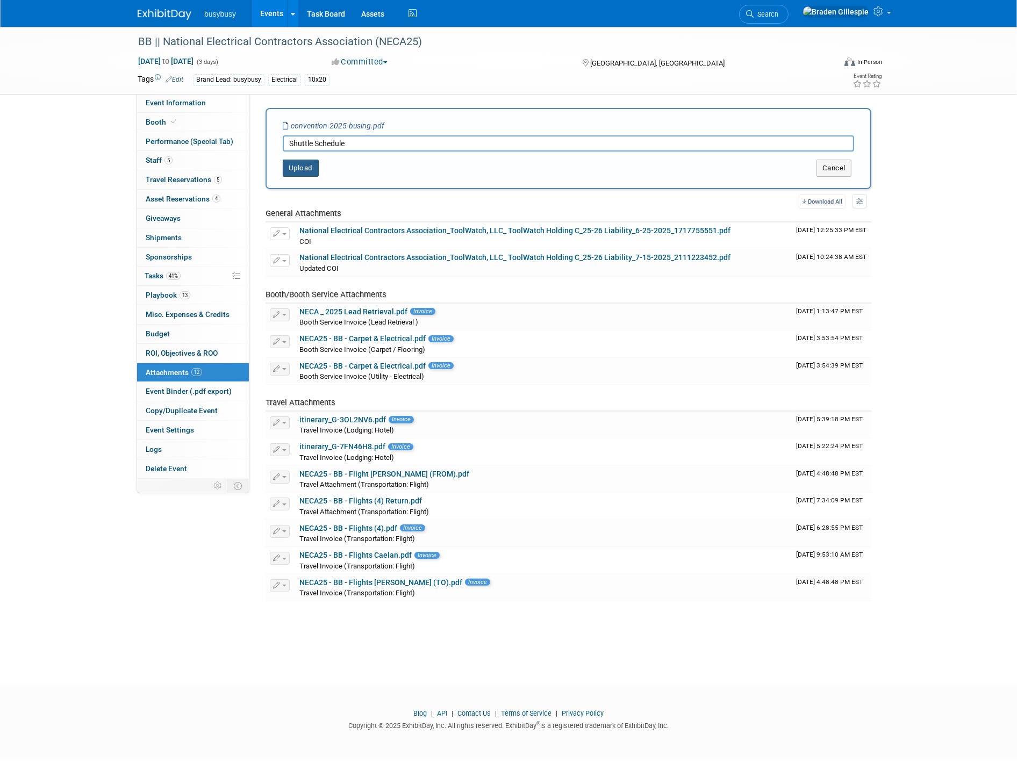
type input "Shuttle Schedule"
click at [304, 173] on button "Upload" at bounding box center [301, 168] width 36 height 17
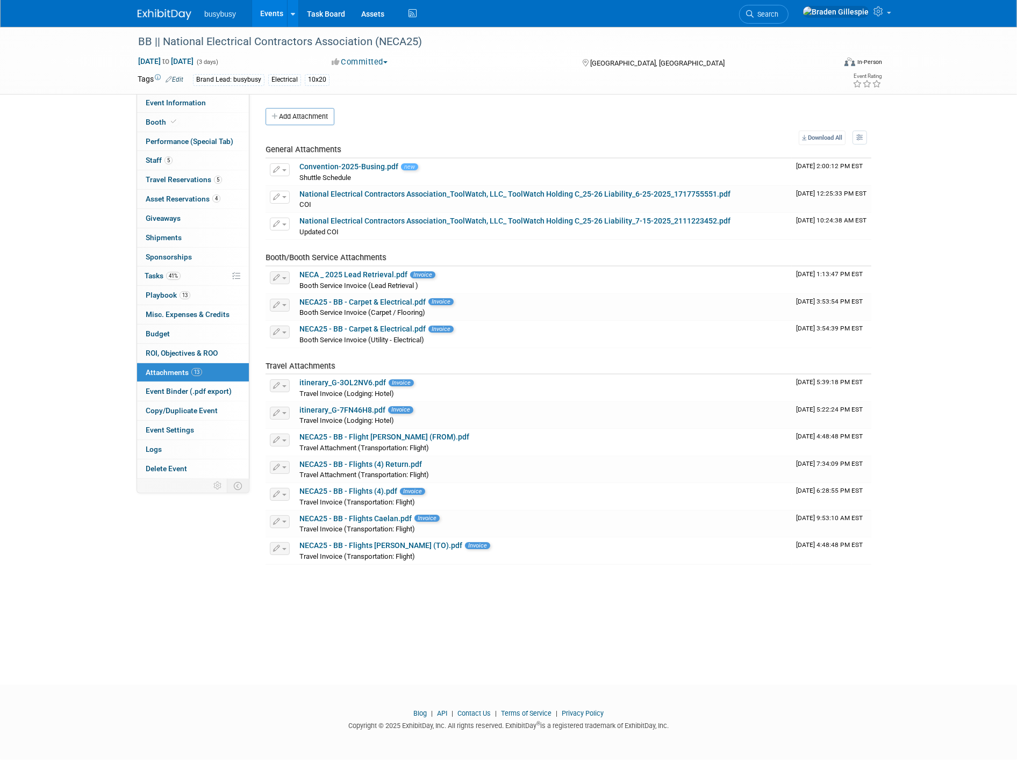
click at [163, 11] on img at bounding box center [165, 14] width 54 height 11
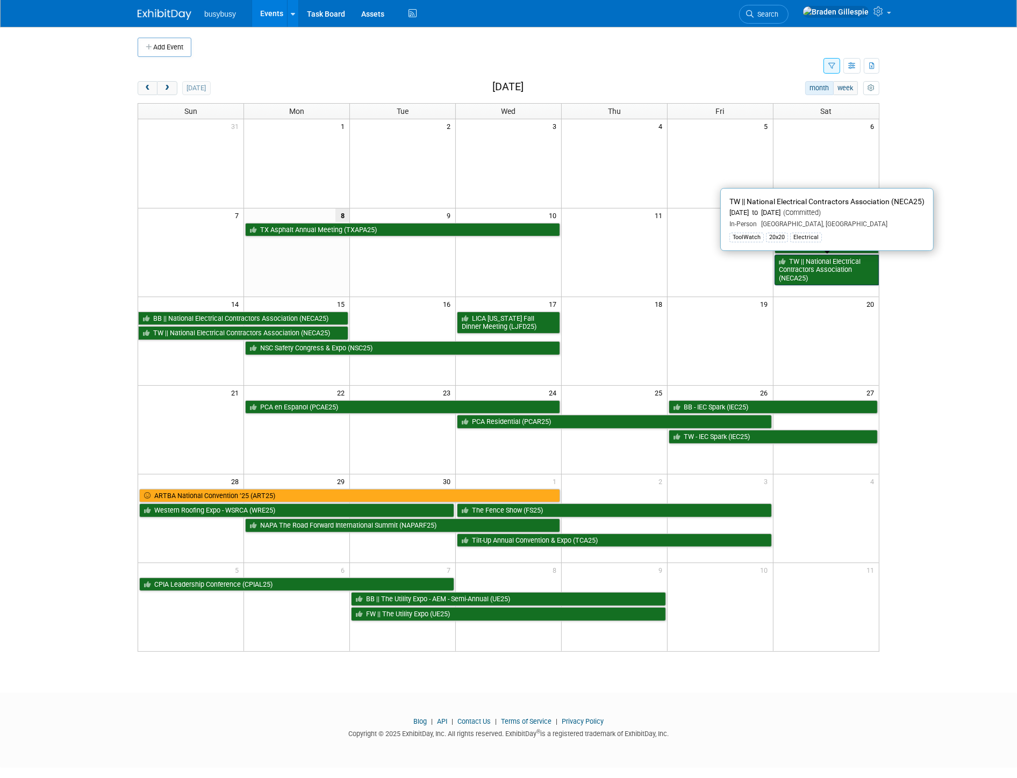
click at [818, 263] on link "TW || National Electrical Contractors Association (NECA25)" at bounding box center [826, 270] width 104 height 31
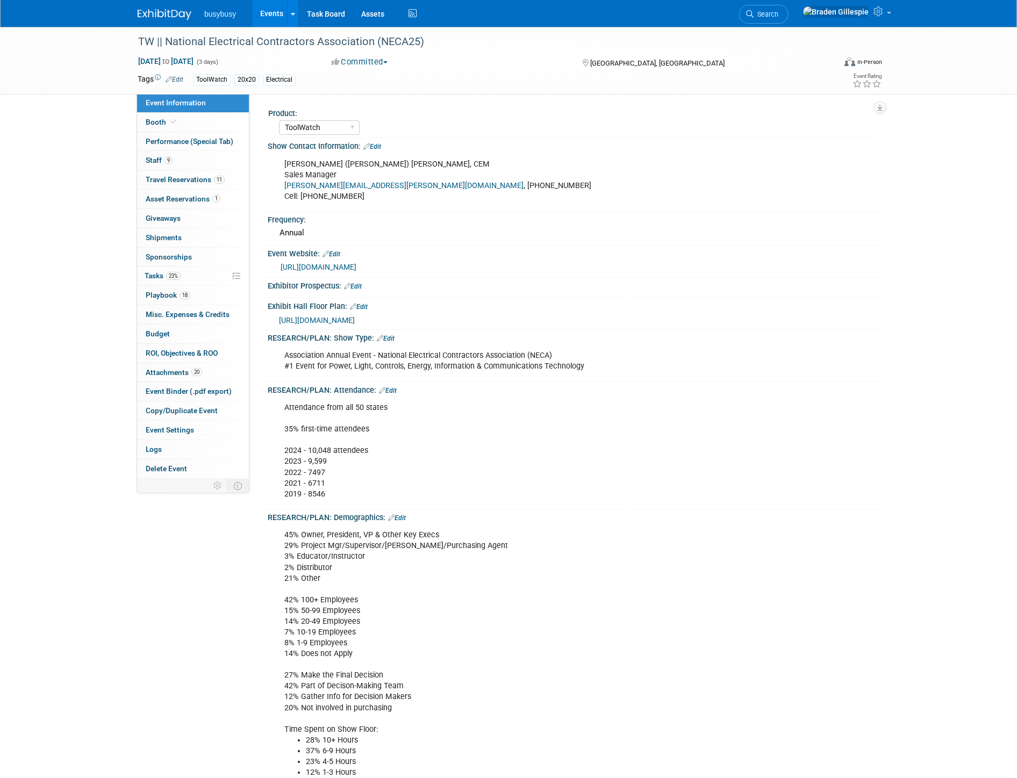
select select "ToolWatch"
click at [171, 178] on span "Travel Reservations 11" at bounding box center [185, 179] width 79 height 9
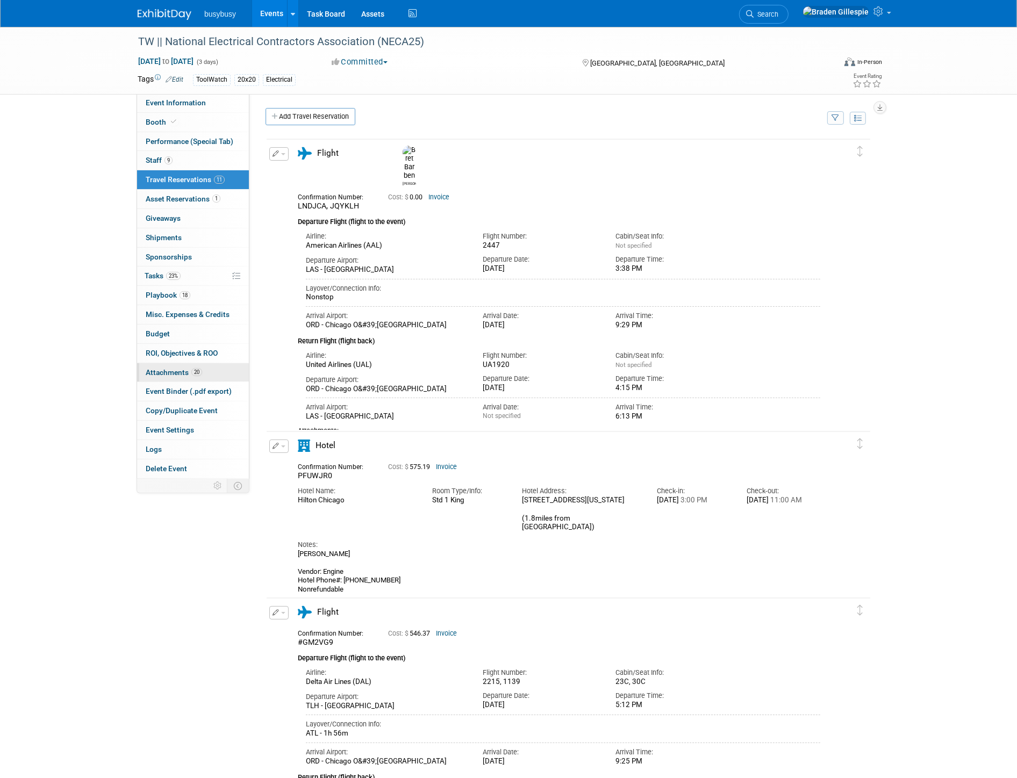
click at [196, 372] on span "20" at bounding box center [196, 372] width 11 height 8
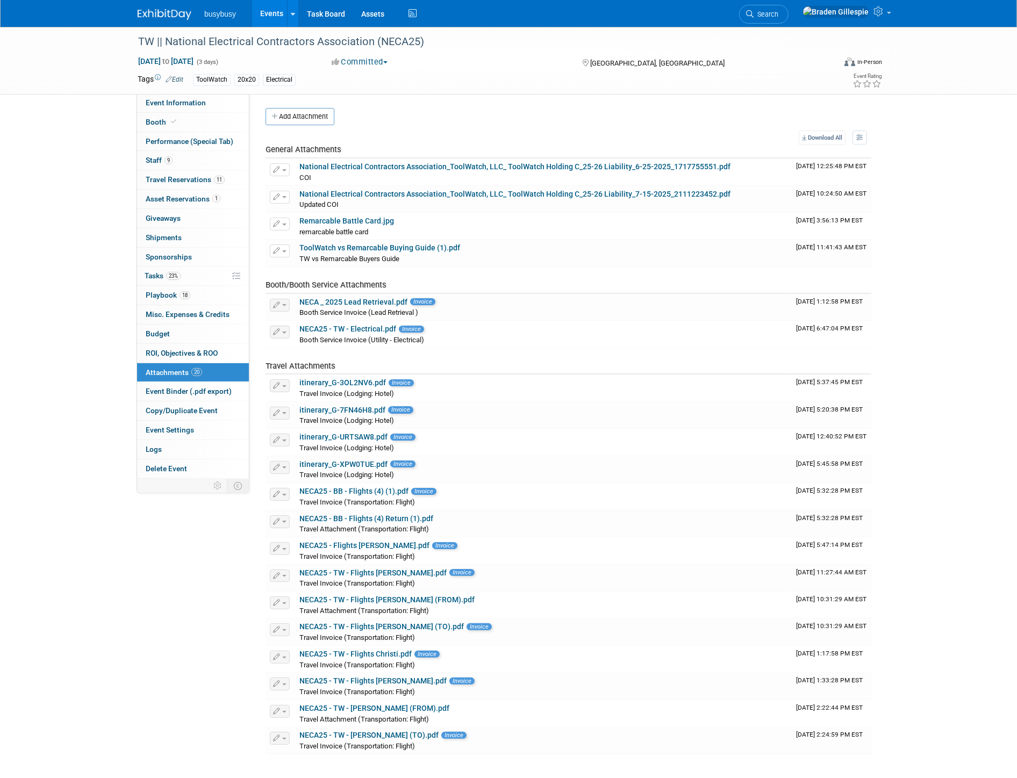
click at [301, 116] on button "Add Attachment" at bounding box center [299, 116] width 69 height 17
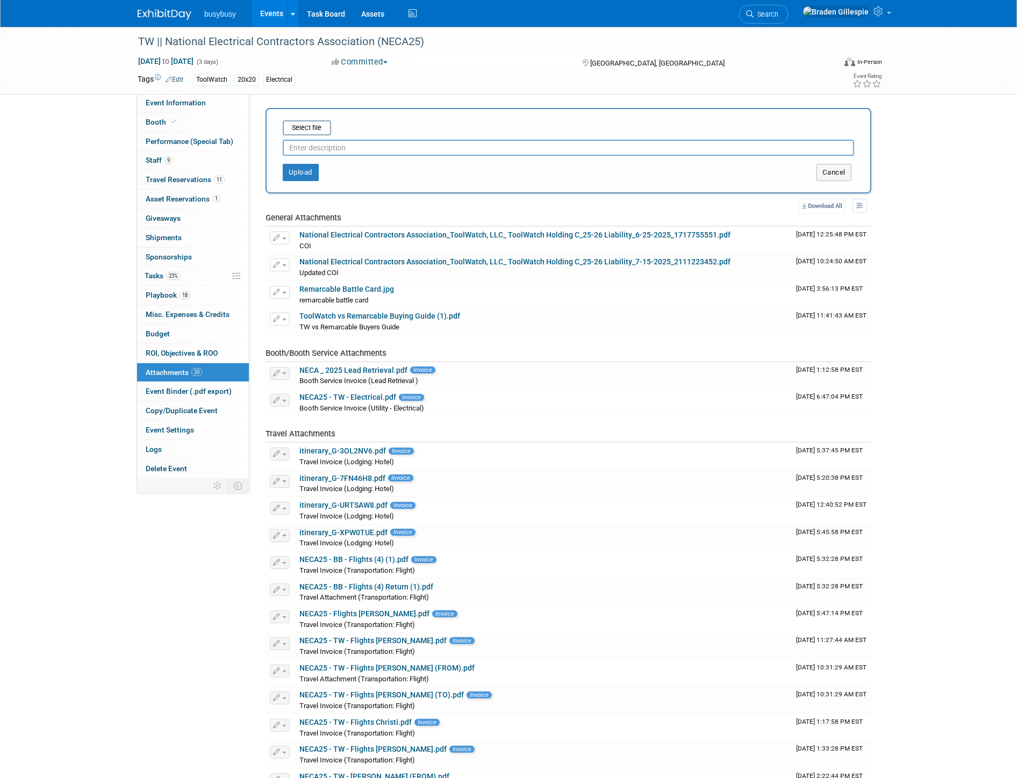
click at [334, 150] on input "text" at bounding box center [568, 148] width 571 height 16
type input "Shuttle Route"
click at [318, 131] on input "file" at bounding box center [266, 127] width 128 height 13
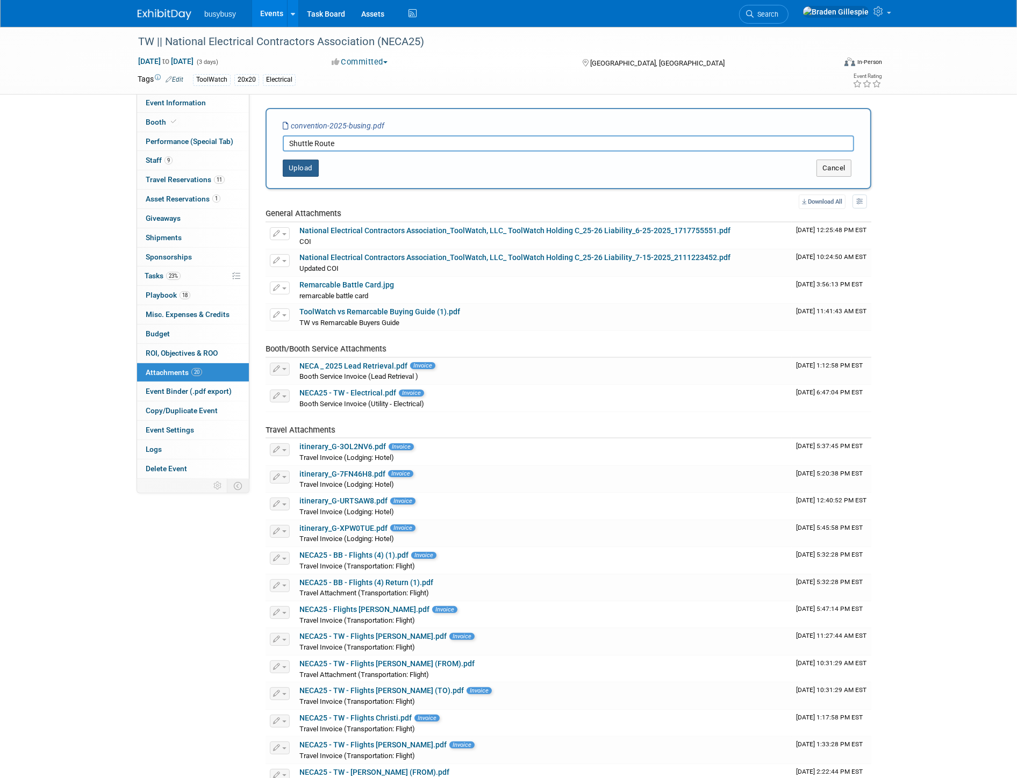
click at [314, 169] on button "Upload" at bounding box center [301, 168] width 36 height 17
